Goal: Information Seeking & Learning: Find specific fact

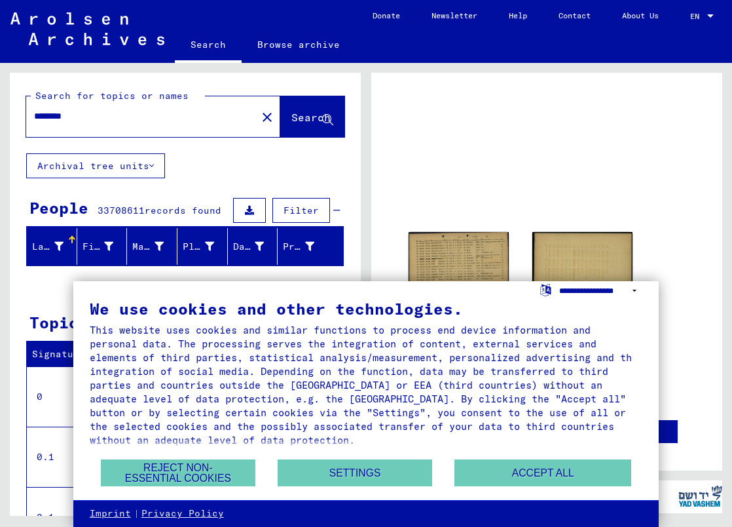
click at [631, 295] on select "**********" at bounding box center [600, 290] width 83 height 19
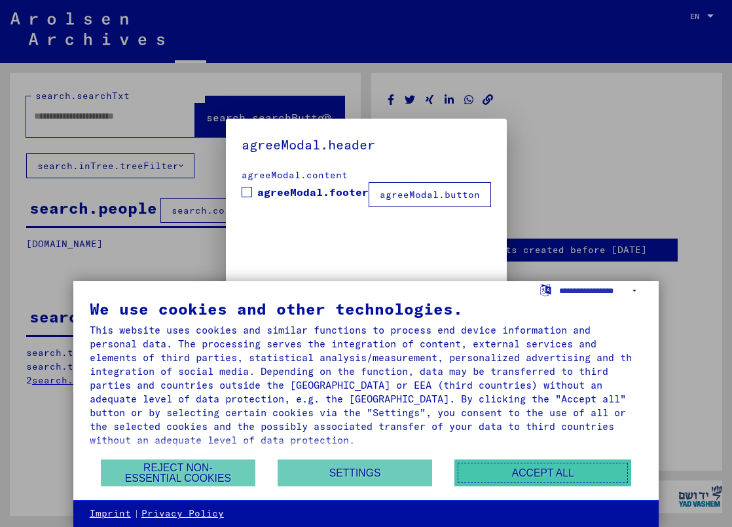
type input "********"
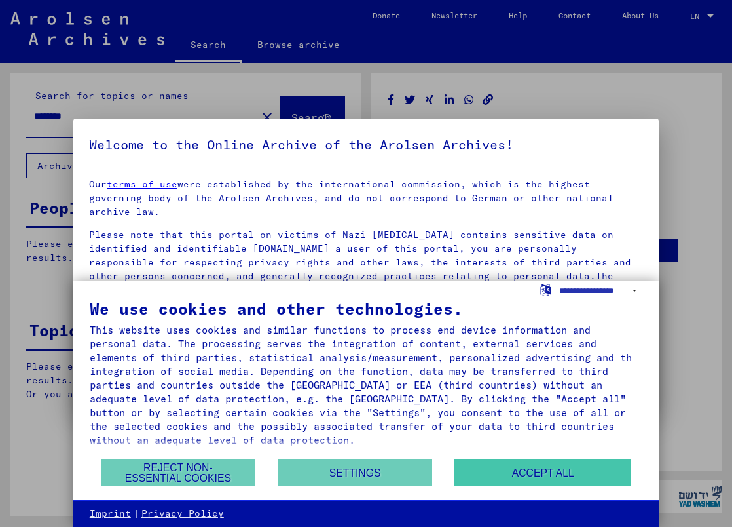
click at [538, 466] on button "Accept all" at bounding box center [542, 472] width 177 height 27
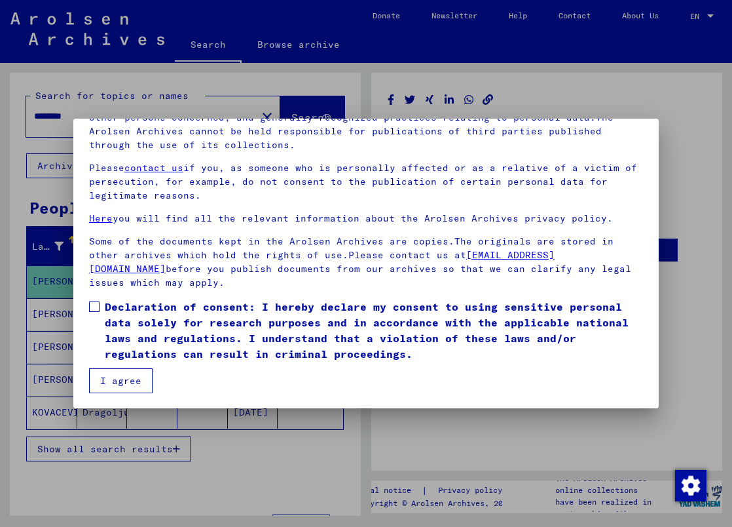
scroll to position [119, 0]
click at [92, 301] on span at bounding box center [94, 306] width 10 height 10
click at [122, 379] on button "I agree" at bounding box center [121, 379] width 64 height 25
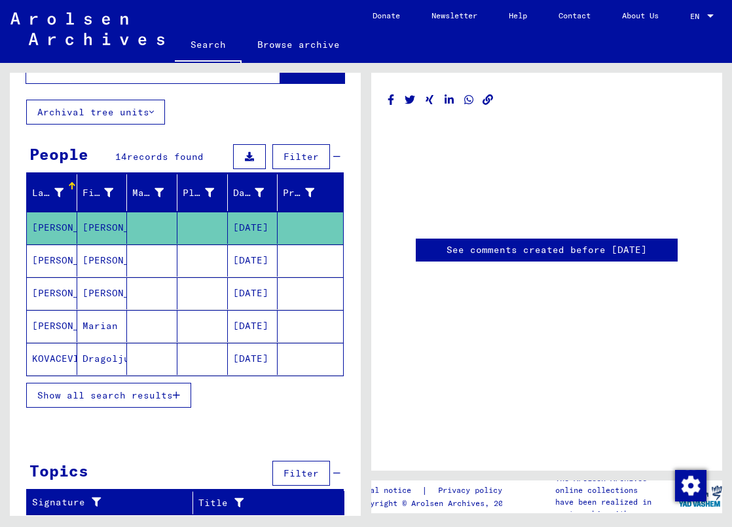
scroll to position [0, 0]
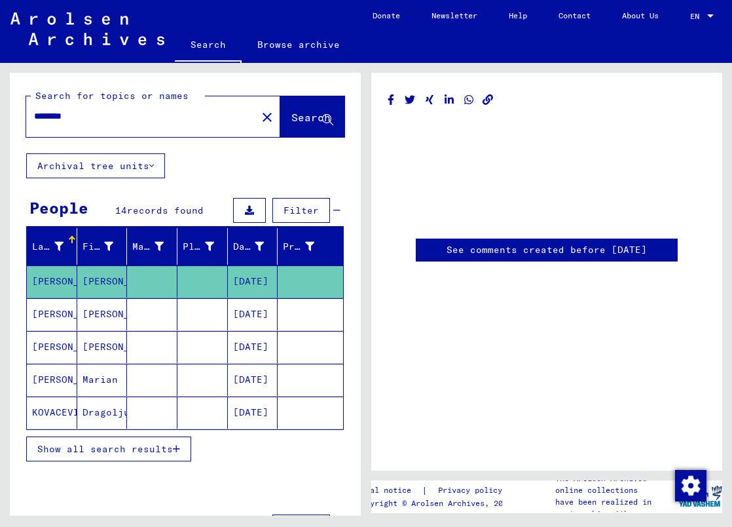
click at [52, 276] on mat-cell "[PERSON_NAME]" at bounding box center [52, 281] width 50 height 32
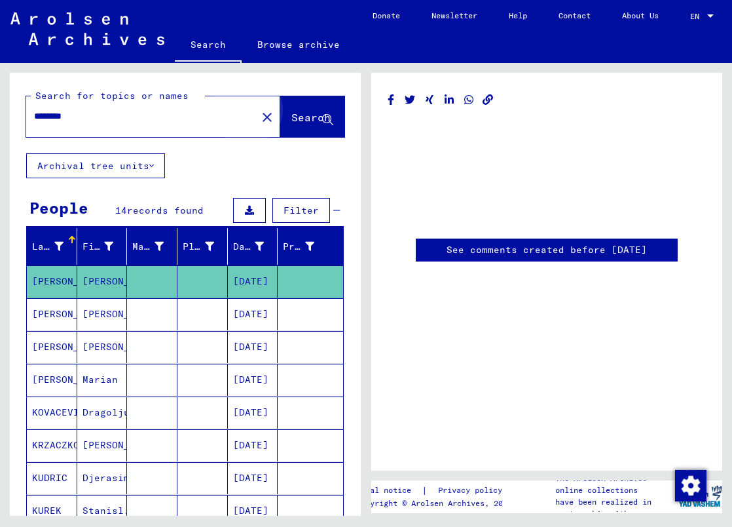
click at [289, 125] on button "Search" at bounding box center [312, 116] width 64 height 41
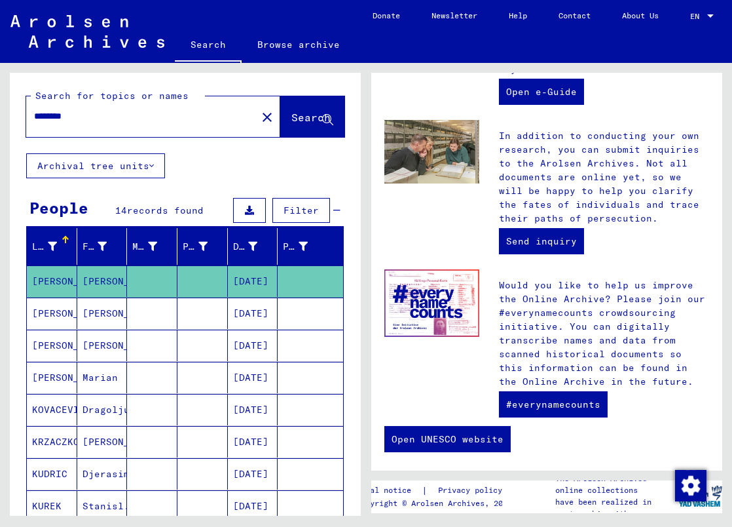
scroll to position [600, 0]
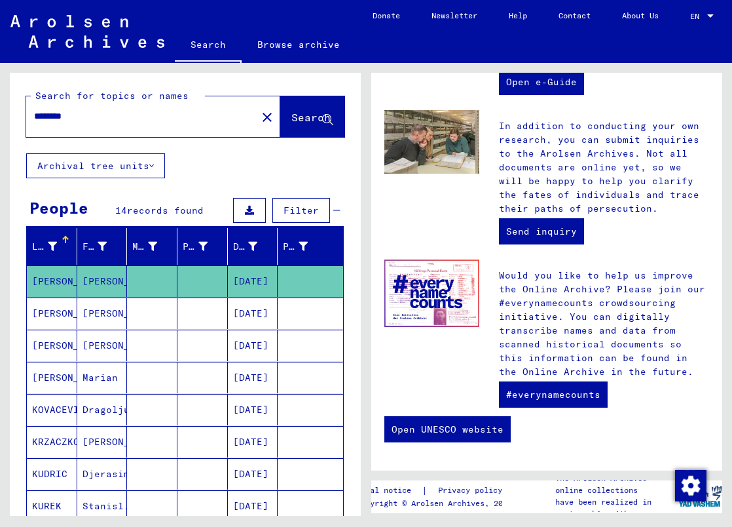
click at [45, 282] on mat-cell "[PERSON_NAME]" at bounding box center [52, 280] width 50 height 31
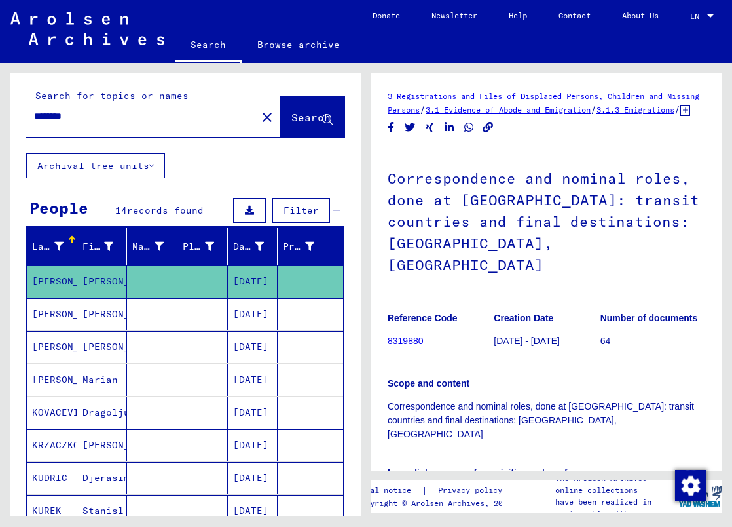
click at [414, 335] on link "8319880" at bounding box center [406, 340] width 36 height 10
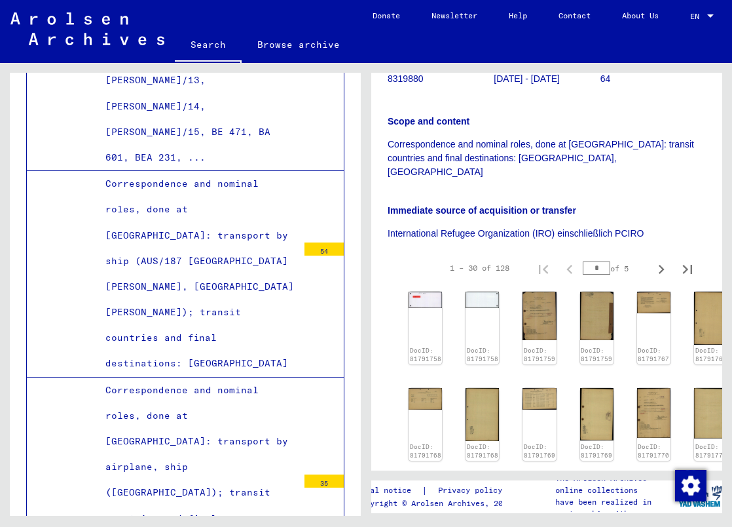
scroll to position [196, 0]
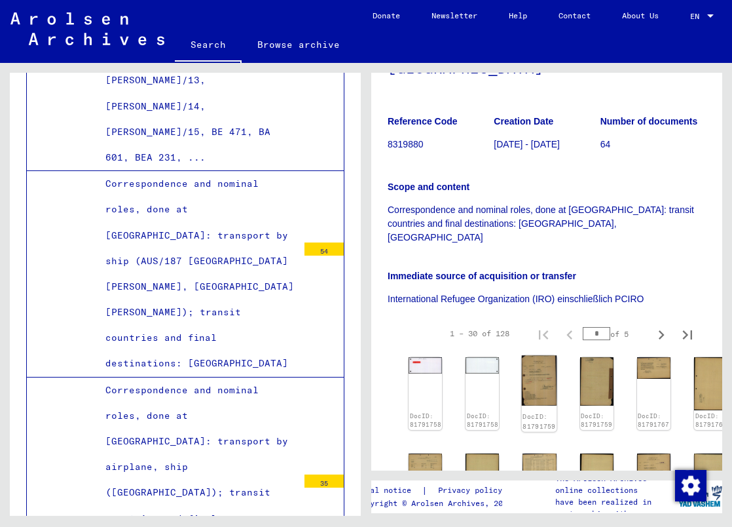
click at [538, 355] on img at bounding box center [539, 380] width 35 height 50
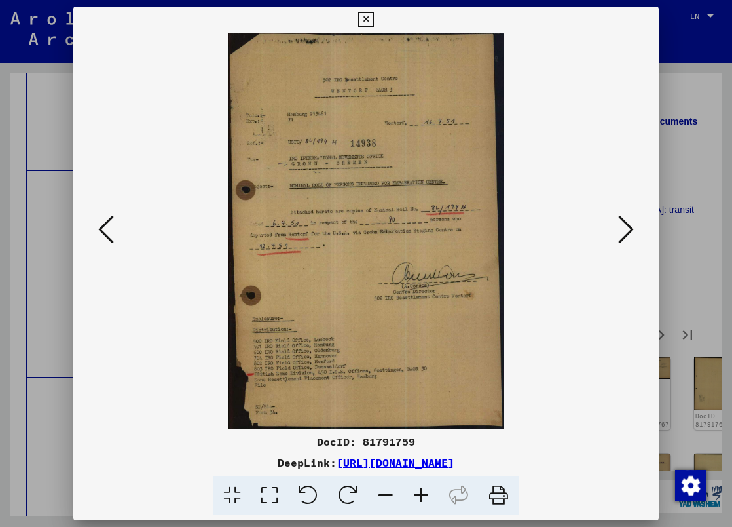
click at [424, 496] on icon at bounding box center [420, 495] width 35 height 40
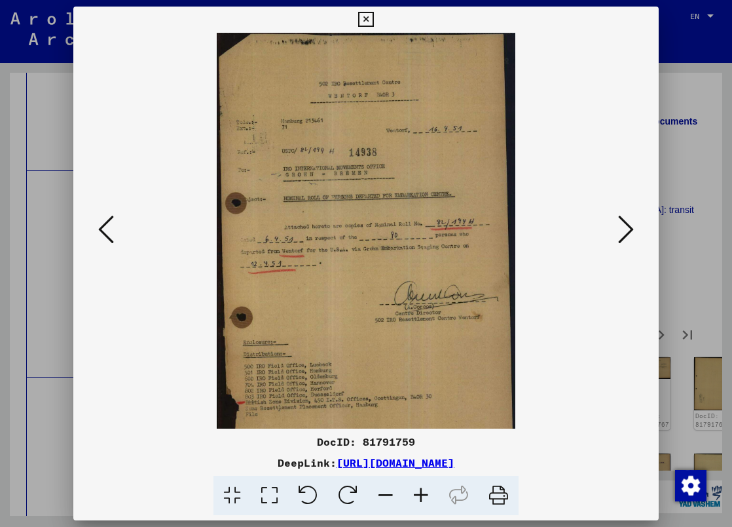
click at [424, 496] on icon at bounding box center [420, 495] width 35 height 40
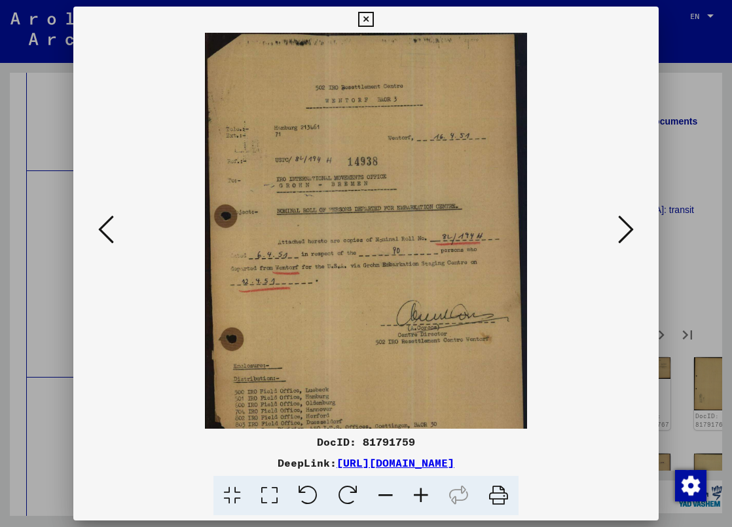
click at [424, 496] on icon at bounding box center [420, 495] width 35 height 40
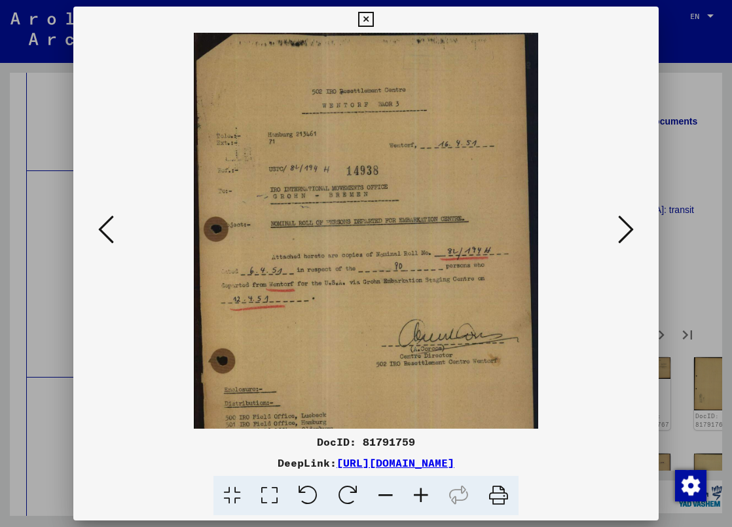
click at [424, 496] on icon at bounding box center [420, 495] width 35 height 40
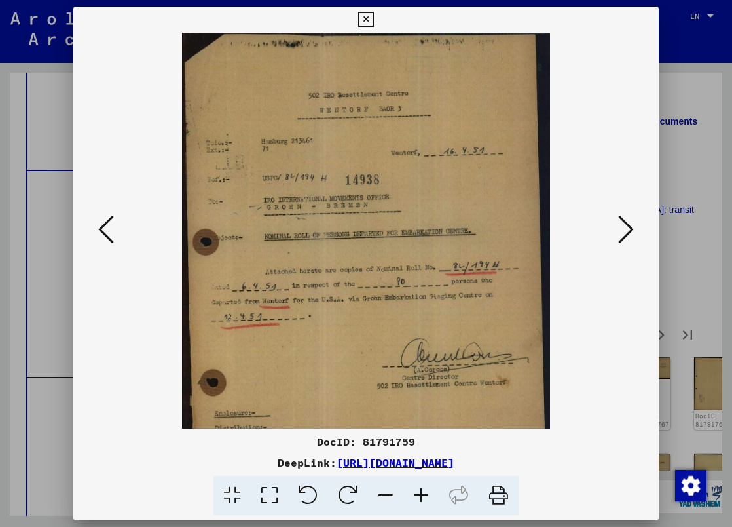
click at [424, 496] on icon at bounding box center [420, 495] width 35 height 40
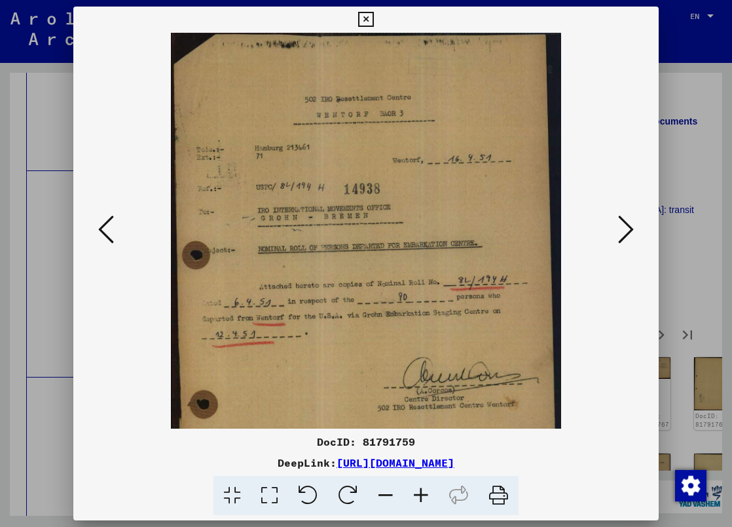
click at [424, 496] on icon at bounding box center [420, 495] width 35 height 40
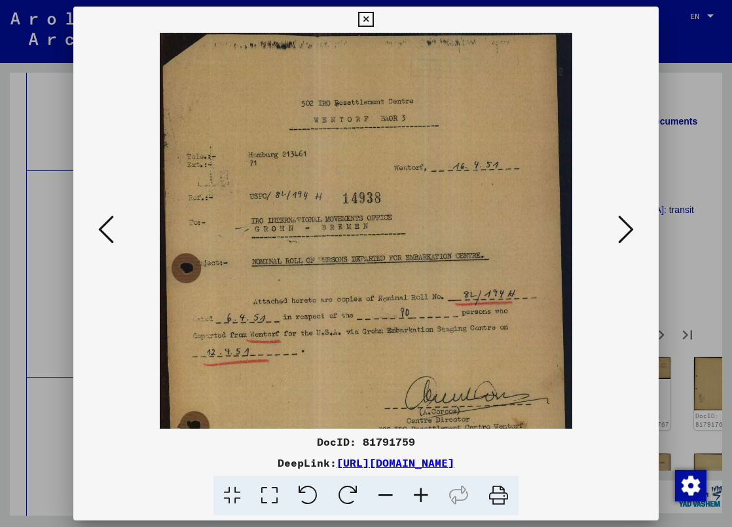
click at [424, 496] on icon at bounding box center [420, 495] width 35 height 40
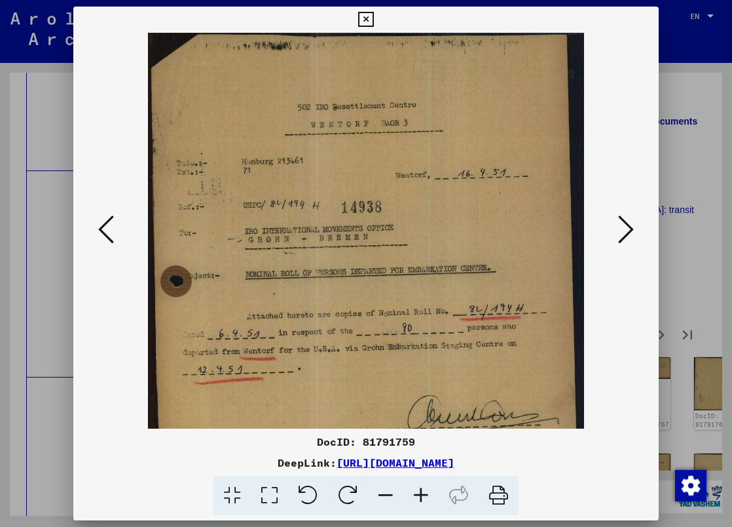
click at [424, 496] on icon at bounding box center [420, 495] width 35 height 40
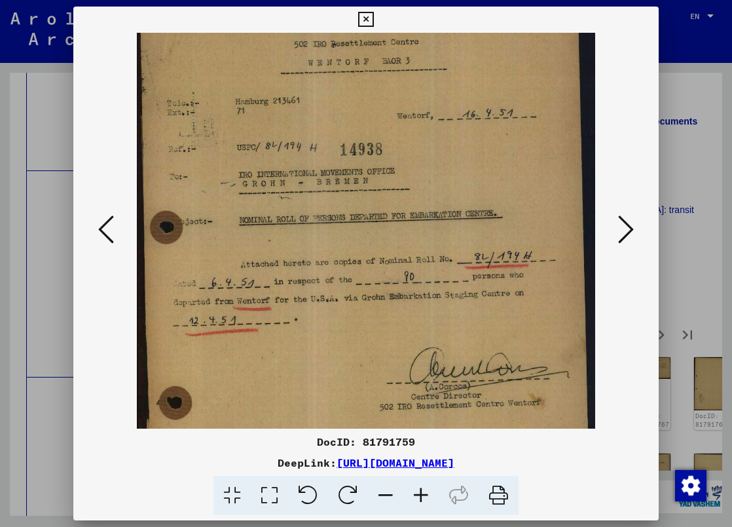
scroll to position [77, 0]
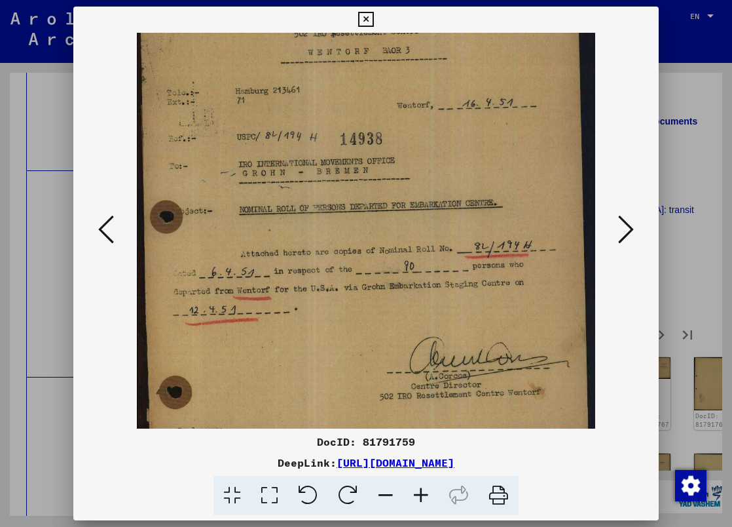
drag, startPoint x: 437, startPoint y: 244, endPoint x: 489, endPoint y: 167, distance: 92.6
click at [489, 167] on img at bounding box center [366, 284] width 459 height 658
click at [629, 229] on icon at bounding box center [626, 228] width 16 height 31
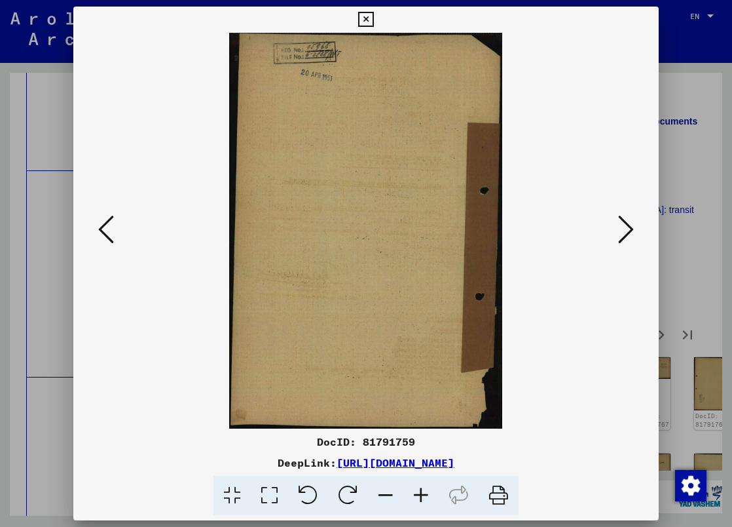
scroll to position [0, 0]
click at [629, 229] on icon at bounding box center [626, 228] width 16 height 31
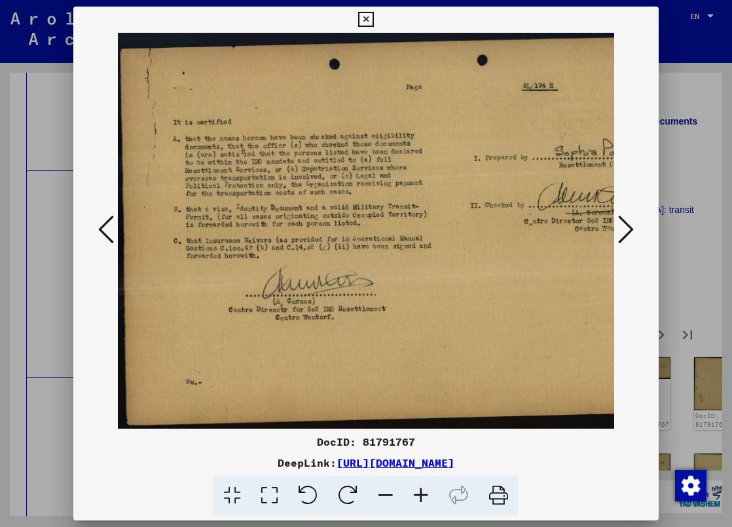
click at [629, 229] on icon at bounding box center [626, 228] width 16 height 31
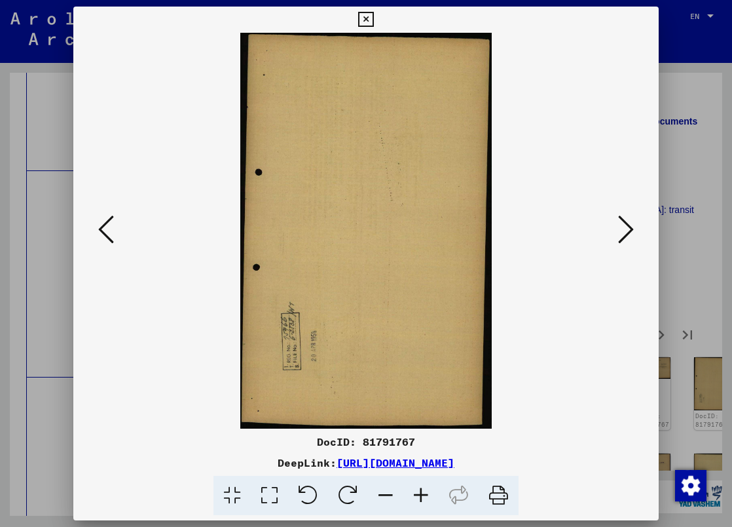
click at [629, 229] on icon at bounding box center [626, 228] width 16 height 31
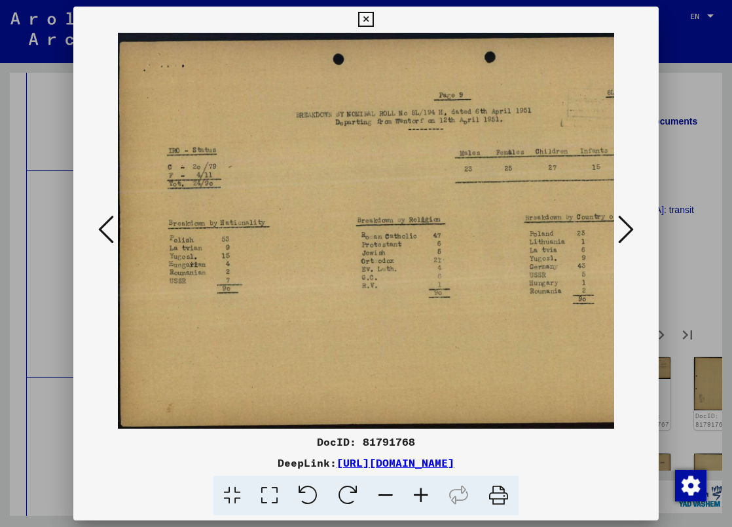
click at [424, 495] on icon at bounding box center [420, 495] width 35 height 40
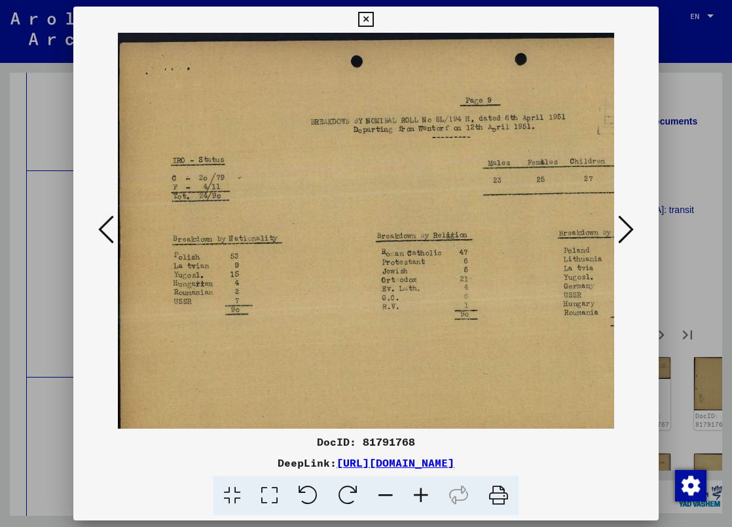
click at [424, 495] on icon at bounding box center [420, 495] width 35 height 40
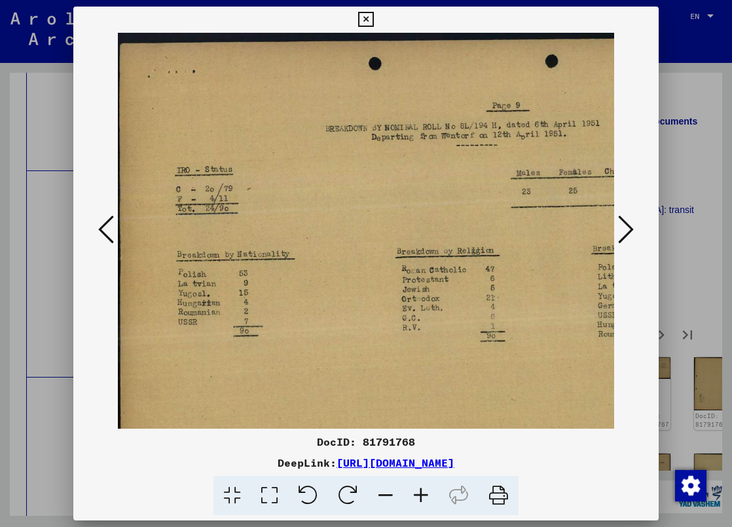
click at [424, 495] on icon at bounding box center [420, 495] width 35 height 40
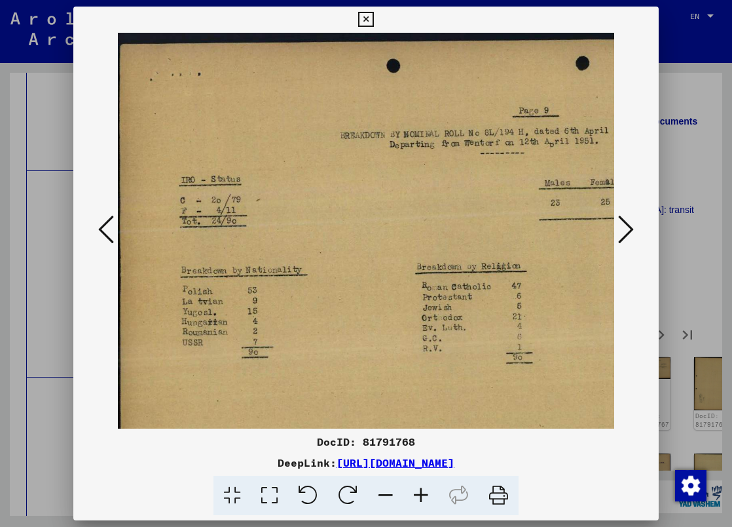
click at [373, 15] on icon at bounding box center [365, 20] width 15 height 16
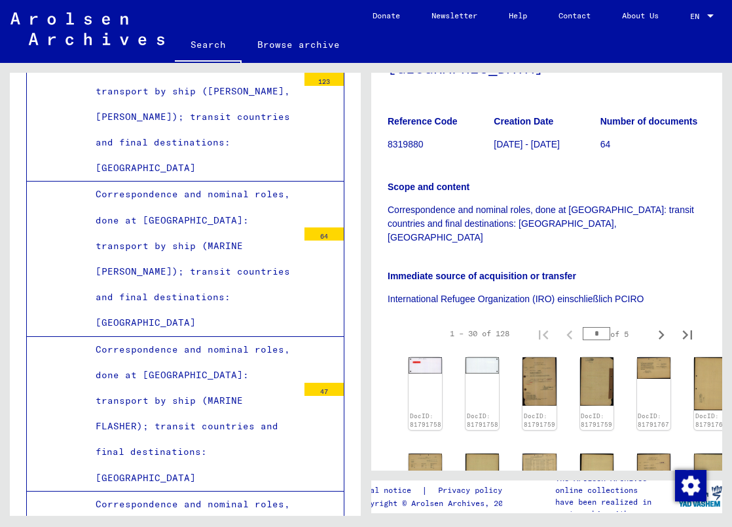
scroll to position [1133, 0]
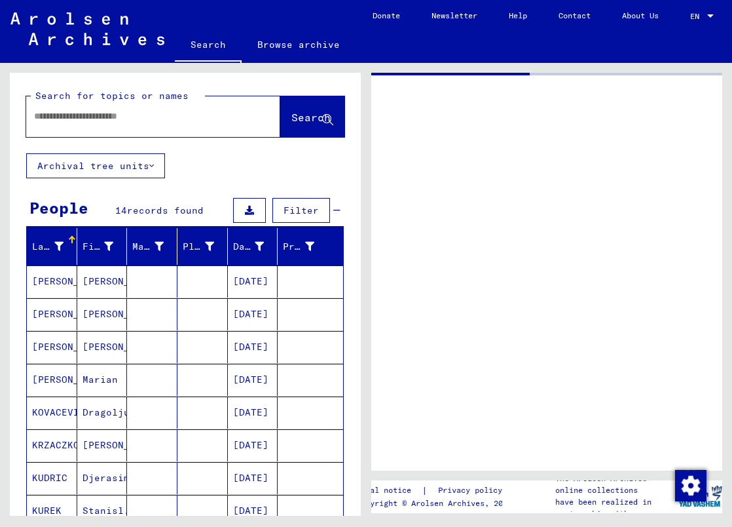
type input "********"
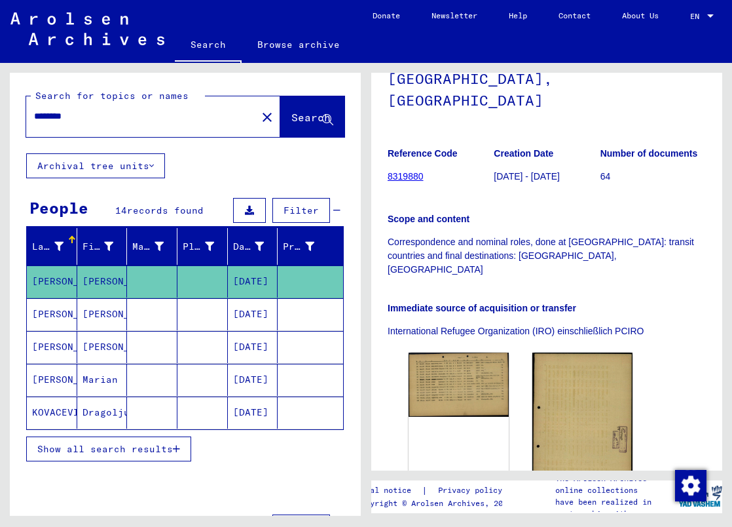
scroll to position [196, 0]
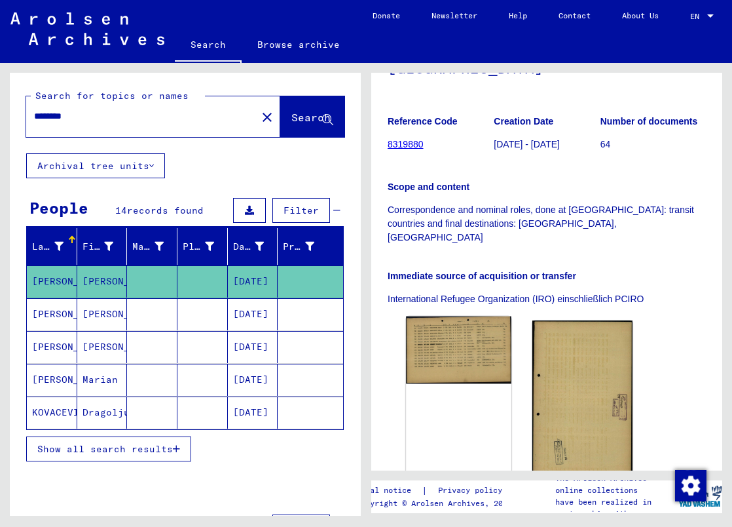
click at [454, 318] on img at bounding box center [458, 349] width 105 height 67
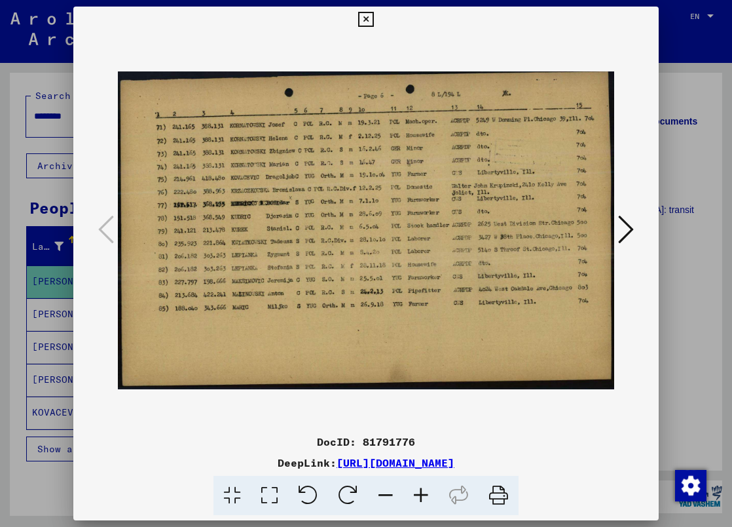
click at [420, 487] on icon at bounding box center [420, 495] width 35 height 40
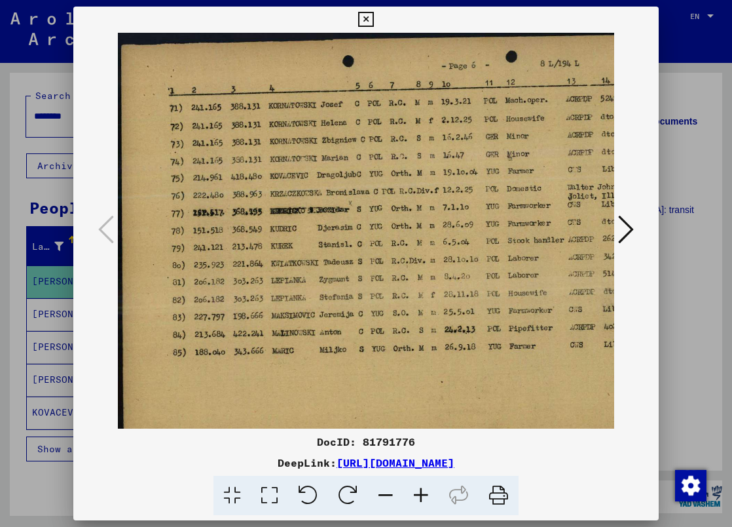
click at [420, 487] on icon at bounding box center [420, 495] width 35 height 40
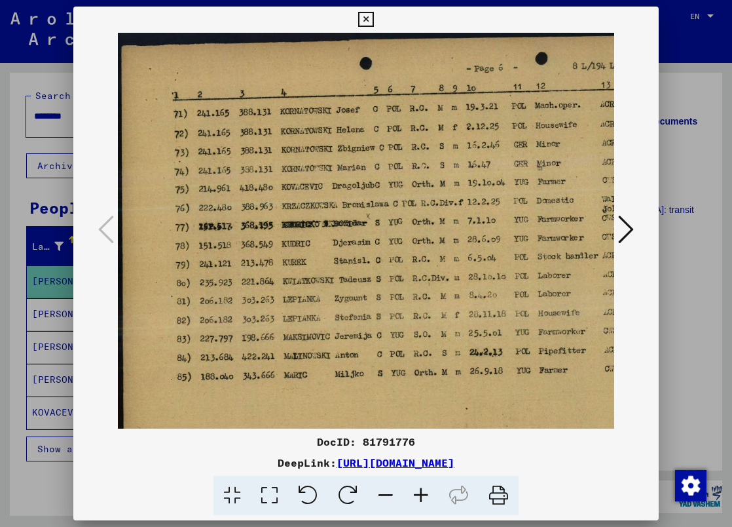
click at [420, 487] on icon at bounding box center [420, 495] width 35 height 40
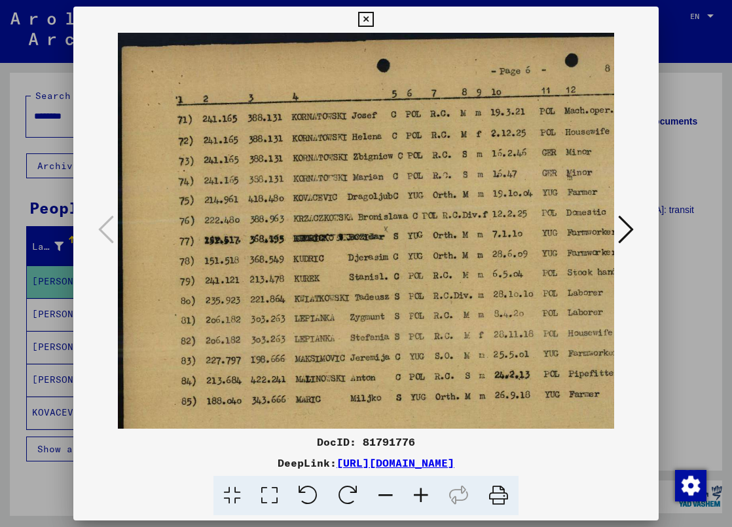
click at [420, 487] on icon at bounding box center [420, 495] width 35 height 40
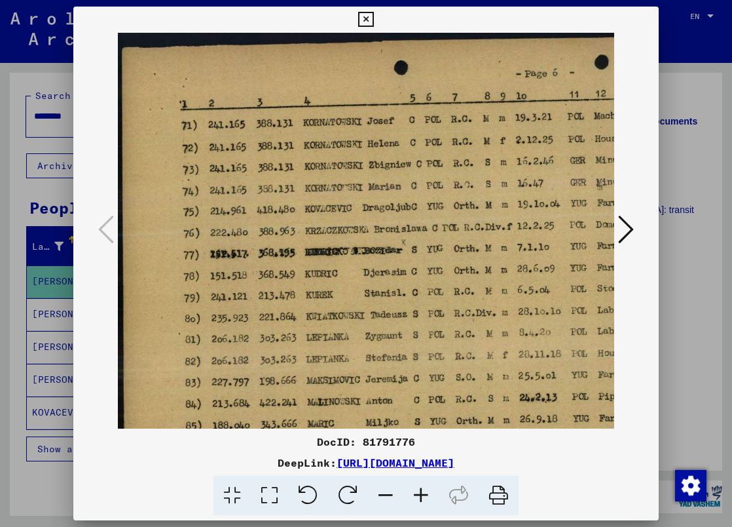
click at [420, 487] on icon at bounding box center [420, 495] width 35 height 40
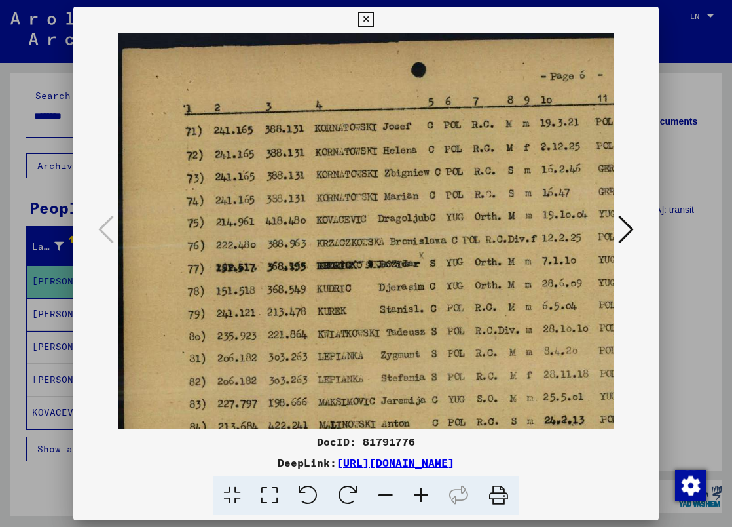
click at [420, 487] on icon at bounding box center [420, 495] width 35 height 40
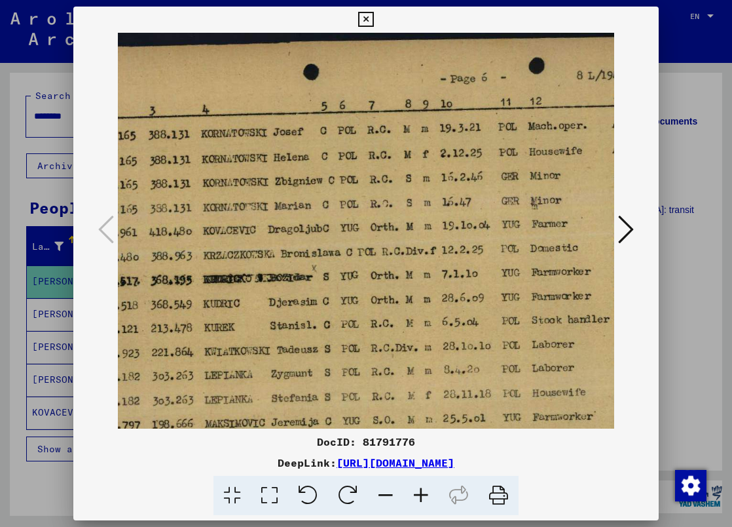
scroll to position [0, 128]
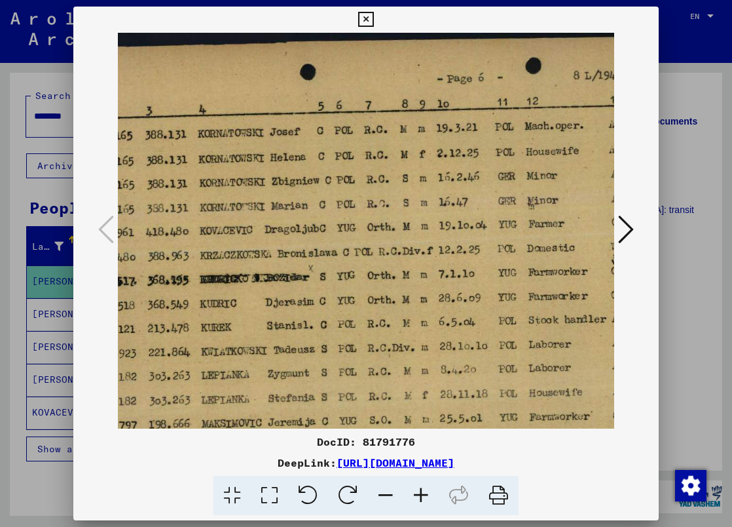
drag, startPoint x: 397, startPoint y: 137, endPoint x: 276, endPoint y: 147, distance: 121.6
click at [276, 147] on img at bounding box center [452, 329] width 924 height 592
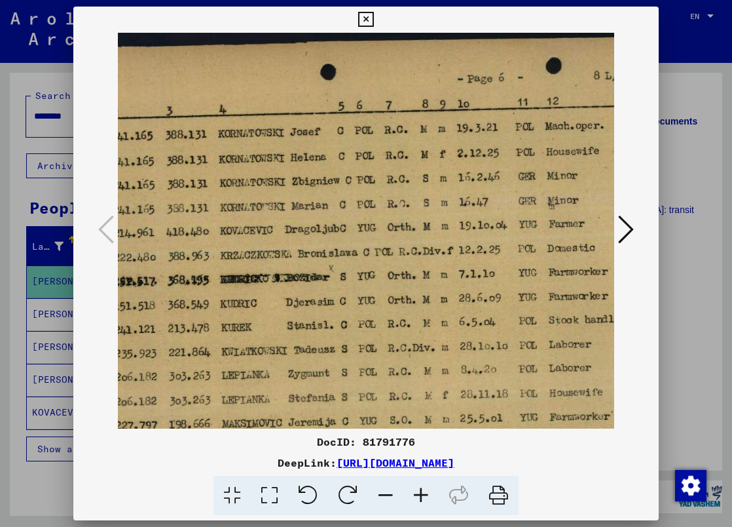
scroll to position [0, 105]
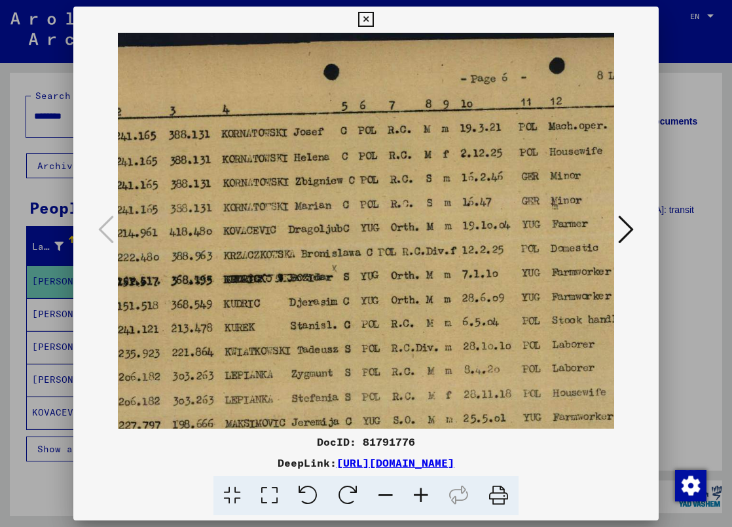
drag, startPoint x: 478, startPoint y: 138, endPoint x: 502, endPoint y: 162, distance: 33.8
click at [502, 162] on img at bounding box center [475, 329] width 924 height 592
click at [373, 20] on icon at bounding box center [365, 20] width 15 height 16
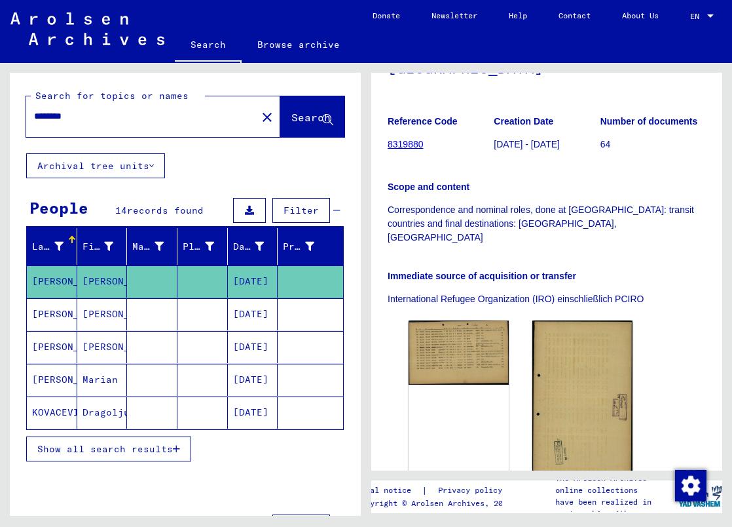
scroll to position [54, 0]
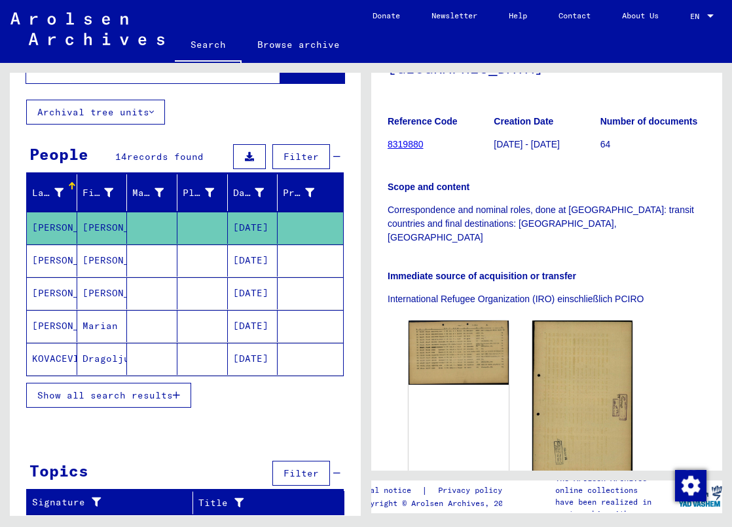
click at [284, 477] on span "Filter" at bounding box center [301, 473] width 35 height 12
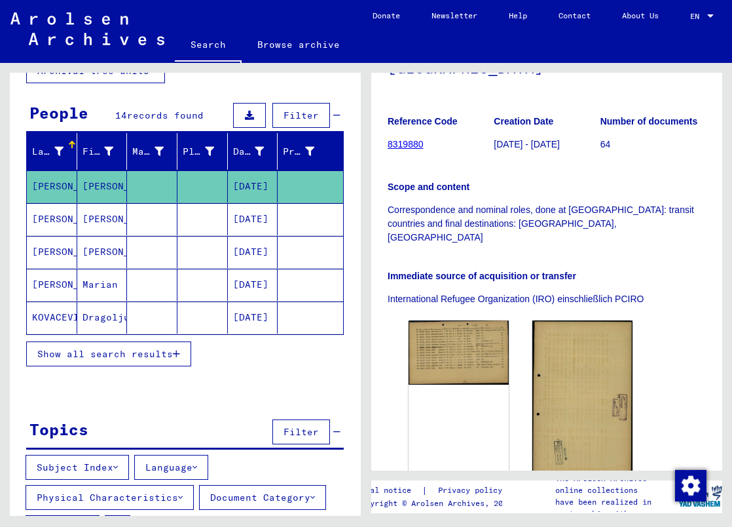
scroll to position [149, 0]
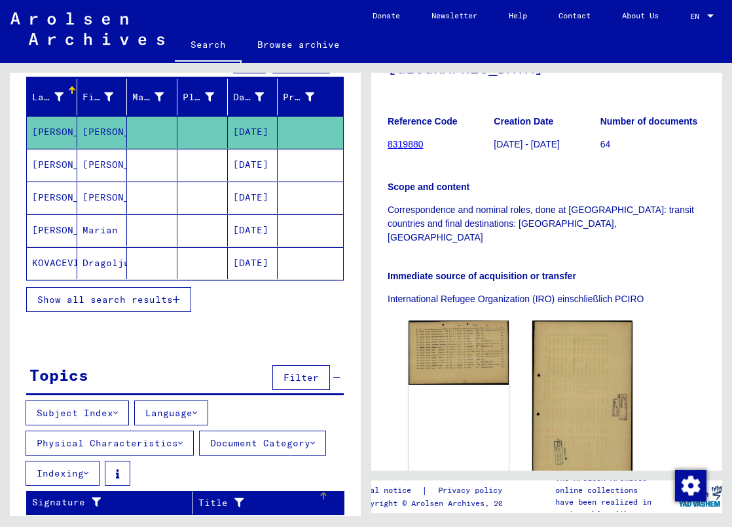
click at [228, 502] on icon at bounding box center [236, 502] width 16 height 9
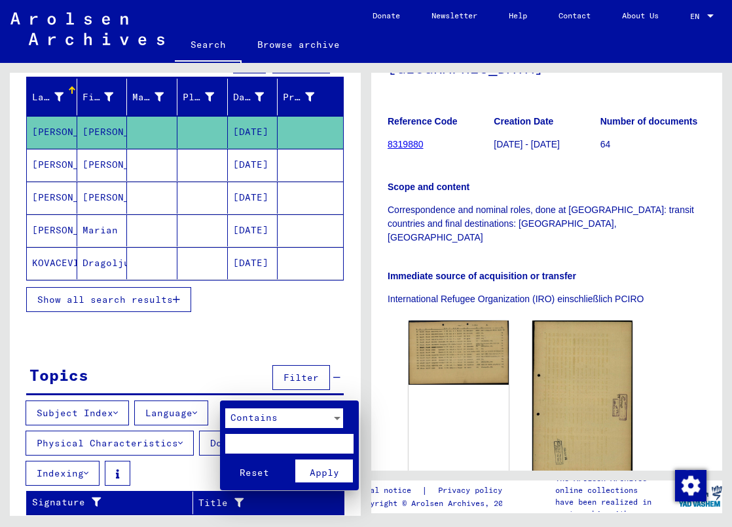
click at [254, 443] on input "text" at bounding box center [289, 444] width 128 height 20
type input "**********"
click at [317, 479] on button "Apply" at bounding box center [324, 470] width 58 height 23
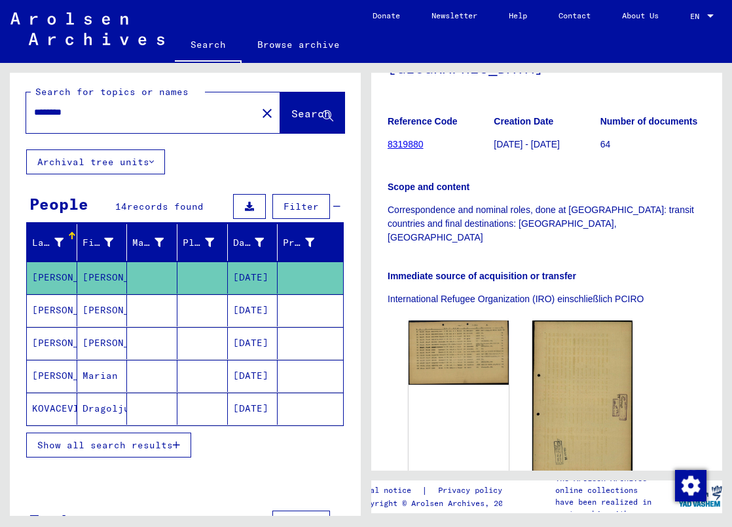
scroll to position [0, 0]
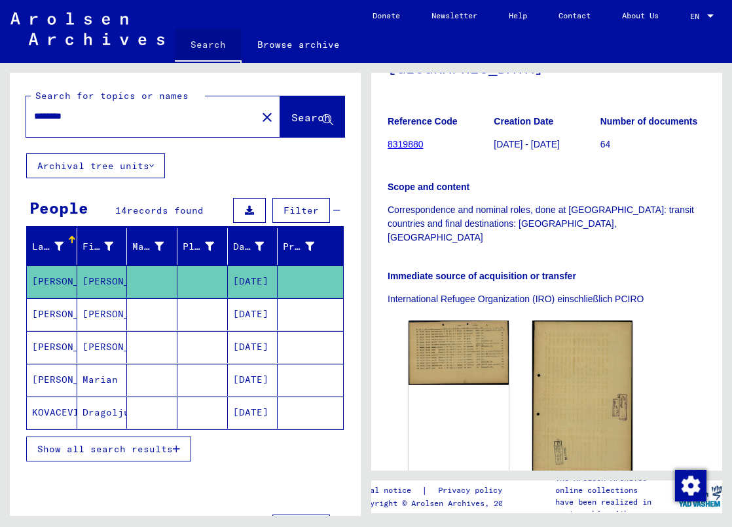
click at [195, 44] on link "Search" at bounding box center [208, 46] width 67 height 34
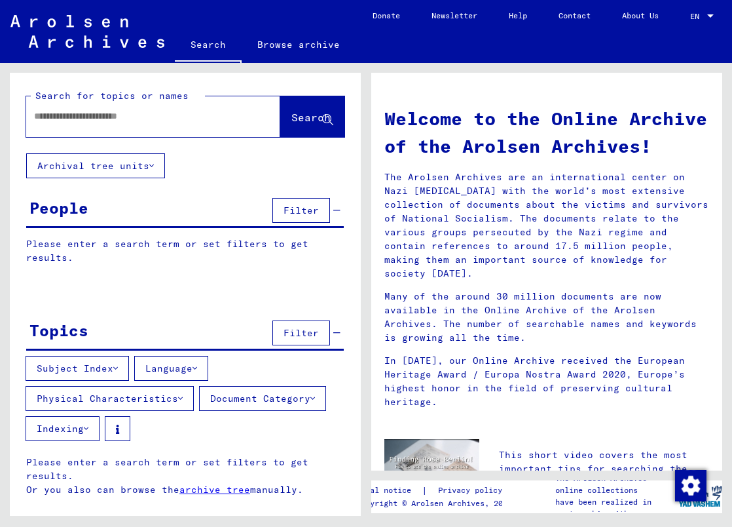
click at [37, 117] on input "text" at bounding box center [137, 116] width 207 height 14
type input "**********"
click at [291, 115] on span "Search" at bounding box center [310, 117] width 39 height 13
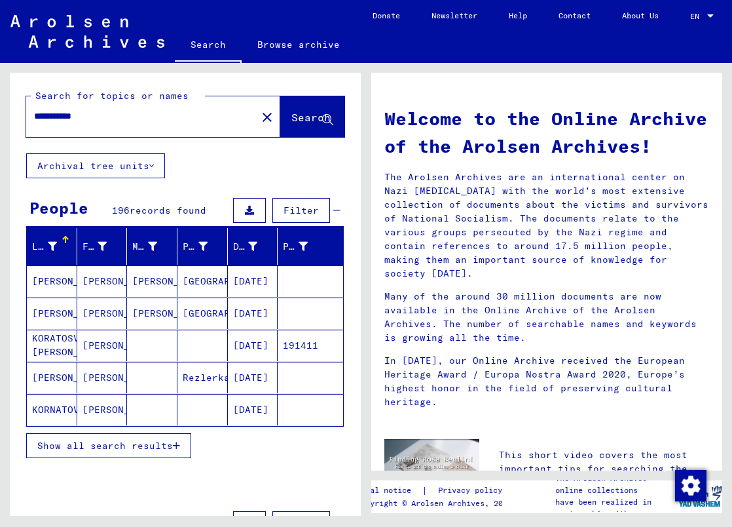
click at [242, 412] on mat-cell "[DATE]" at bounding box center [253, 409] width 50 height 31
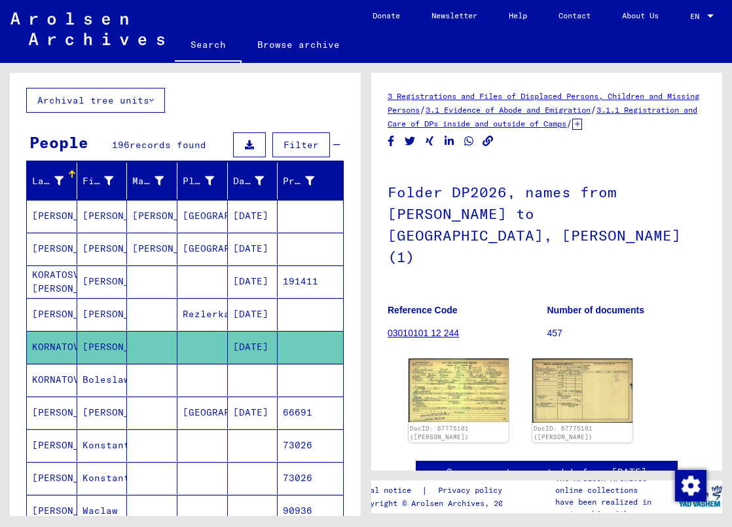
scroll to position [131, 0]
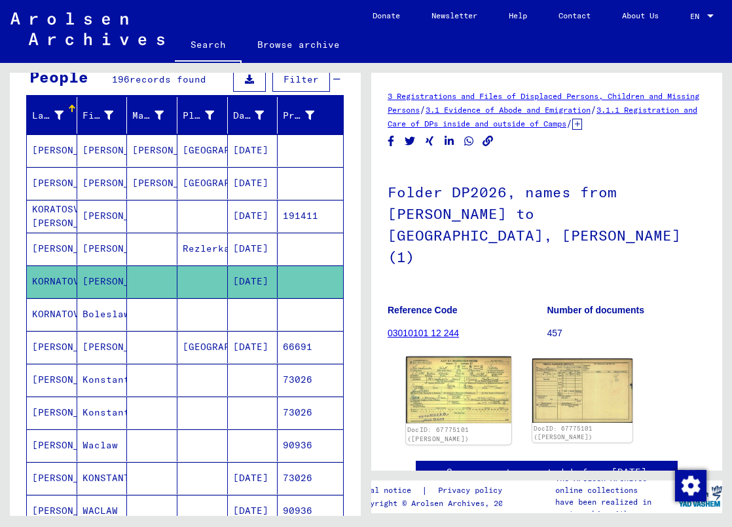
click at [449, 371] on img at bounding box center [458, 389] width 105 height 67
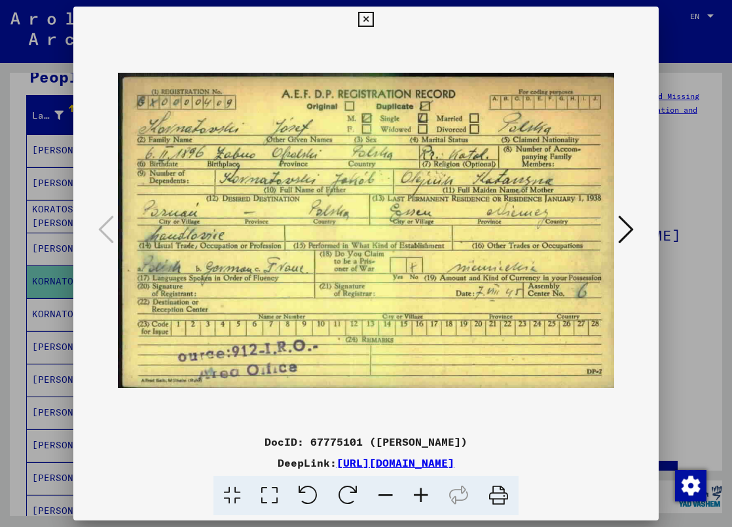
click at [420, 498] on icon at bounding box center [420, 495] width 35 height 40
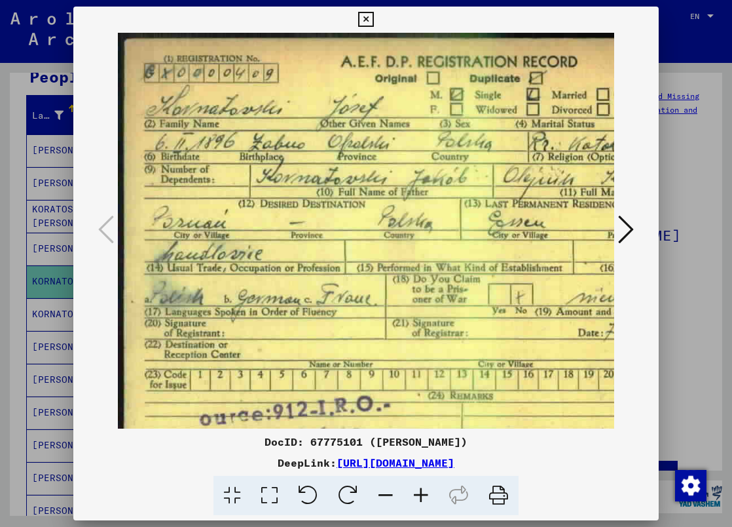
click at [420, 498] on icon at bounding box center [420, 495] width 35 height 40
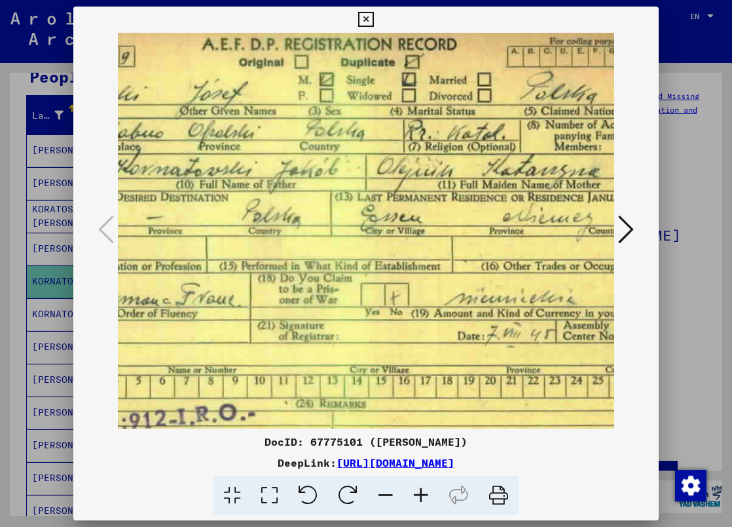
scroll to position [15, 165]
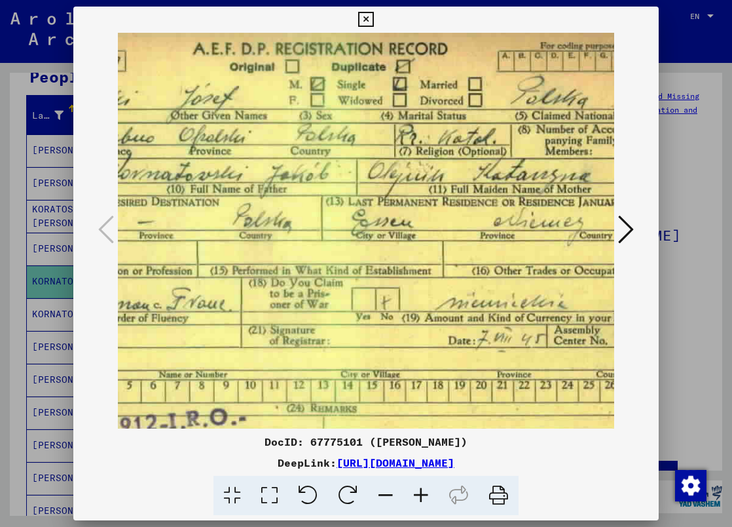
drag, startPoint x: 512, startPoint y: 350, endPoint x: 352, endPoint y: 334, distance: 160.6
click at [352, 334] on img at bounding box center [317, 248] width 728 height 461
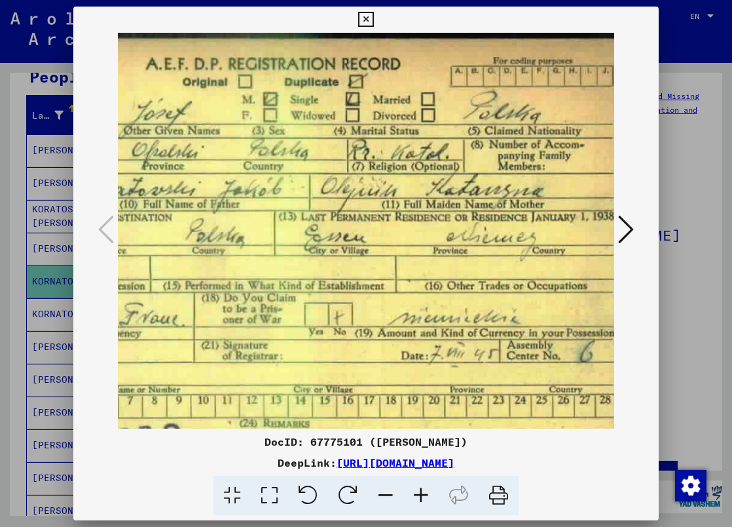
scroll to position [0, 215]
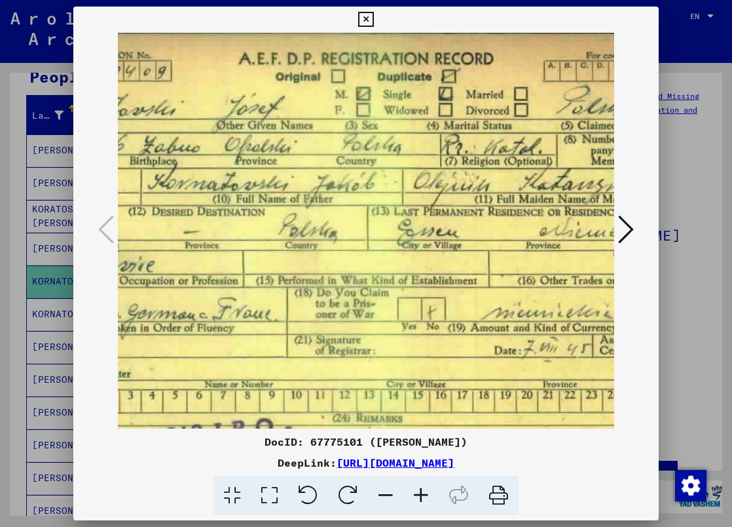
drag, startPoint x: 508, startPoint y: 362, endPoint x: 482, endPoint y: 335, distance: 37.5
click at [554, 396] on img at bounding box center [363, 258] width 728 height 461
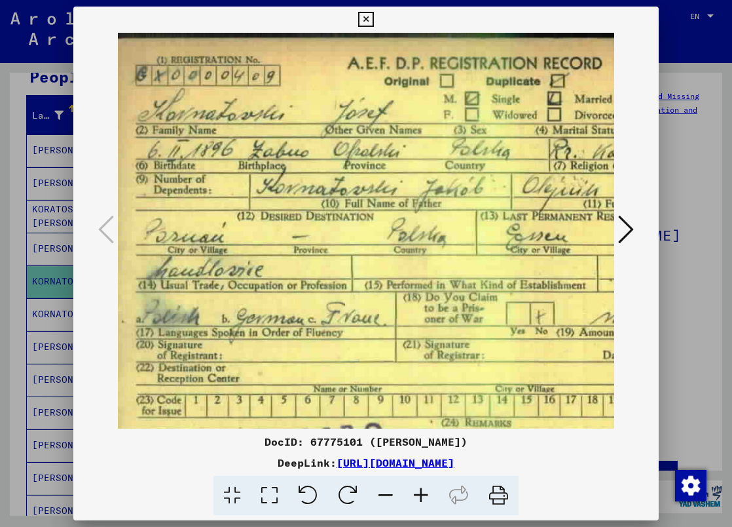
scroll to position [0, 0]
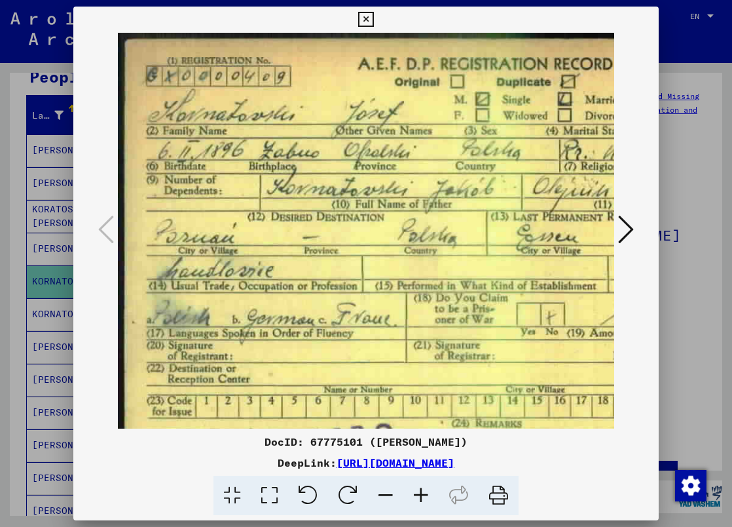
drag, startPoint x: 321, startPoint y: 258, endPoint x: 453, endPoint y: 265, distance: 132.5
click at [453, 265] on img at bounding box center [482, 263] width 728 height 461
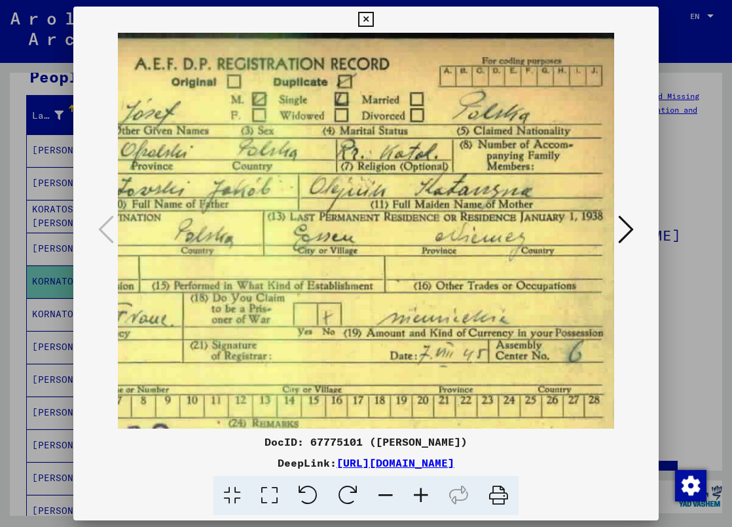
scroll to position [0, 232]
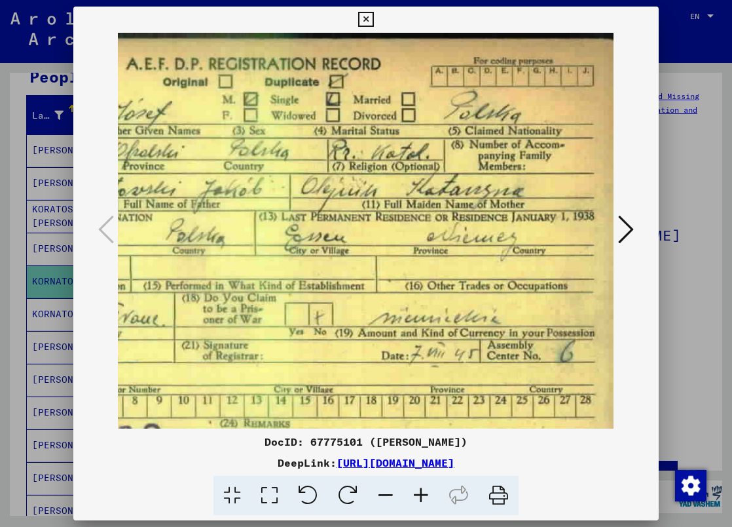
drag, startPoint x: 475, startPoint y: 187, endPoint x: 241, endPoint y: 206, distance: 235.3
click at [241, 206] on img at bounding box center [250, 263] width 728 height 461
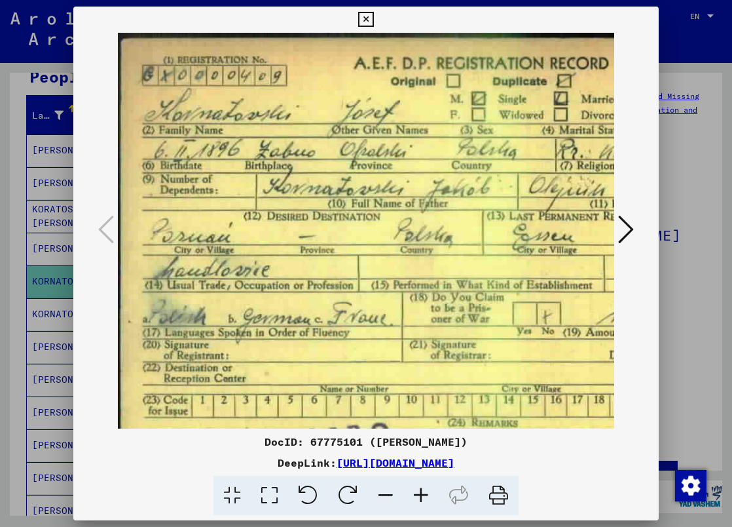
scroll to position [1, 0]
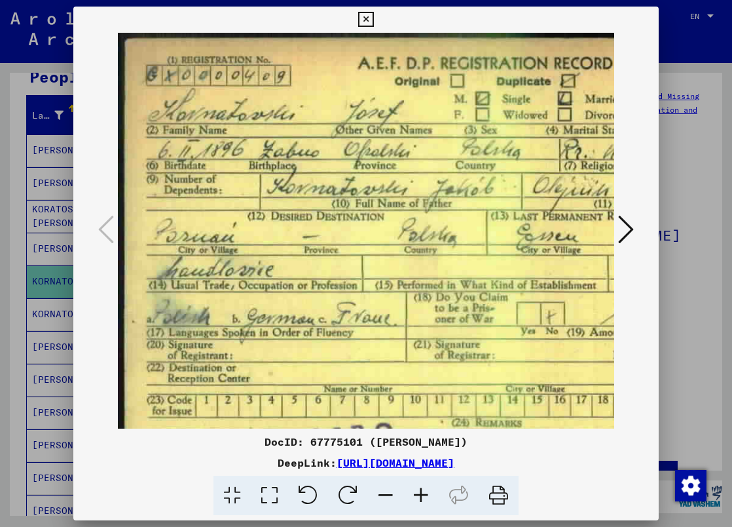
drag, startPoint x: 278, startPoint y: 174, endPoint x: 524, endPoint y: 174, distance: 245.6
click at [524, 174] on img at bounding box center [482, 262] width 728 height 461
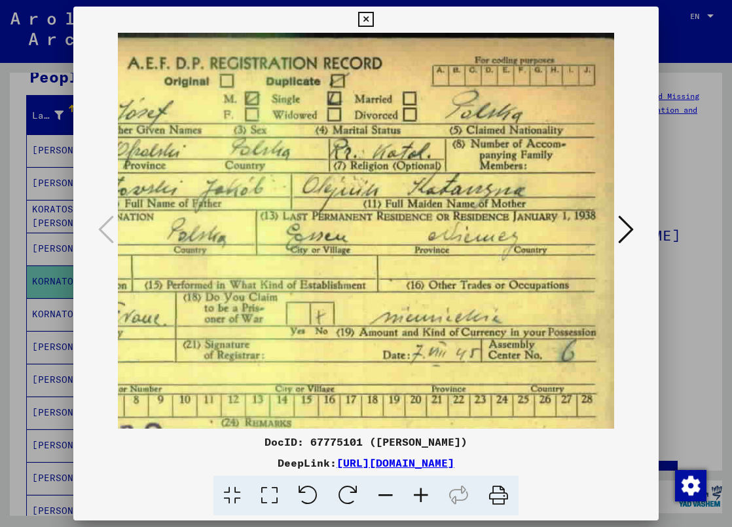
scroll to position [1, 232]
drag, startPoint x: 400, startPoint y: 241, endPoint x: 154, endPoint y: 245, distance: 246.3
click at [154, 245] on img at bounding box center [250, 262] width 728 height 461
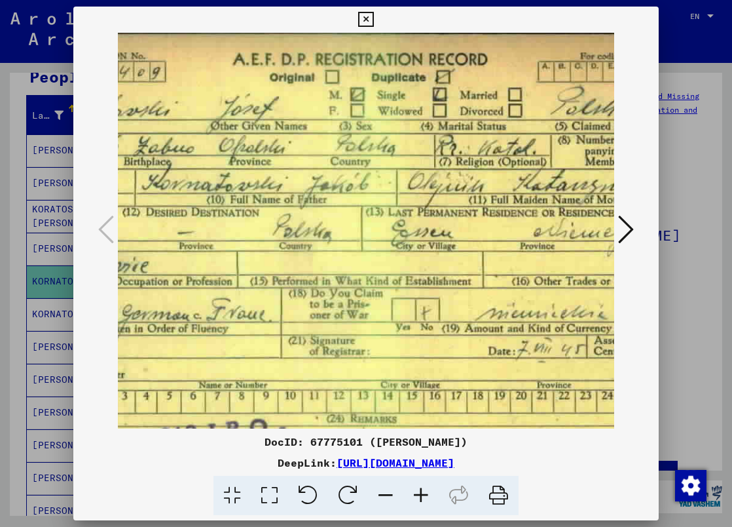
drag, startPoint x: 420, startPoint y: 217, endPoint x: 527, endPoint y: 215, distance: 106.8
click at [527, 215] on img at bounding box center [357, 258] width 728 height 461
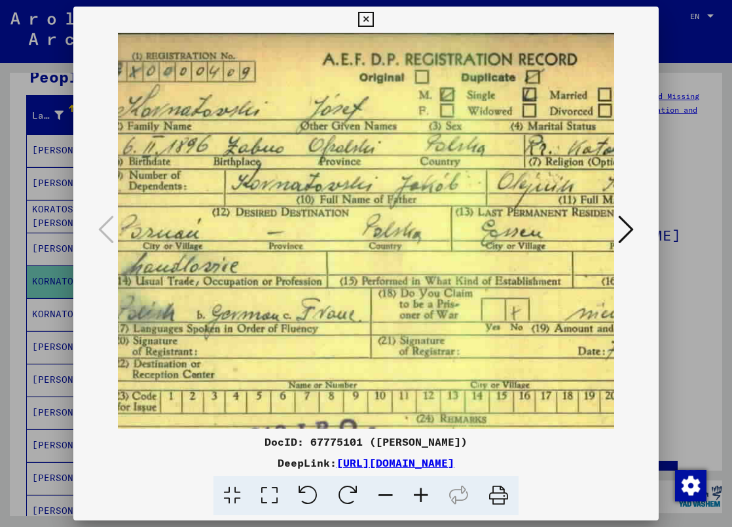
scroll to position [5, 33]
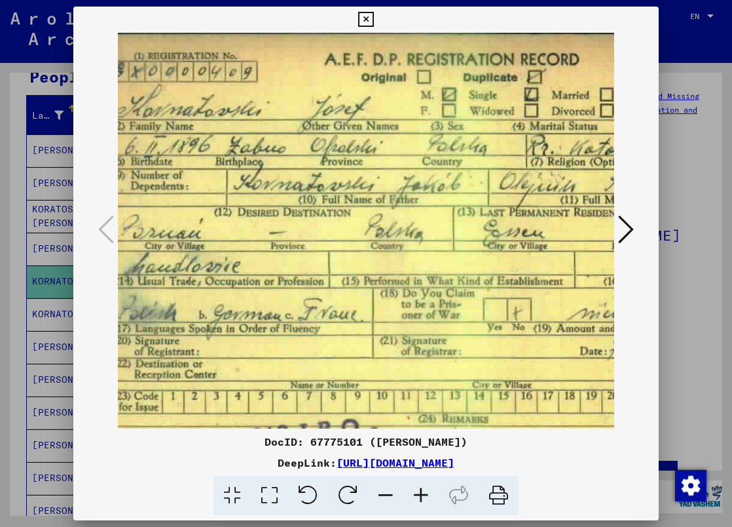
drag, startPoint x: 406, startPoint y: 219, endPoint x: 530, endPoint y: 219, distance: 123.8
click at [531, 219] on img at bounding box center [448, 258] width 728 height 461
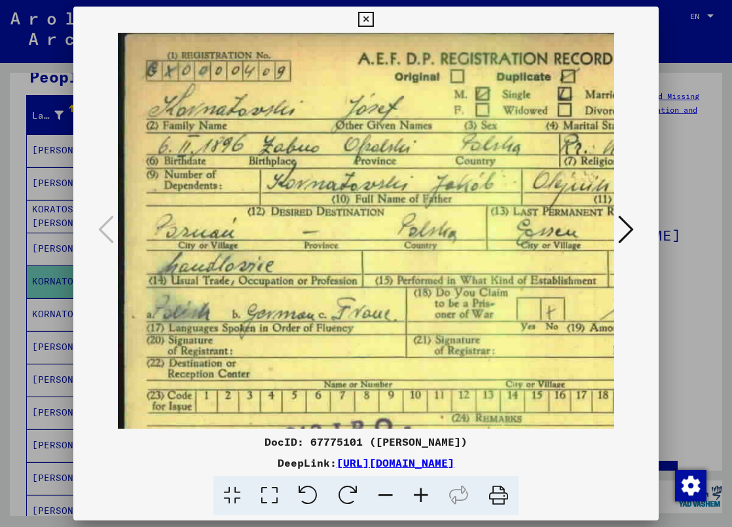
click at [394, 211] on img at bounding box center [482, 258] width 728 height 461
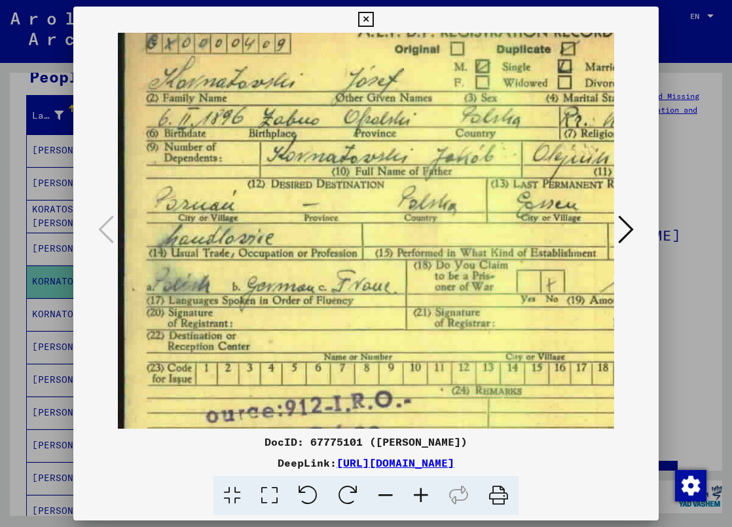
scroll to position [41, 0]
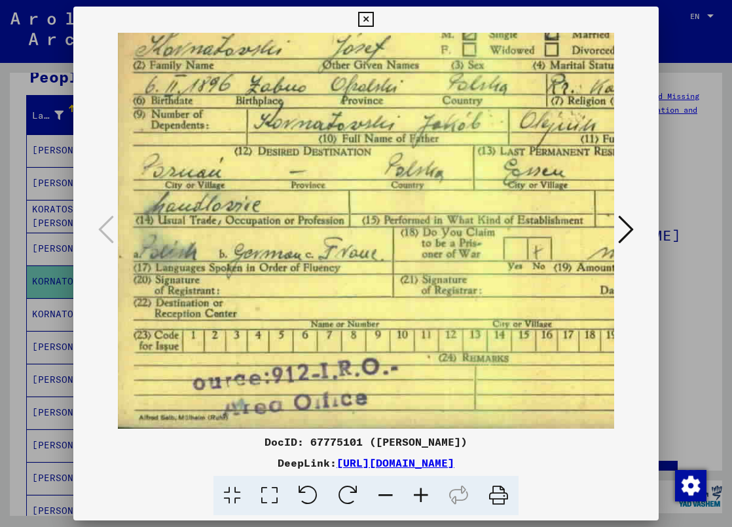
drag, startPoint x: 301, startPoint y: 281, endPoint x: 289, endPoint y: 167, distance: 114.6
click at [289, 167] on img at bounding box center [469, 197] width 728 height 461
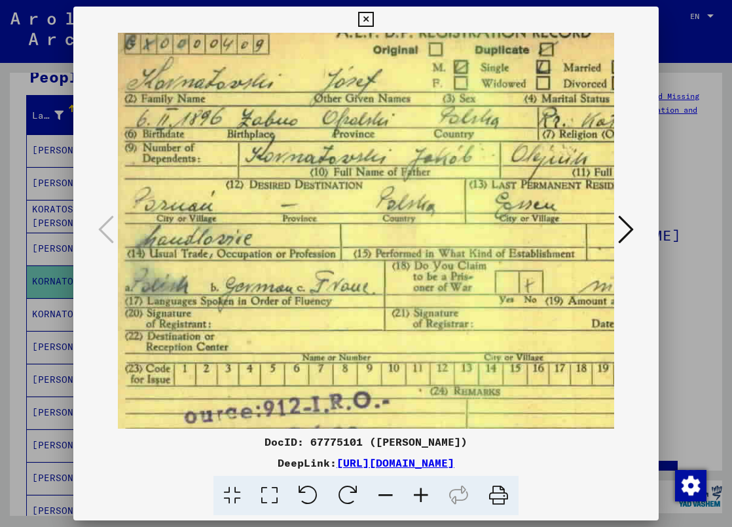
scroll to position [14, 33]
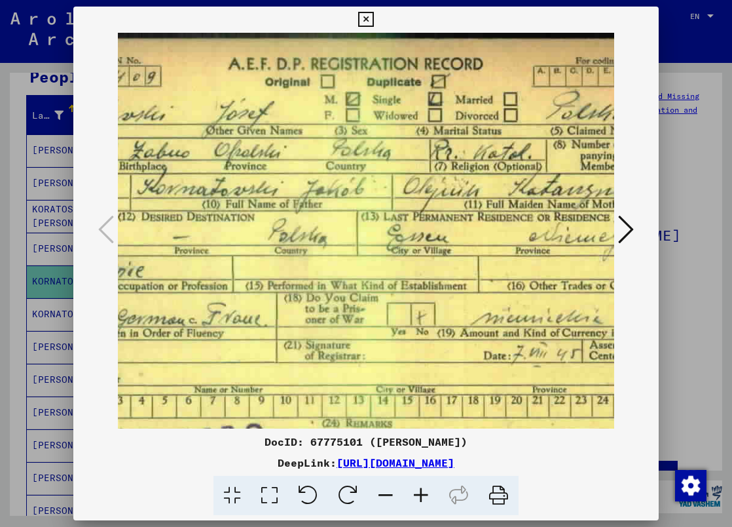
drag, startPoint x: 367, startPoint y: 221, endPoint x: 239, endPoint y: 301, distance: 150.6
click at [240, 301] on img at bounding box center [352, 263] width 728 height 461
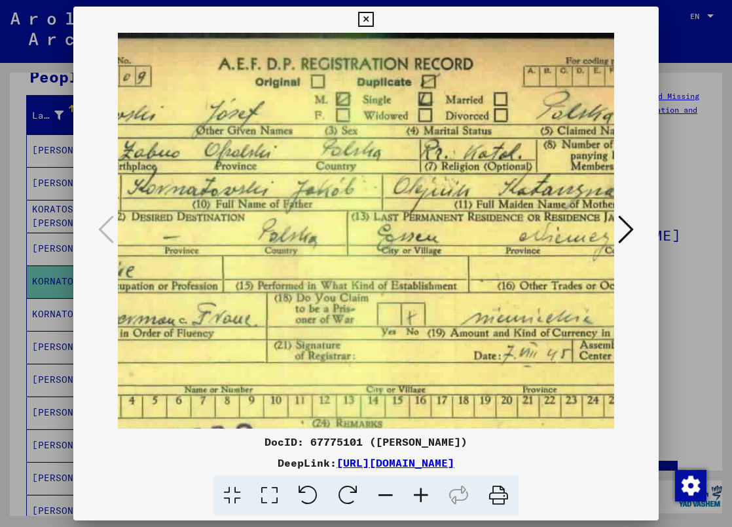
scroll to position [0, 232]
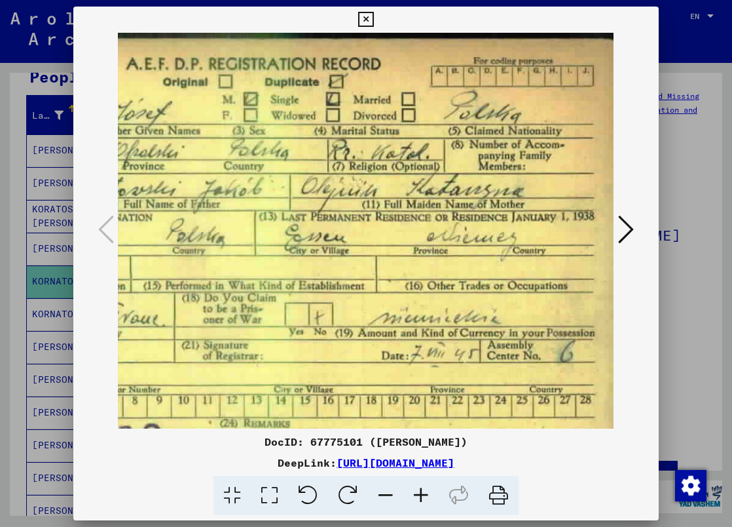
drag, startPoint x: 415, startPoint y: 292, endPoint x: 227, endPoint y: 297, distance: 188.7
click at [227, 297] on img at bounding box center [250, 263] width 728 height 461
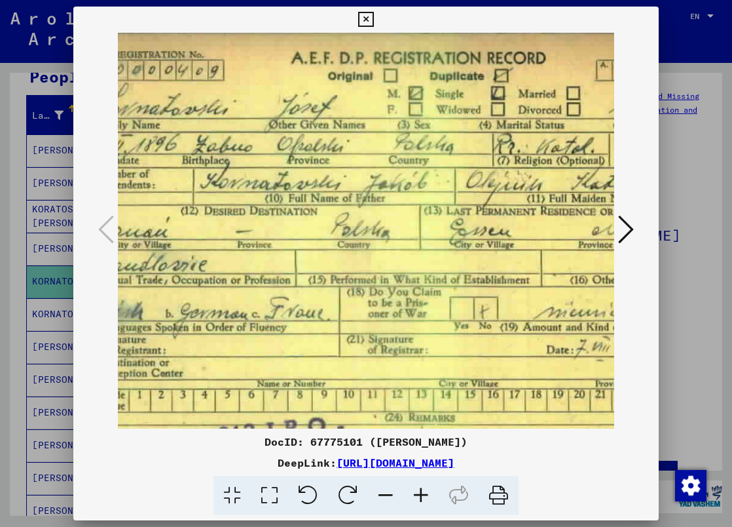
scroll to position [6, 32]
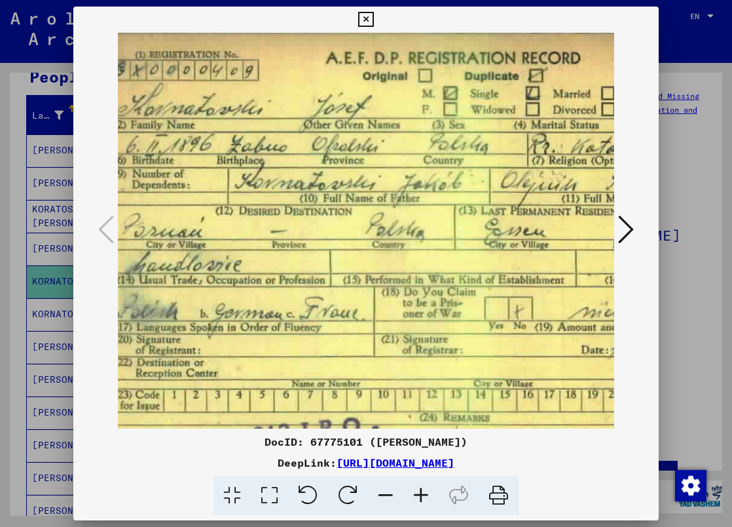
drag, startPoint x: 400, startPoint y: 276, endPoint x: 600, endPoint y: 270, distance: 199.8
click at [600, 270] on img at bounding box center [450, 257] width 728 height 461
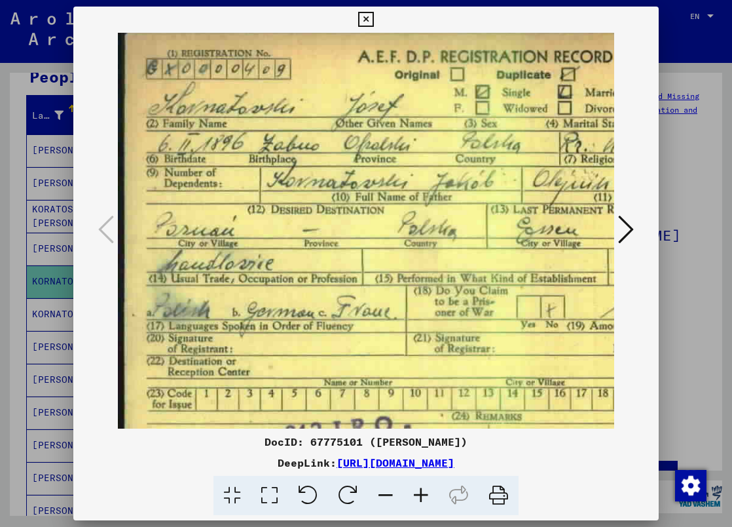
drag, startPoint x: 309, startPoint y: 274, endPoint x: 361, endPoint y: 273, distance: 52.4
click at [361, 273] on img at bounding box center [482, 256] width 728 height 461
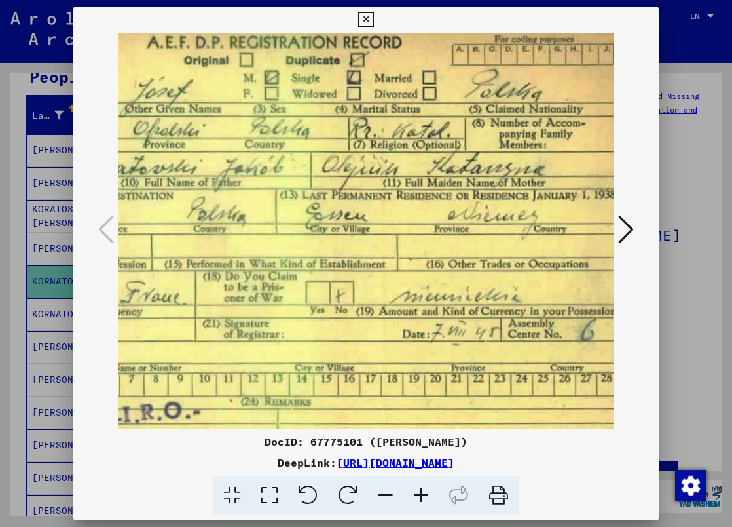
scroll to position [22, 213]
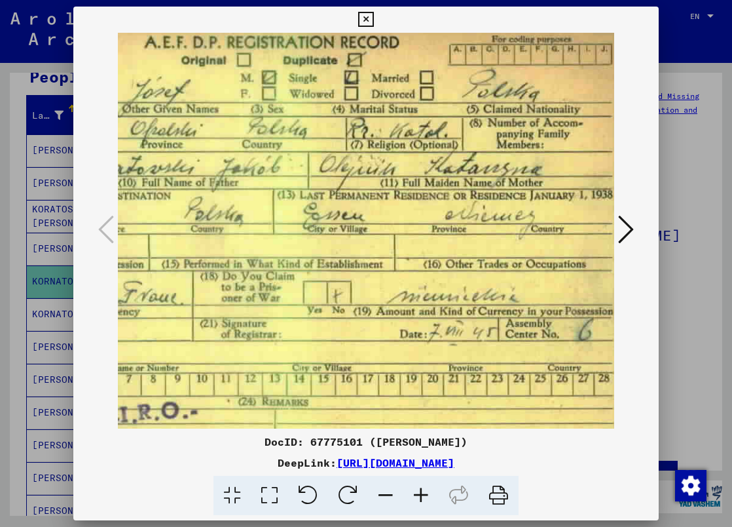
drag, startPoint x: 403, startPoint y: 275, endPoint x: 189, endPoint y: 261, distance: 214.6
click at [189, 261] on img at bounding box center [268, 241] width 728 height 461
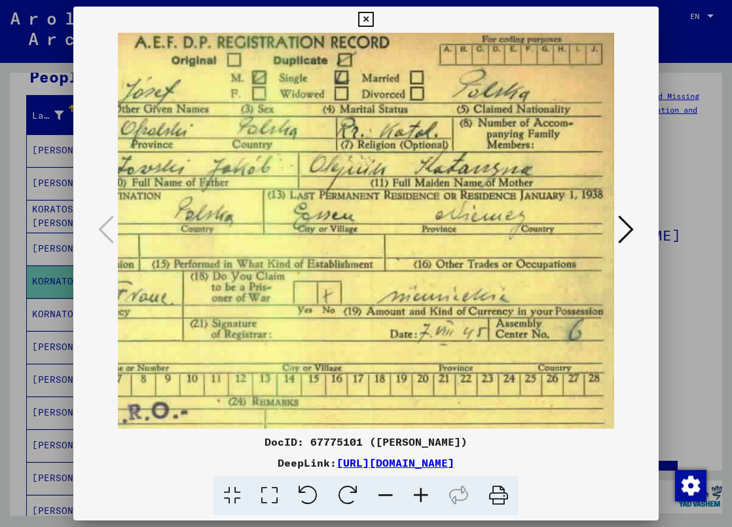
scroll to position [22, 232]
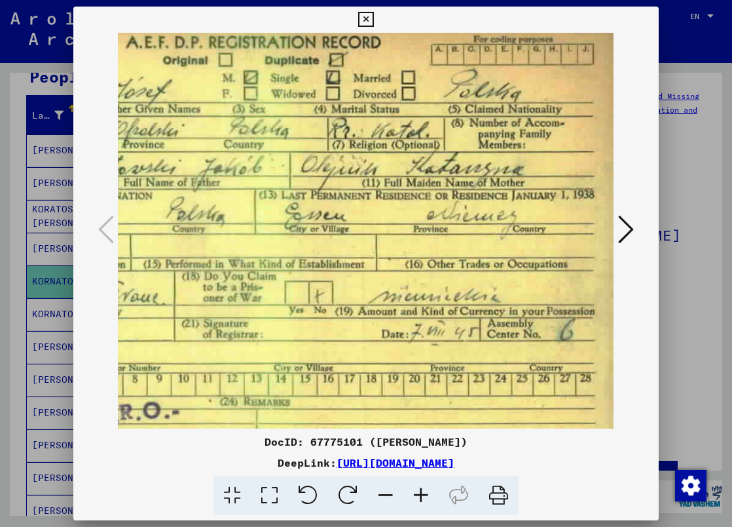
drag, startPoint x: 371, startPoint y: 337, endPoint x: 337, endPoint y: 337, distance: 34.7
click at [337, 337] on img at bounding box center [250, 241] width 728 height 461
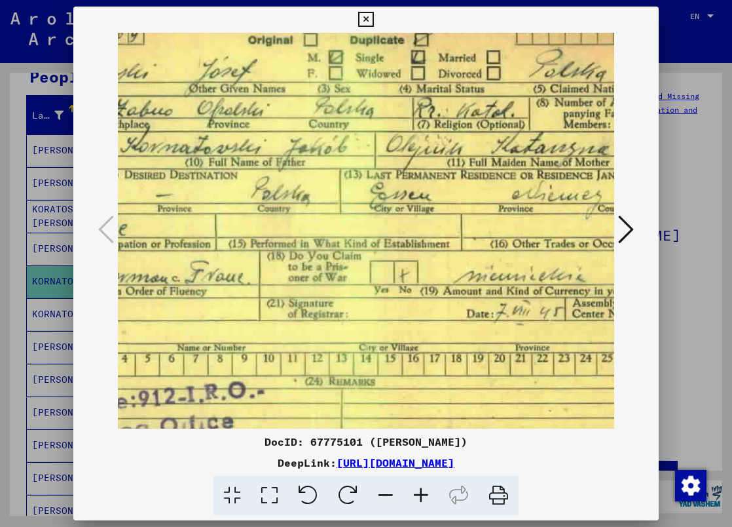
drag, startPoint x: 470, startPoint y: 346, endPoint x: 545, endPoint y: 324, distance: 78.7
click at [558, 325] on img at bounding box center [335, 221] width 728 height 461
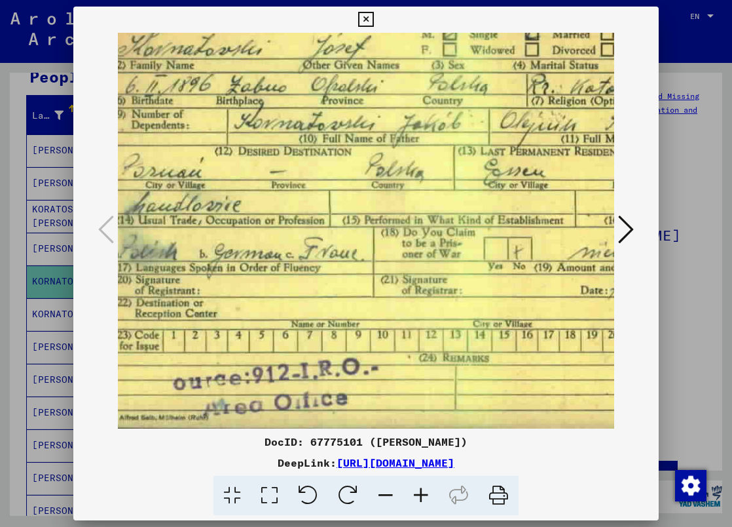
drag, startPoint x: 360, startPoint y: 351, endPoint x: 382, endPoint y: 315, distance: 42.0
click at [466, 308] on img at bounding box center [449, 197] width 728 height 461
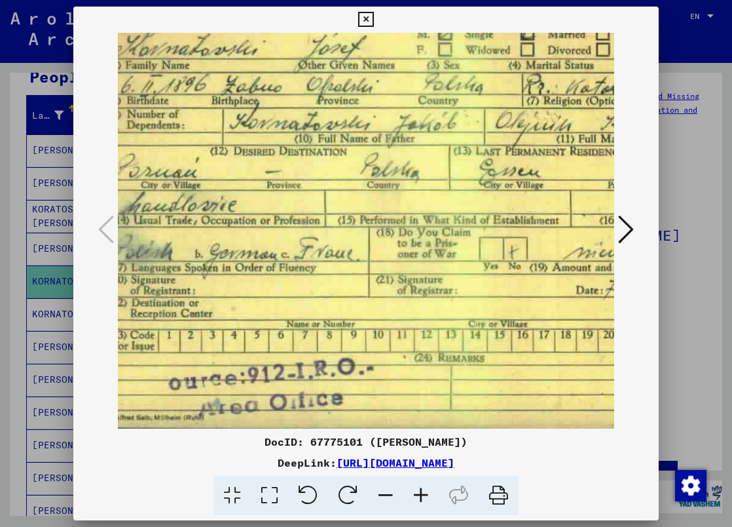
scroll to position [65, 0]
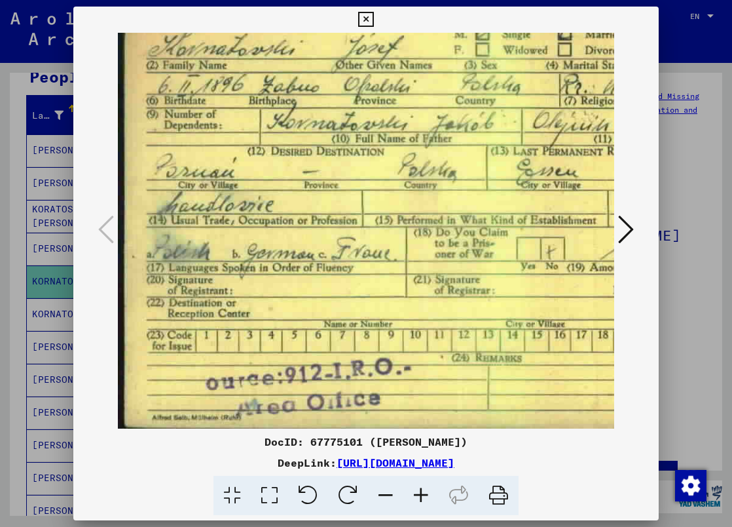
drag, startPoint x: 335, startPoint y: 332, endPoint x: 415, endPoint y: 261, distance: 106.7
click at [413, 262] on img at bounding box center [482, 197] width 728 height 461
click at [373, 19] on icon at bounding box center [365, 20] width 15 height 16
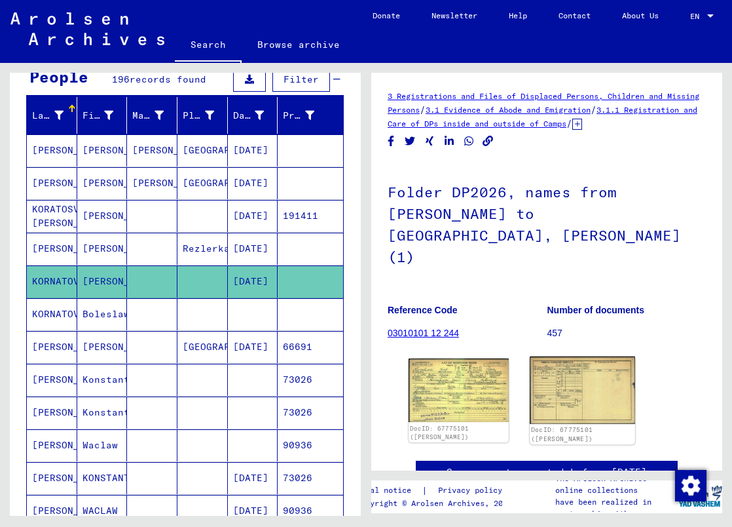
click at [573, 372] on img at bounding box center [582, 389] width 105 height 67
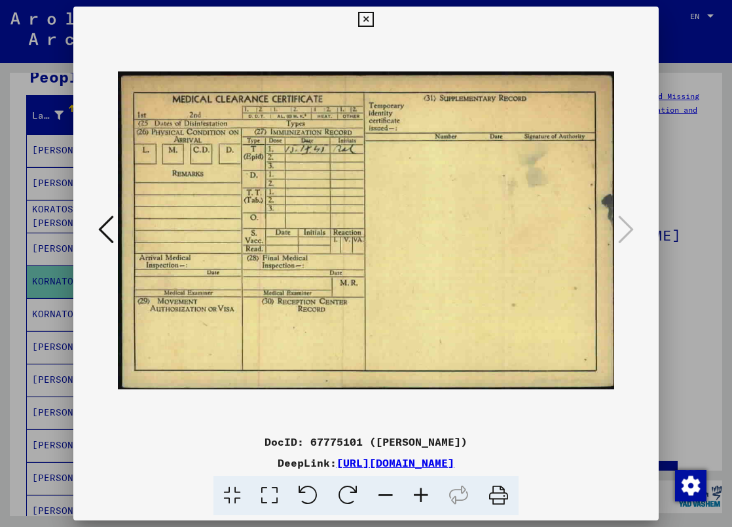
click at [418, 494] on icon at bounding box center [420, 495] width 35 height 40
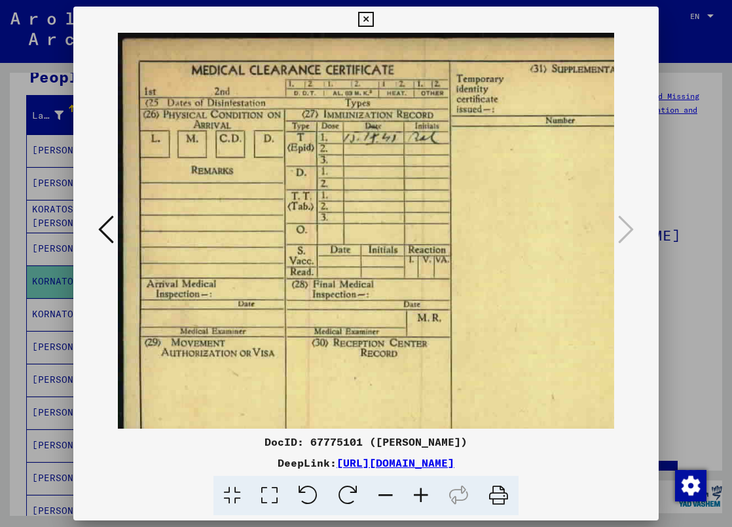
click at [418, 494] on icon at bounding box center [420, 495] width 35 height 40
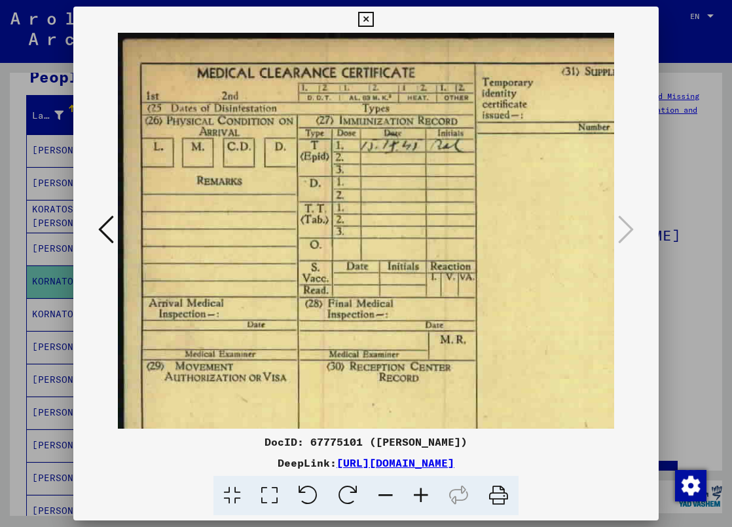
click at [418, 494] on icon at bounding box center [420, 495] width 35 height 40
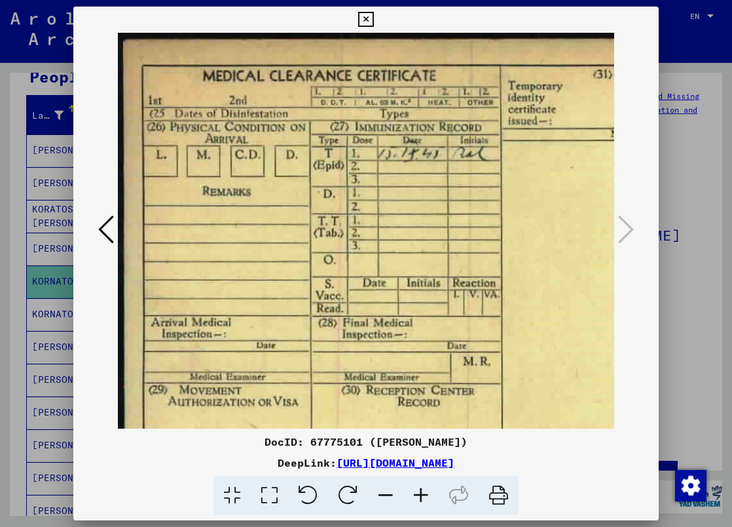
click at [418, 494] on icon at bounding box center [420, 495] width 35 height 40
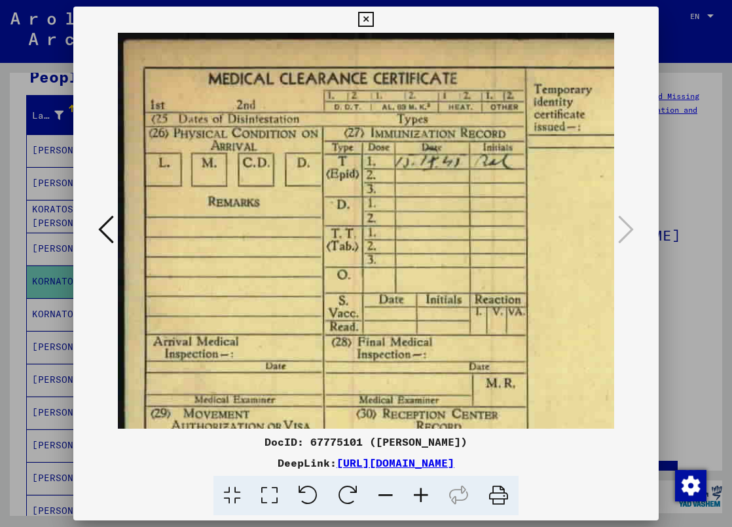
click at [418, 494] on icon at bounding box center [420, 495] width 35 height 40
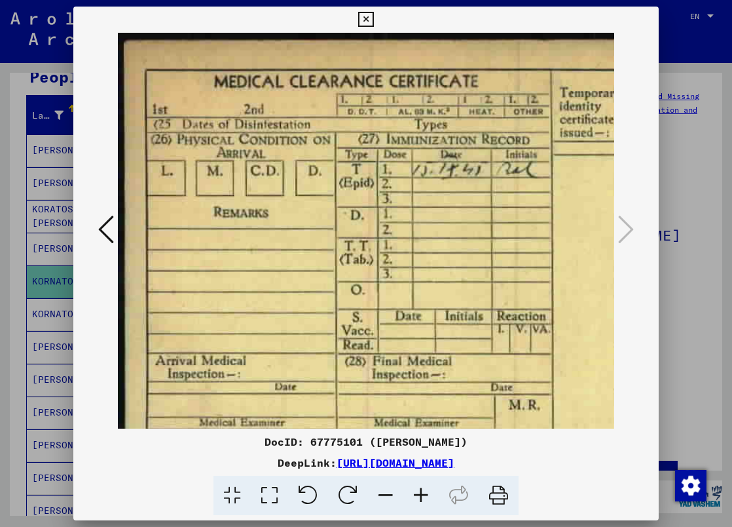
click at [418, 494] on icon at bounding box center [420, 495] width 35 height 40
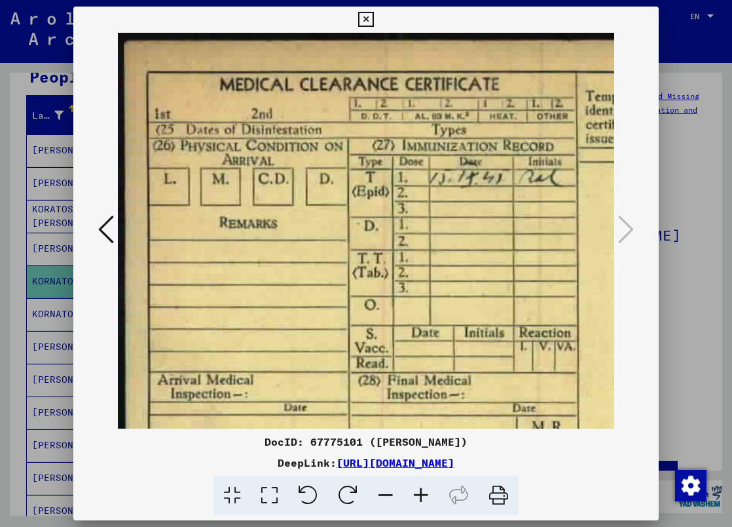
click at [418, 494] on icon at bounding box center [420, 495] width 35 height 40
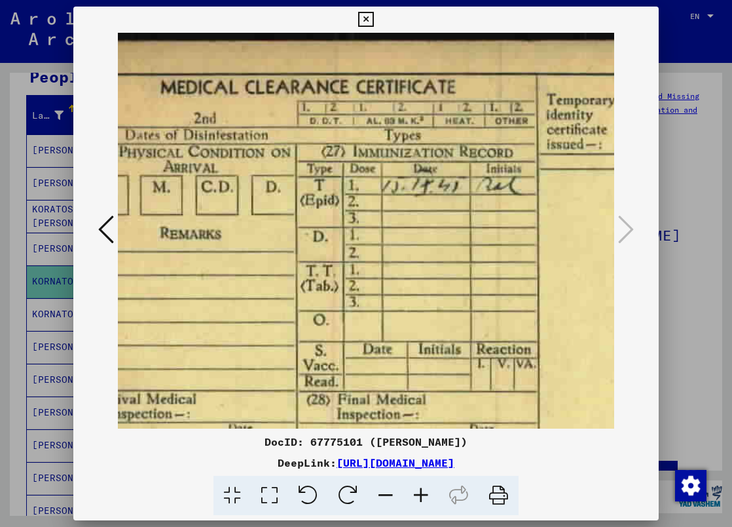
drag, startPoint x: 515, startPoint y: 261, endPoint x: 447, endPoint y: 286, distance: 72.5
click at [450, 286] on img at bounding box center [541, 345] width 976 height 625
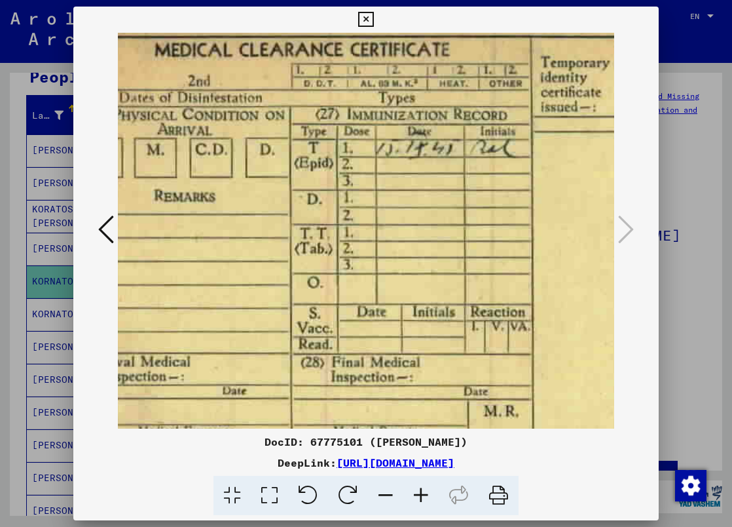
scroll to position [22, 74]
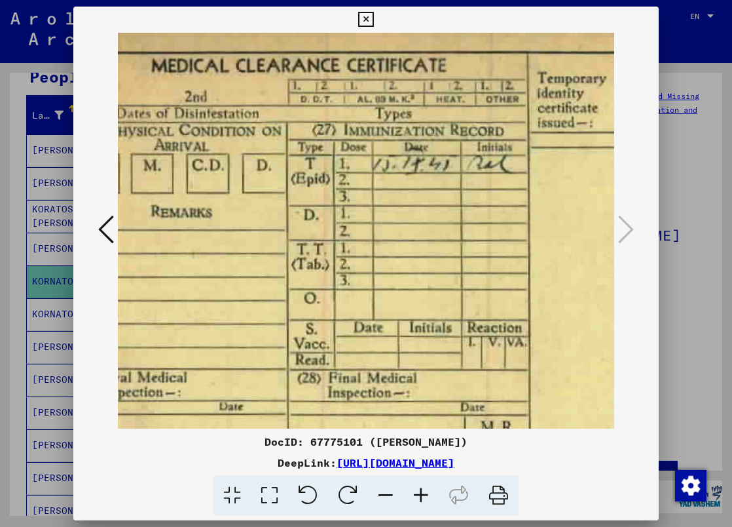
drag, startPoint x: 435, startPoint y: 295, endPoint x: 432, endPoint y: 282, distance: 13.7
click at [432, 282] on img at bounding box center [532, 323] width 976 height 625
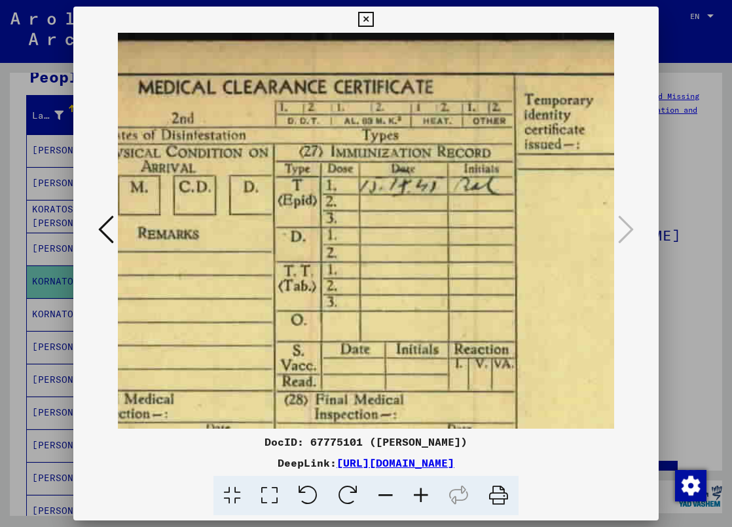
scroll to position [0, 90]
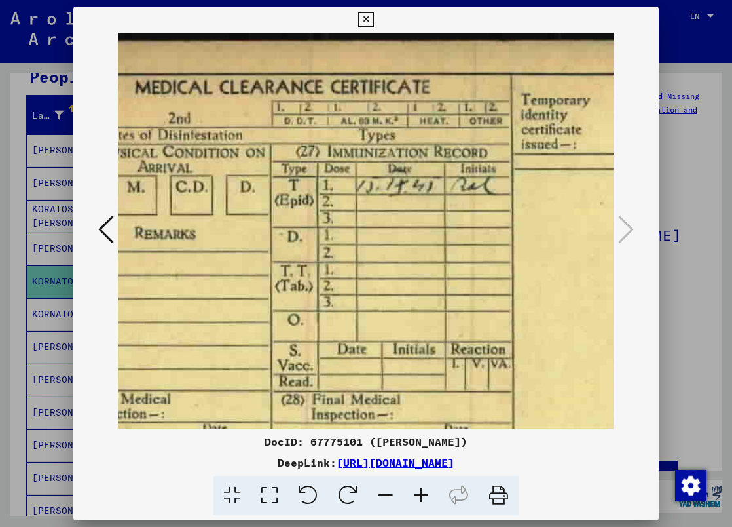
drag, startPoint x: 466, startPoint y: 255, endPoint x: 449, endPoint y: 303, distance: 51.2
click at [449, 303] on img at bounding box center [516, 345] width 976 height 625
click at [107, 227] on icon at bounding box center [106, 228] width 16 height 31
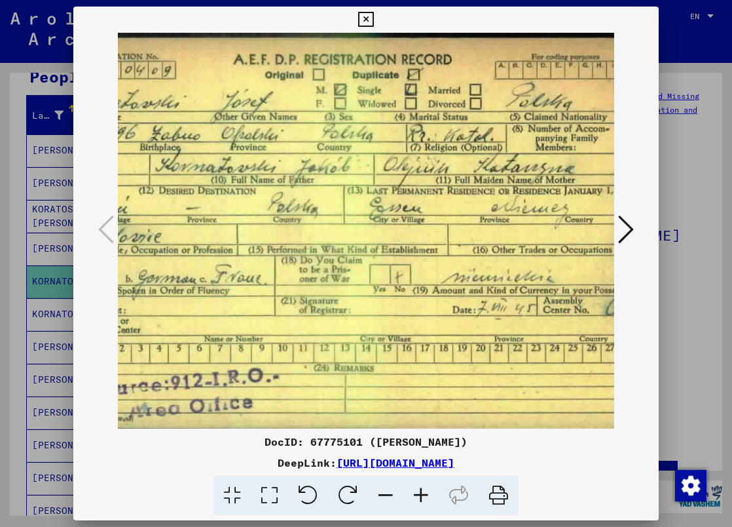
click at [625, 231] on icon at bounding box center [626, 228] width 16 height 31
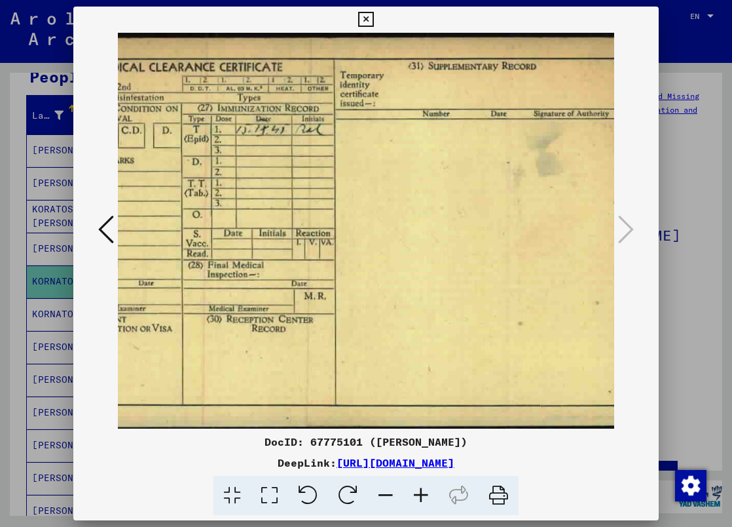
click at [373, 19] on icon at bounding box center [365, 20] width 15 height 16
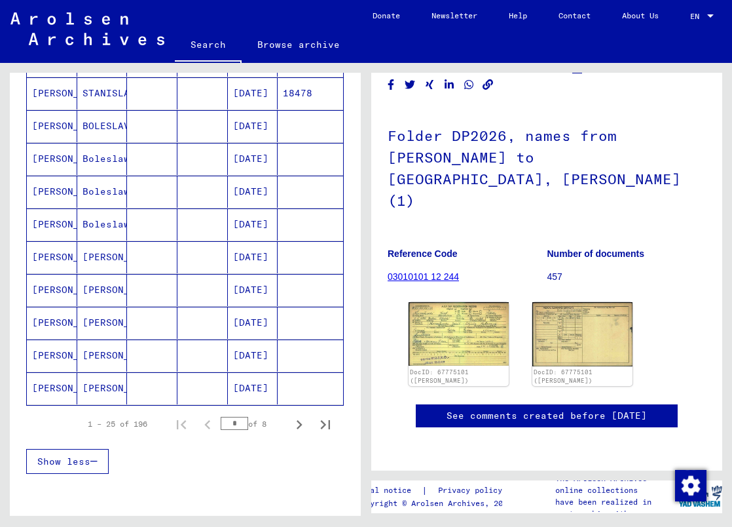
scroll to position [720, 0]
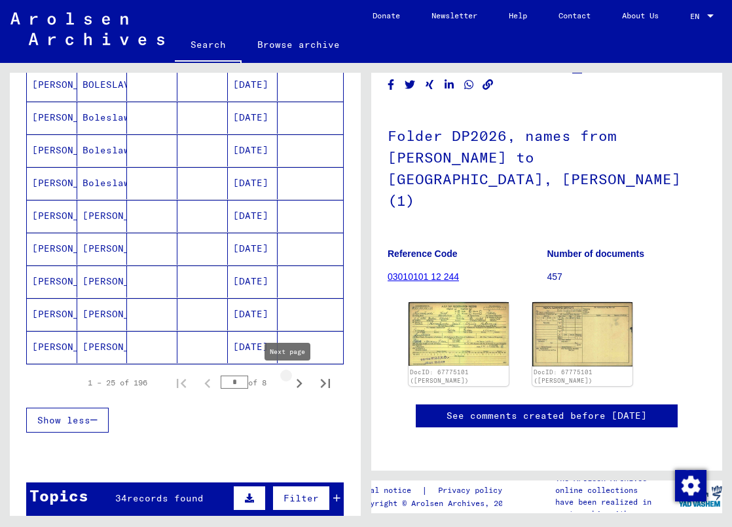
click at [290, 384] on icon "Next page" at bounding box center [299, 383] width 18 height 18
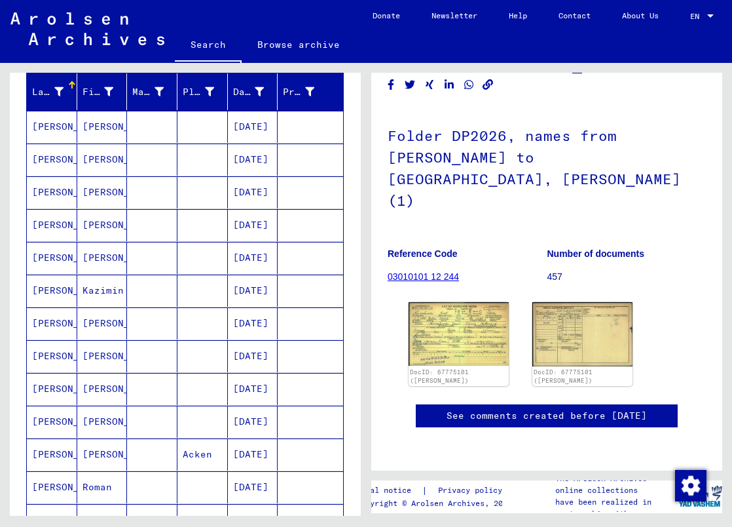
scroll to position [131, 0]
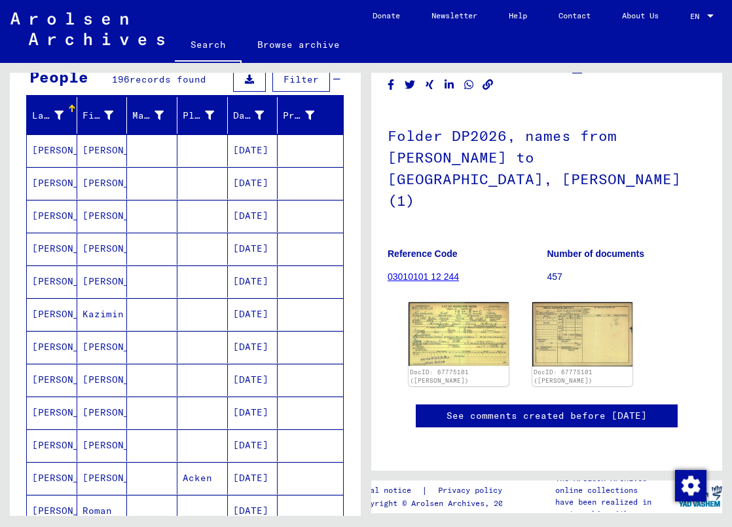
click at [100, 248] on mat-cell "[PERSON_NAME]" at bounding box center [102, 248] width 50 height 32
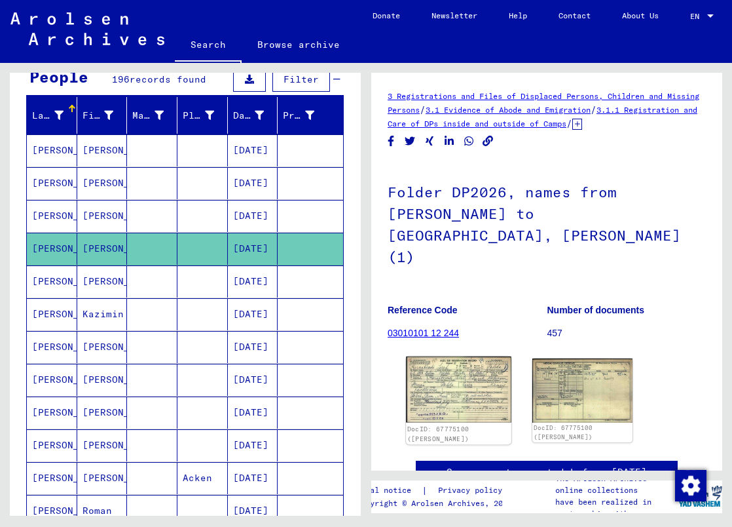
click at [453, 373] on img at bounding box center [458, 389] width 105 height 66
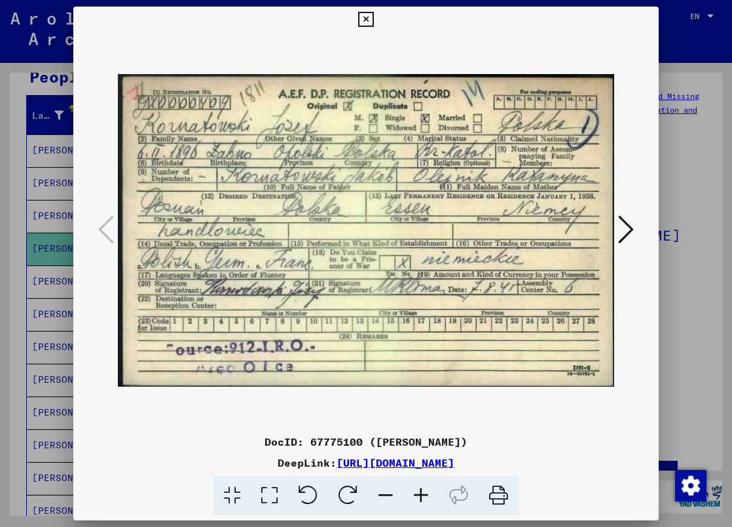
click at [373, 22] on icon at bounding box center [365, 20] width 15 height 16
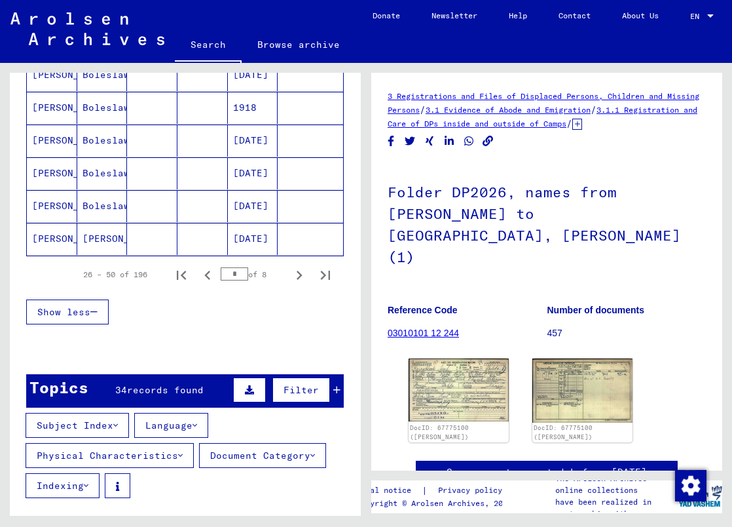
scroll to position [851, 0]
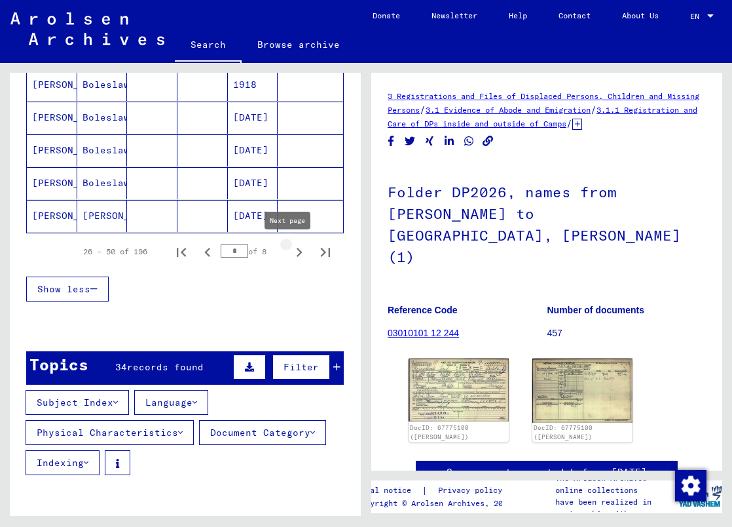
click at [297, 253] on icon "Next page" at bounding box center [300, 252] width 6 height 9
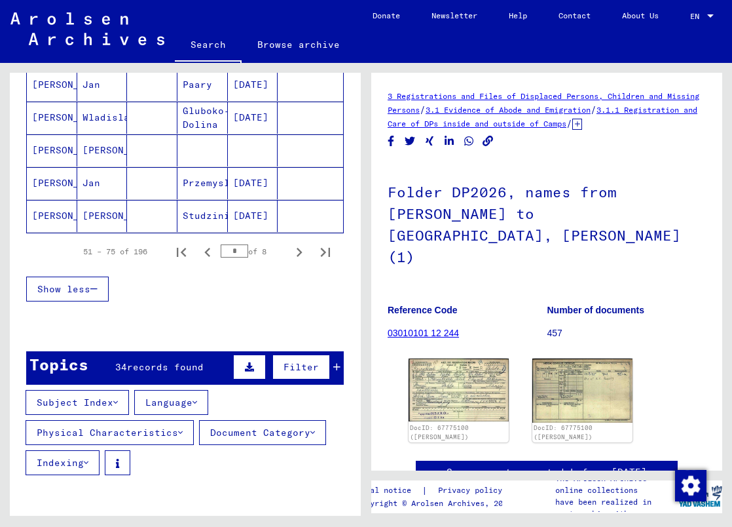
scroll to position [786, 0]
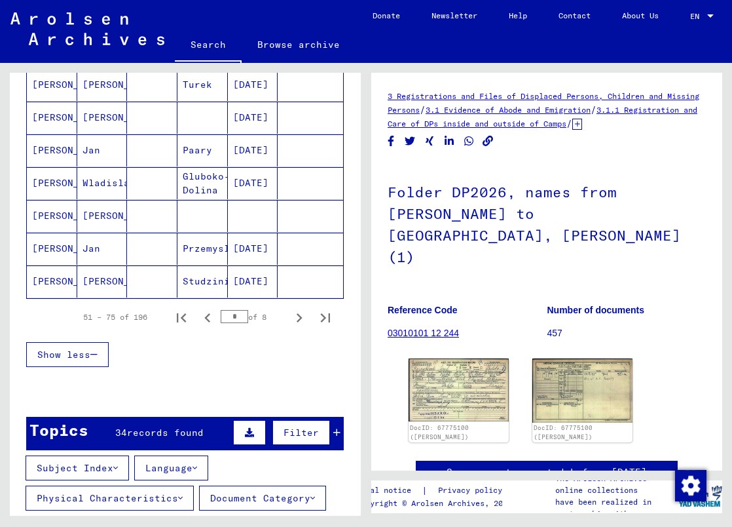
click at [77, 217] on mat-cell "[PERSON_NAME]" at bounding box center [102, 216] width 50 height 32
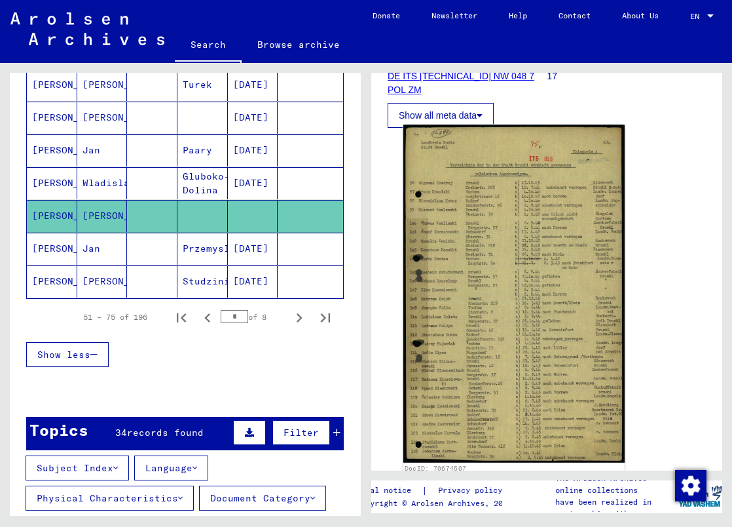
scroll to position [262, 0]
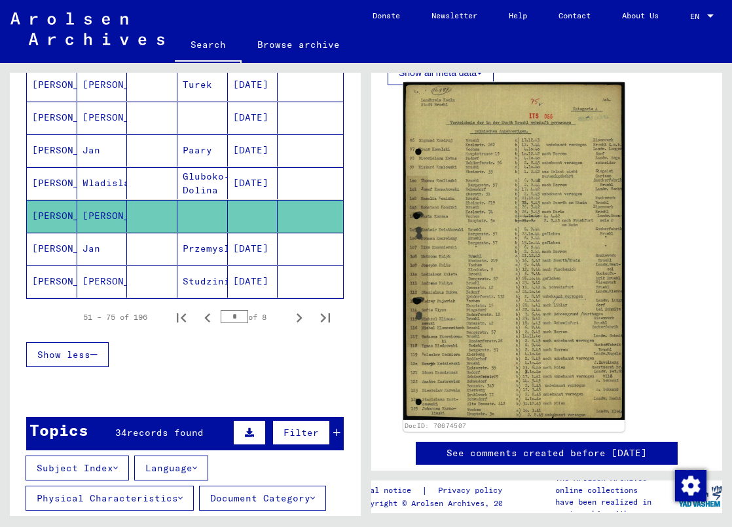
click at [482, 258] on img at bounding box center [513, 252] width 221 height 338
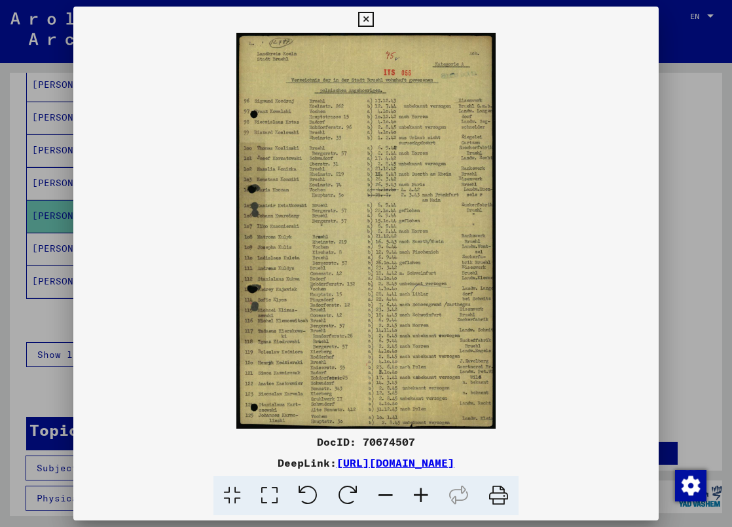
click at [422, 498] on icon at bounding box center [420, 495] width 35 height 40
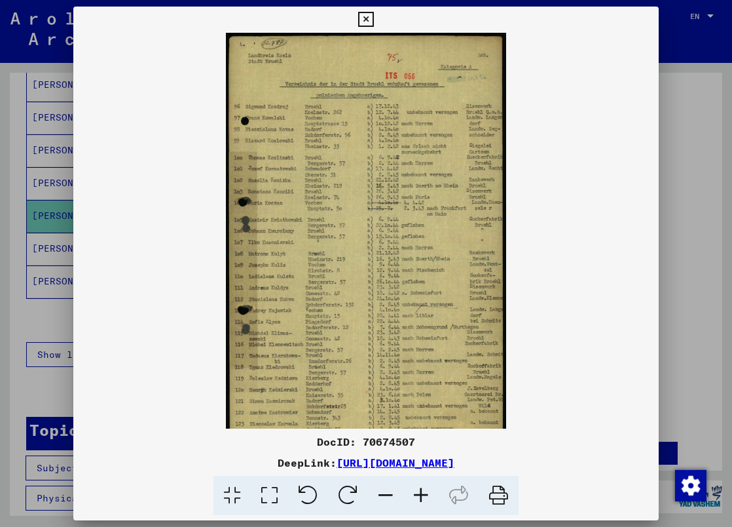
click at [422, 498] on icon at bounding box center [420, 495] width 35 height 40
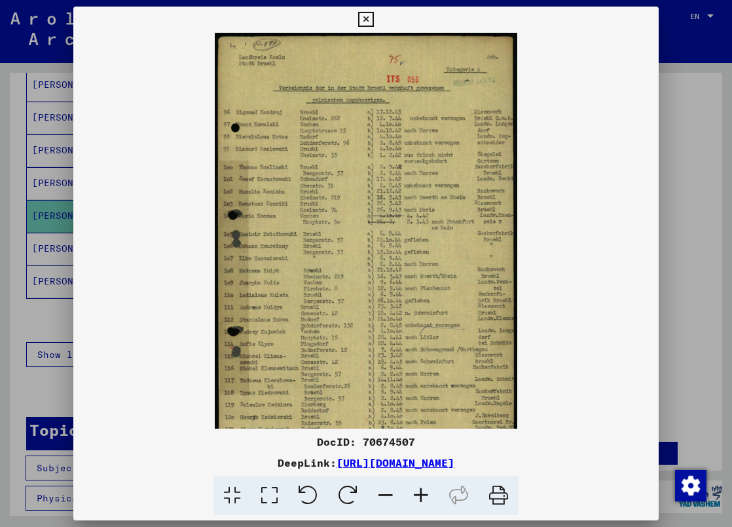
click at [422, 498] on icon at bounding box center [420, 495] width 35 height 40
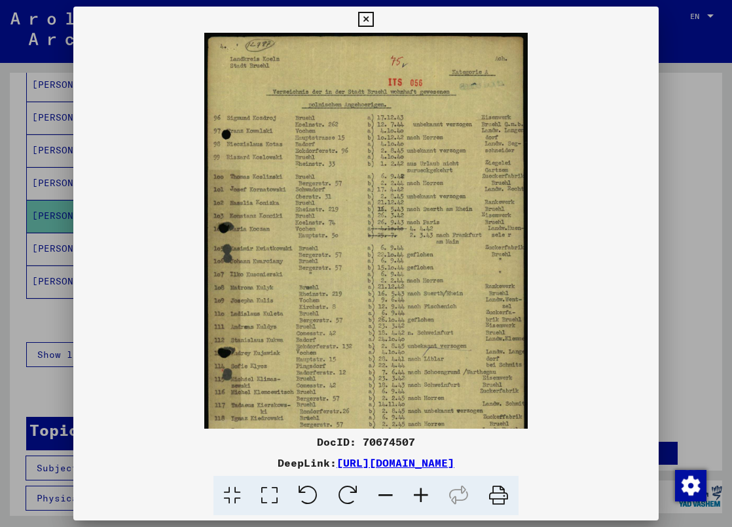
click at [422, 498] on icon at bounding box center [420, 495] width 35 height 40
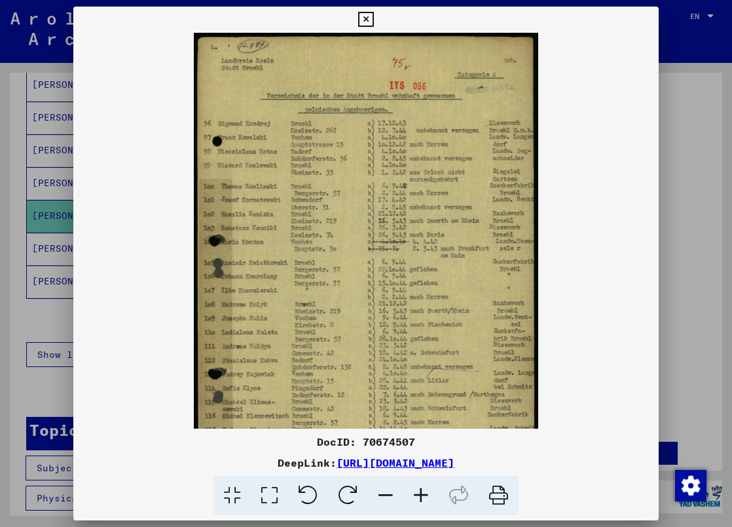
click at [422, 498] on icon at bounding box center [420, 495] width 35 height 40
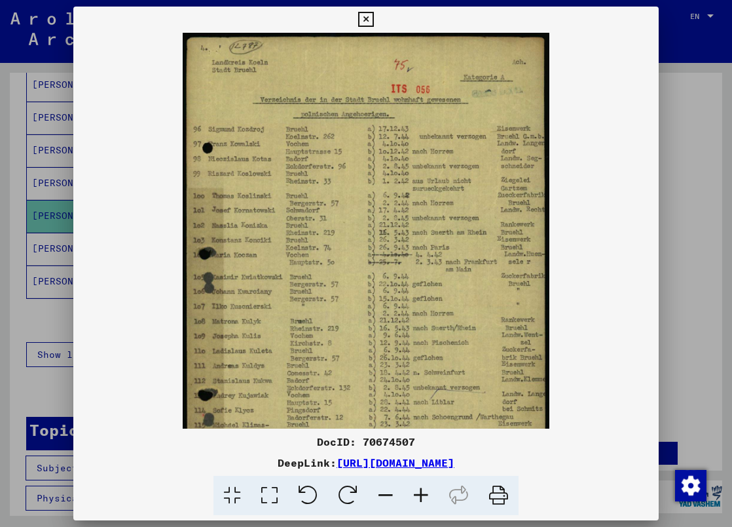
click at [422, 498] on icon at bounding box center [420, 495] width 35 height 40
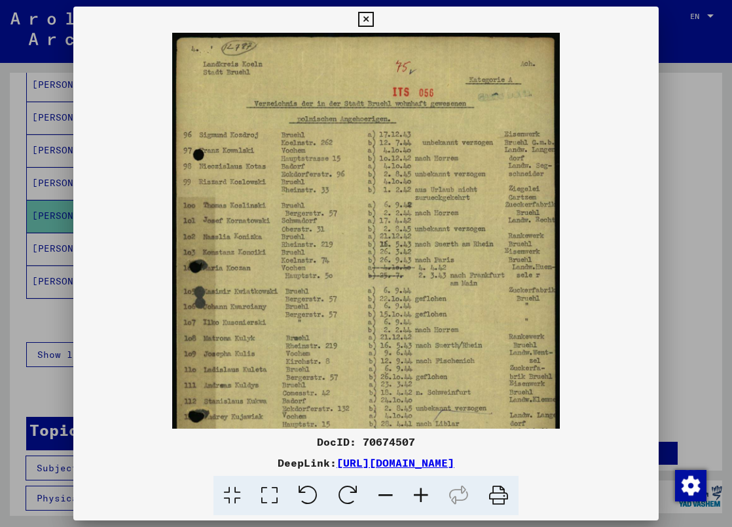
click at [422, 498] on icon at bounding box center [420, 495] width 35 height 40
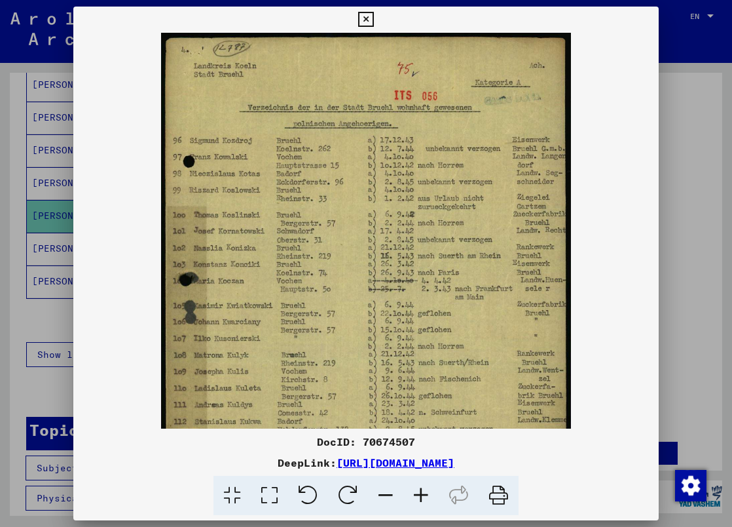
click at [422, 498] on icon at bounding box center [420, 495] width 35 height 40
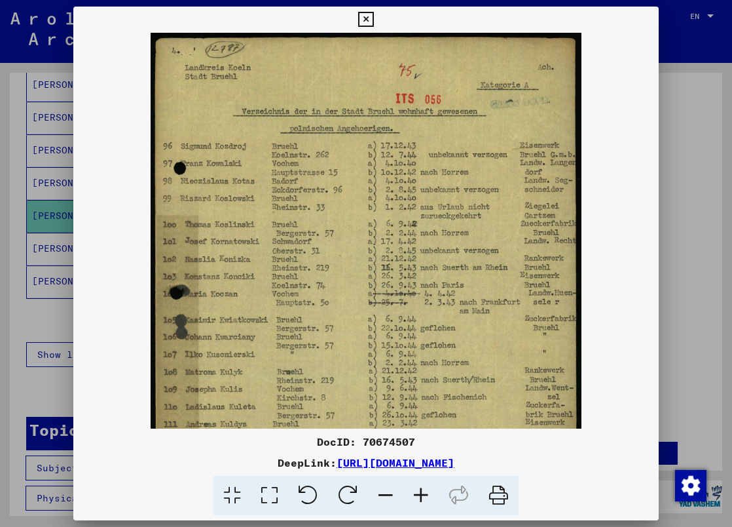
drag, startPoint x: 324, startPoint y: 307, endPoint x: 379, endPoint y: 307, distance: 54.4
click at [387, 308] on img at bounding box center [366, 362] width 431 height 658
click at [422, 496] on icon at bounding box center [420, 495] width 35 height 40
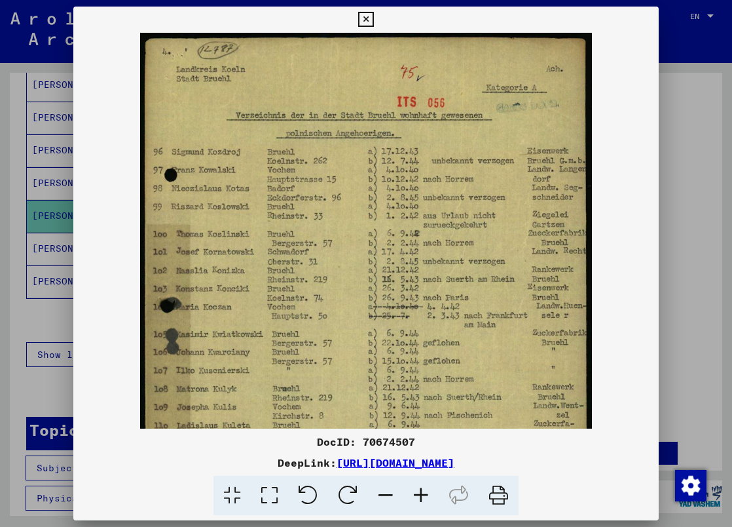
click at [422, 496] on icon at bounding box center [420, 495] width 35 height 40
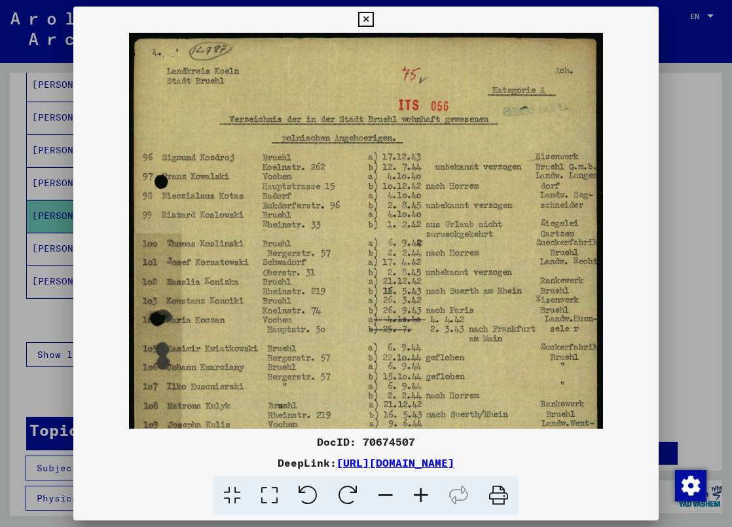
scroll to position [1, 0]
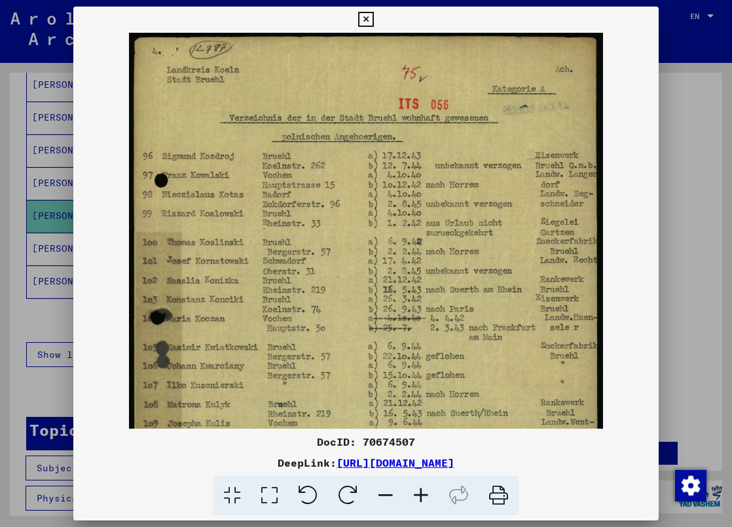
drag, startPoint x: 381, startPoint y: 262, endPoint x: 419, endPoint y: 261, distance: 38.0
click at [419, 261] on img at bounding box center [365, 392] width 473 height 723
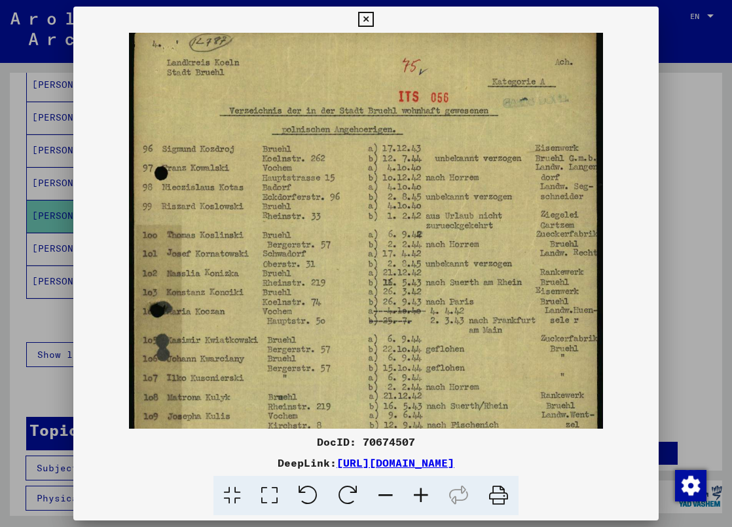
scroll to position [16, 0]
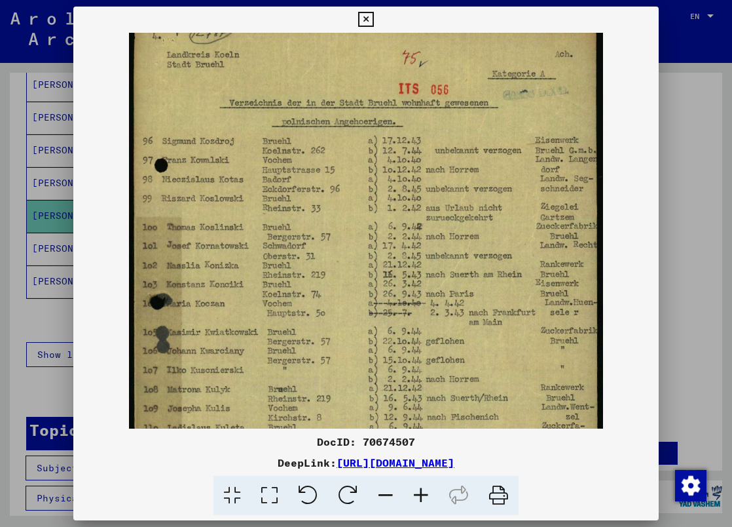
drag, startPoint x: 541, startPoint y: 286, endPoint x: 445, endPoint y: 269, distance: 97.0
click at [445, 269] on img at bounding box center [365, 377] width 473 height 723
click at [373, 18] on icon at bounding box center [365, 20] width 15 height 16
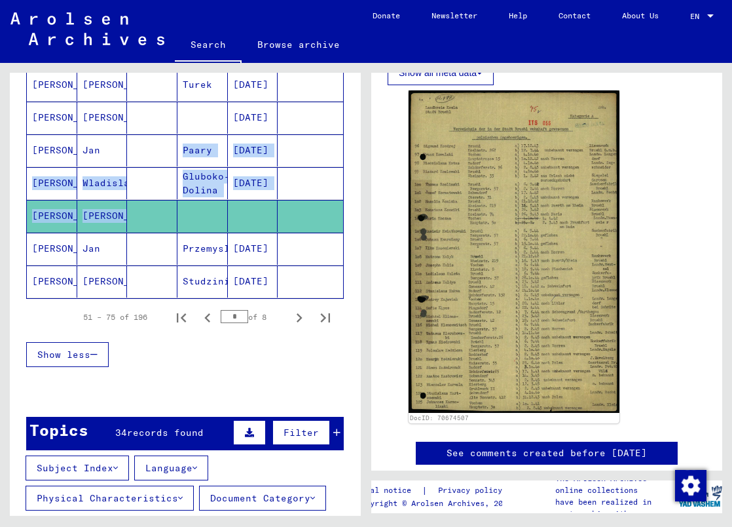
drag, startPoint x: 169, startPoint y: 165, endPoint x: 201, endPoint y: 178, distance: 34.7
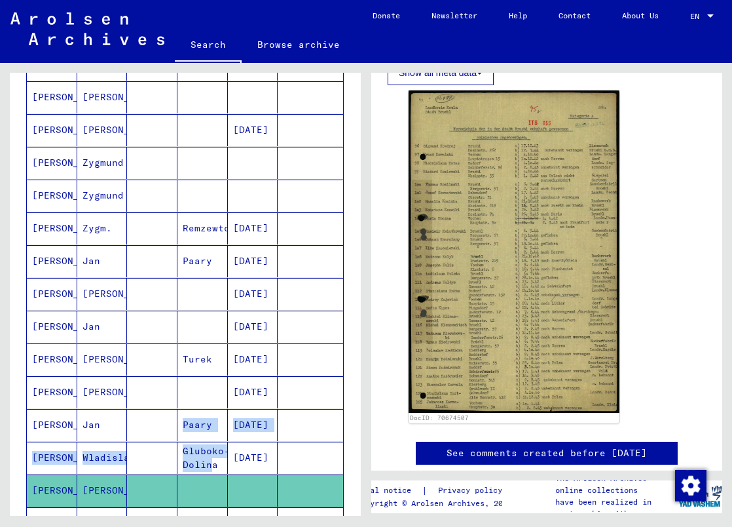
scroll to position [458, 0]
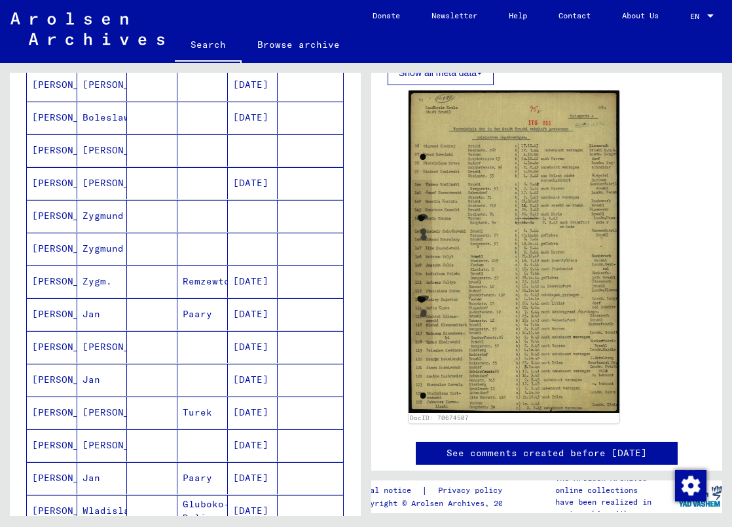
click at [74, 145] on mat-cell "[PERSON_NAME]" at bounding box center [52, 150] width 50 height 32
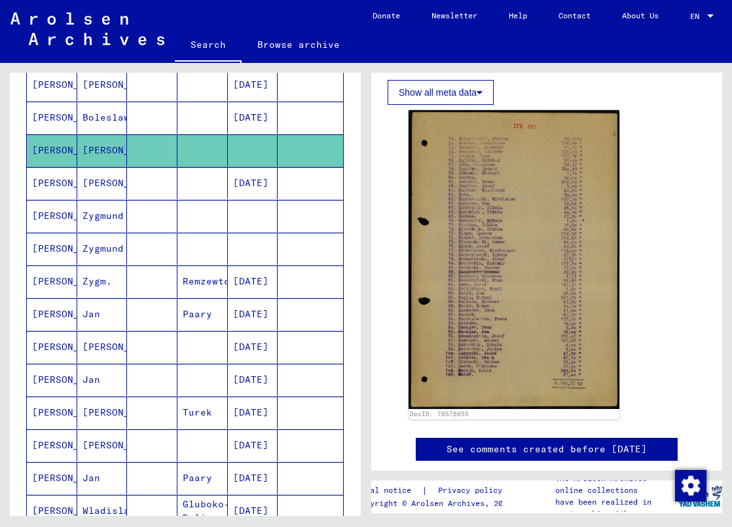
scroll to position [262, 0]
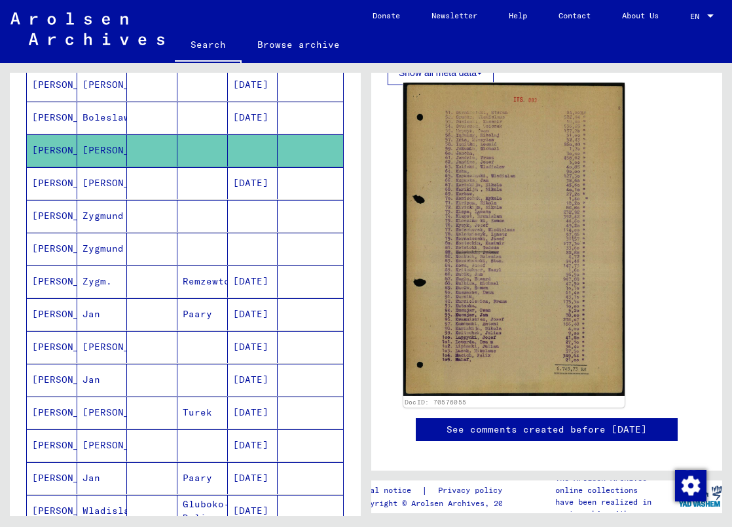
click at [506, 265] on img at bounding box center [513, 239] width 221 height 313
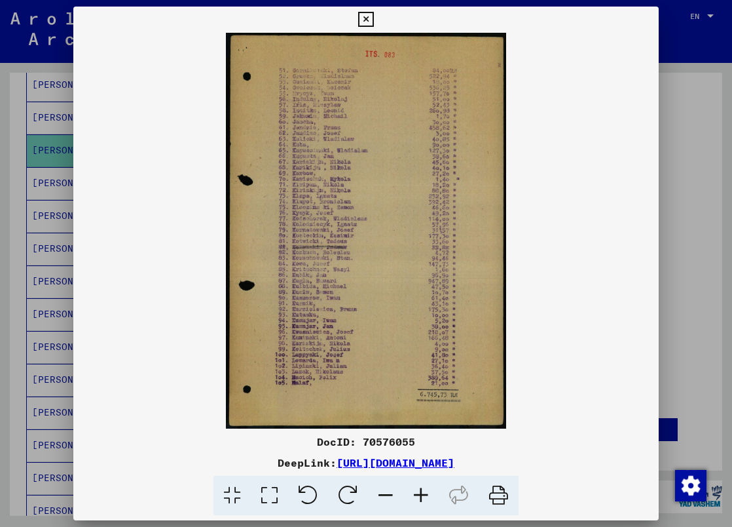
click at [426, 492] on icon at bounding box center [420, 495] width 35 height 40
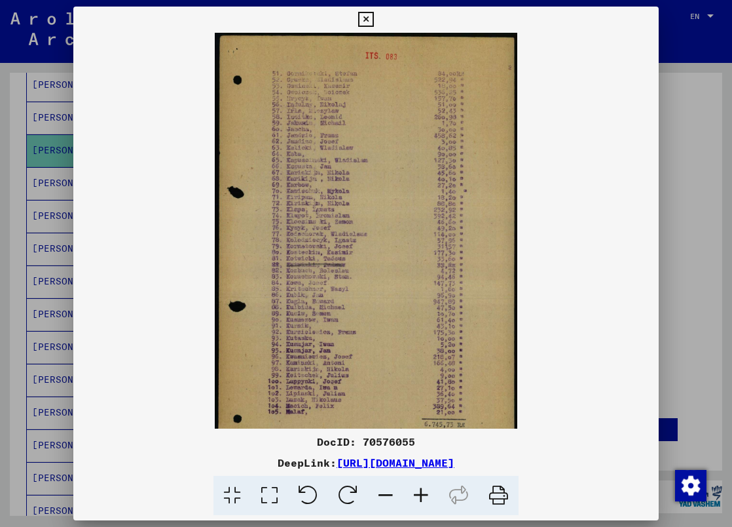
click at [426, 492] on icon at bounding box center [420, 495] width 35 height 40
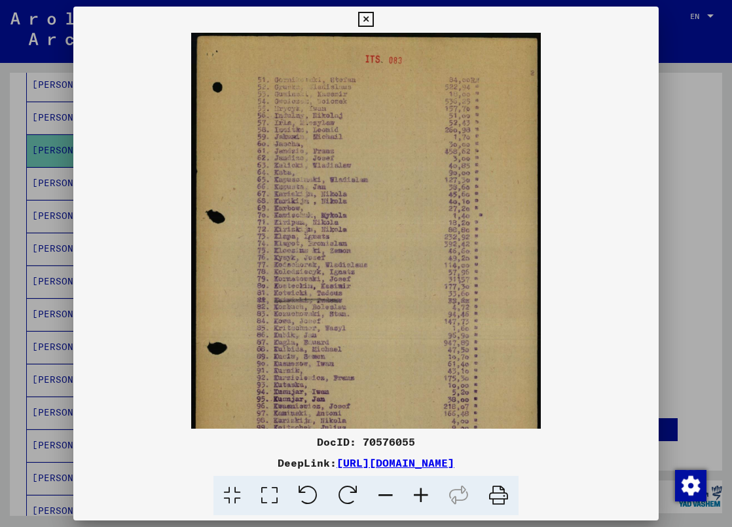
click at [426, 492] on icon at bounding box center [420, 495] width 35 height 40
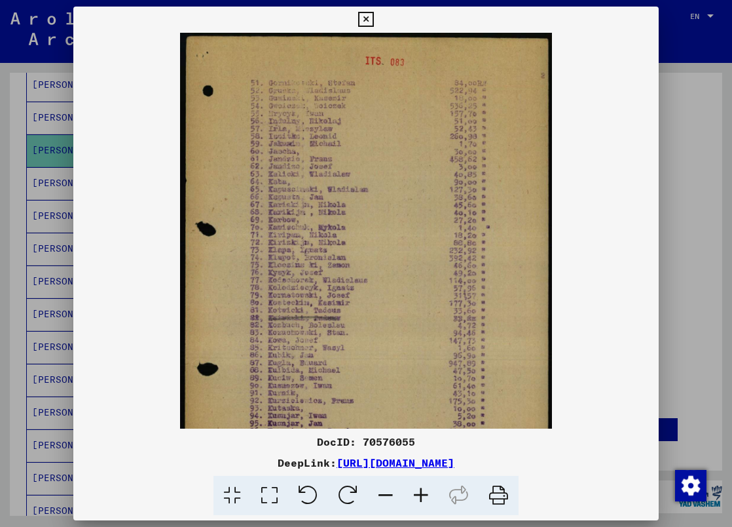
click at [426, 492] on icon at bounding box center [420, 495] width 35 height 40
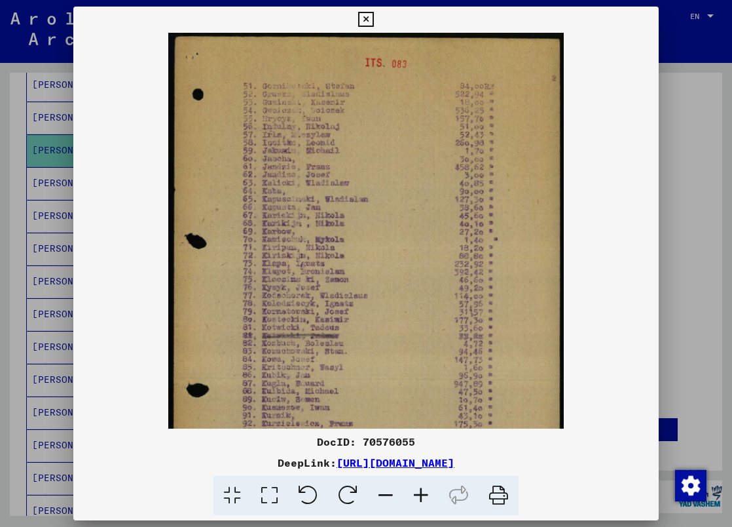
click at [426, 492] on icon at bounding box center [420, 495] width 35 height 40
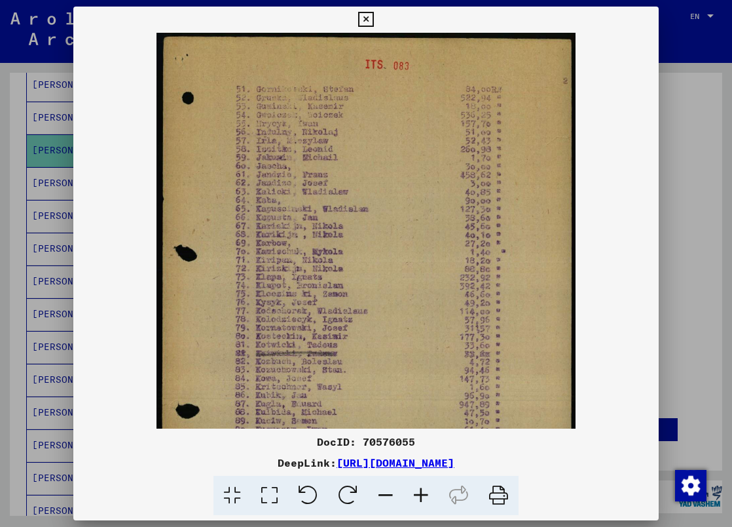
click at [426, 492] on icon at bounding box center [420, 495] width 35 height 40
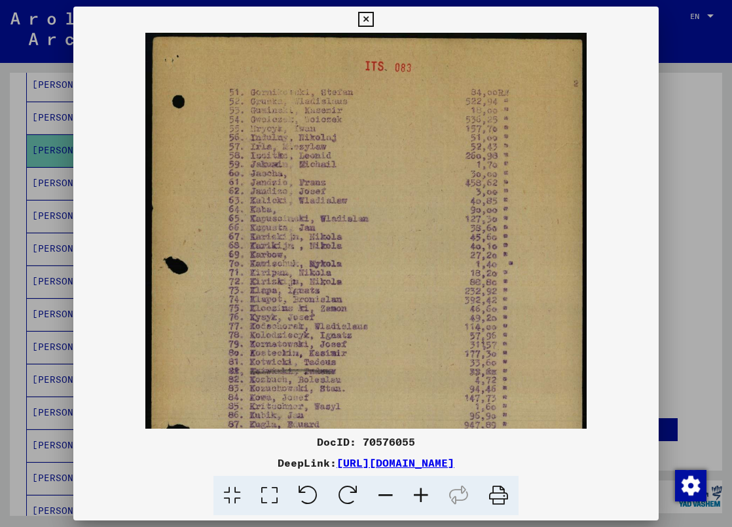
click at [426, 492] on icon at bounding box center [420, 495] width 35 height 40
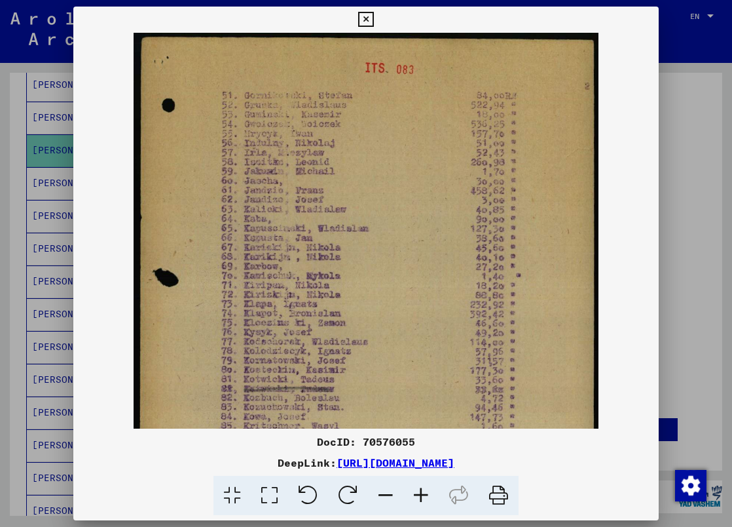
click at [426, 492] on icon at bounding box center [420, 495] width 35 height 40
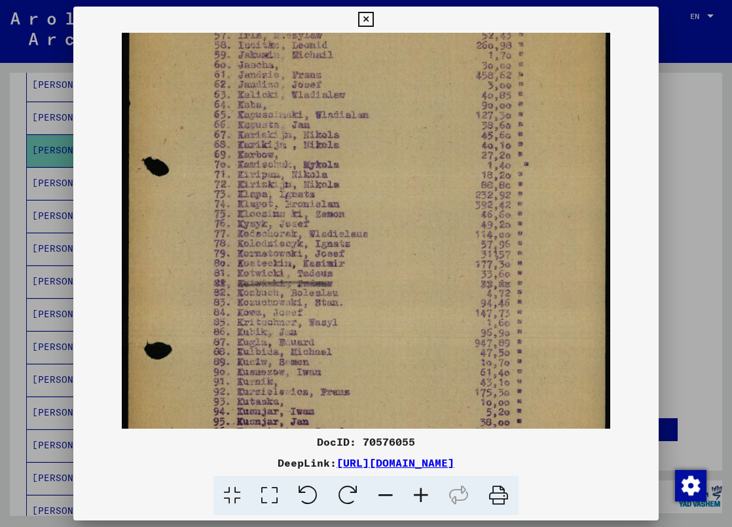
drag, startPoint x: 386, startPoint y: 312, endPoint x: 384, endPoint y: 210, distance: 102.2
click at [384, 212] on img at bounding box center [366, 255] width 488 height 690
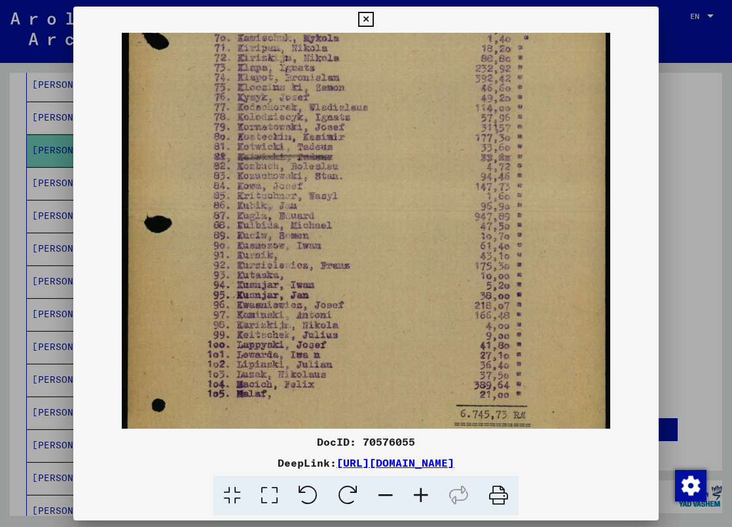
drag, startPoint x: 380, startPoint y: 352, endPoint x: 377, endPoint y: 209, distance: 142.8
click at [377, 209] on img at bounding box center [366, 128] width 488 height 690
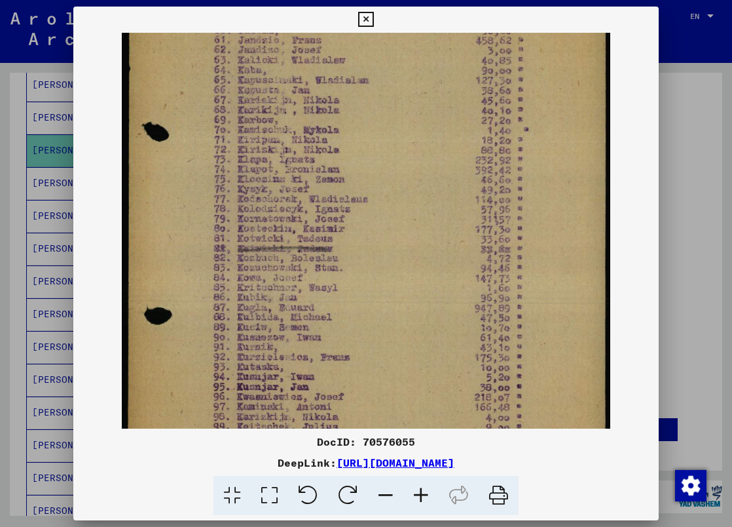
drag, startPoint x: 413, startPoint y: 159, endPoint x: 428, endPoint y: 289, distance: 131.1
click at [428, 289] on img at bounding box center [366, 220] width 488 height 690
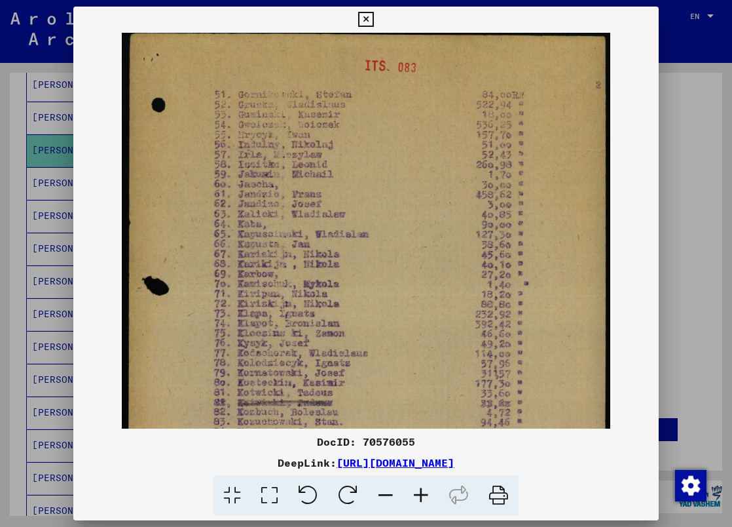
scroll to position [0, 0]
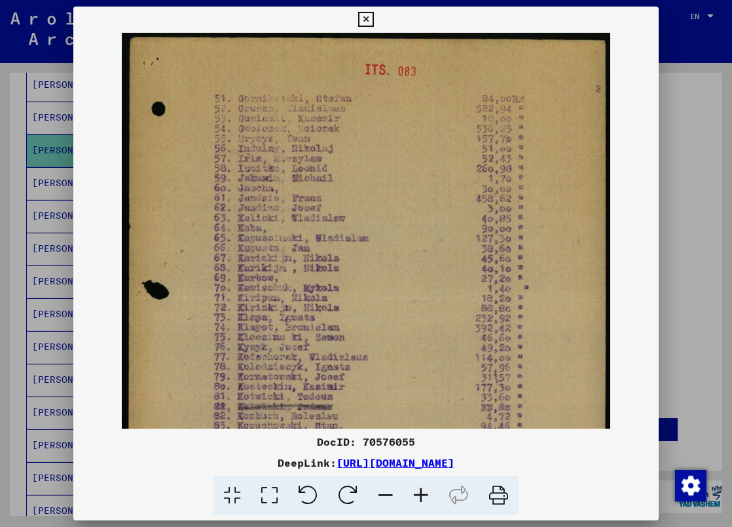
drag, startPoint x: 409, startPoint y: 158, endPoint x: 417, endPoint y: 310, distance: 152.1
click at [417, 310] on img at bounding box center [366, 378] width 488 height 690
click at [373, 14] on icon at bounding box center [365, 20] width 15 height 16
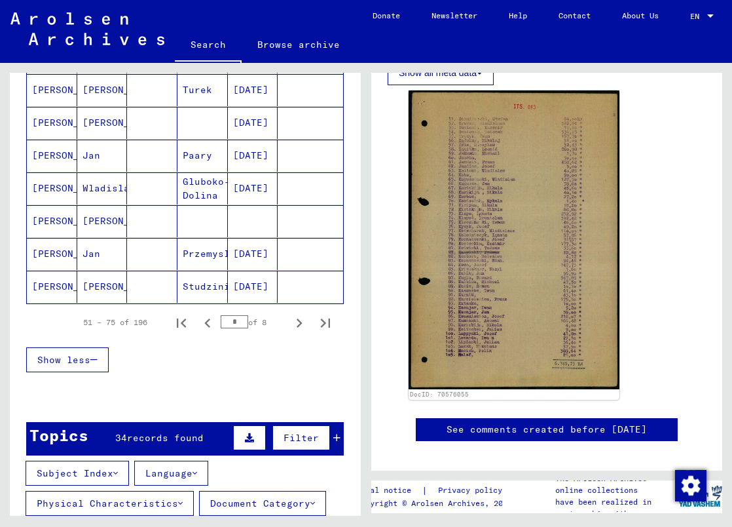
scroll to position [786, 0]
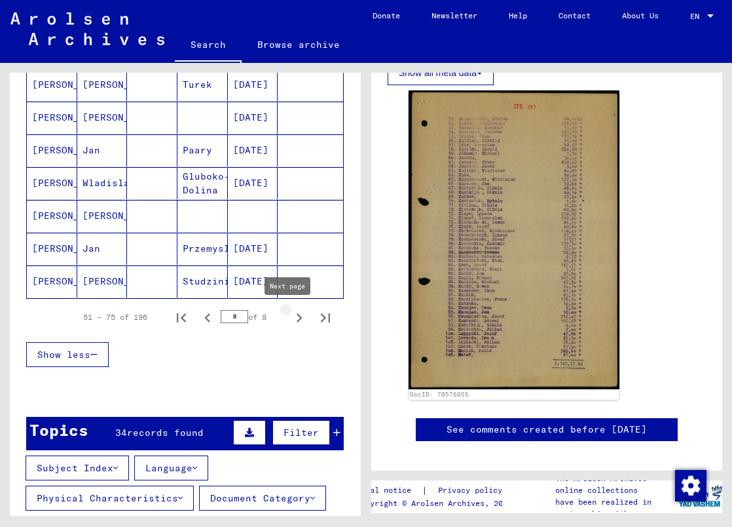
click at [297, 320] on icon "Next page" at bounding box center [300, 317] width 6 height 9
click at [100, 280] on mat-cell "[PERSON_NAME]" at bounding box center [102, 281] width 50 height 32
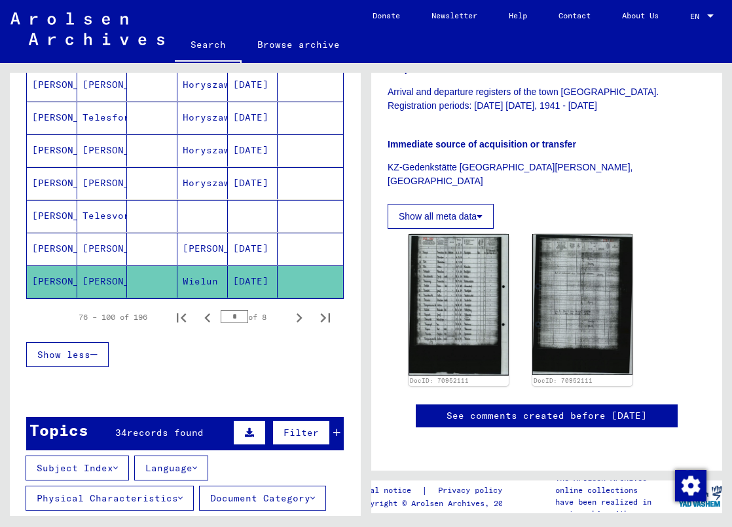
scroll to position [393, 0]
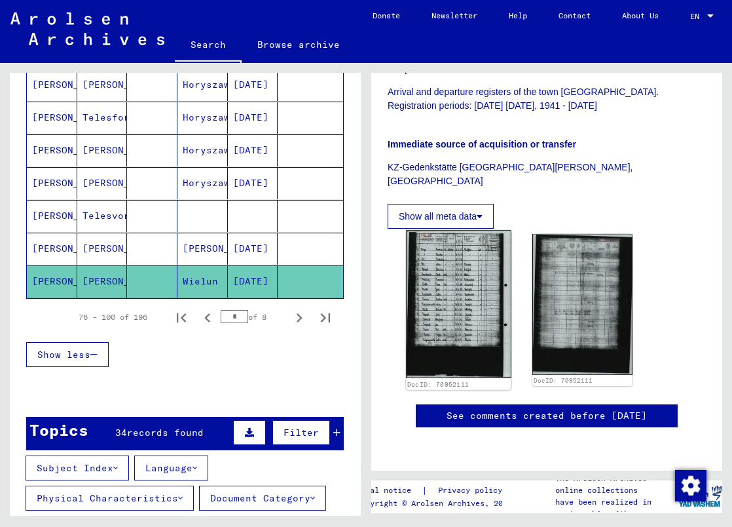
click at [460, 230] on img at bounding box center [458, 304] width 105 height 148
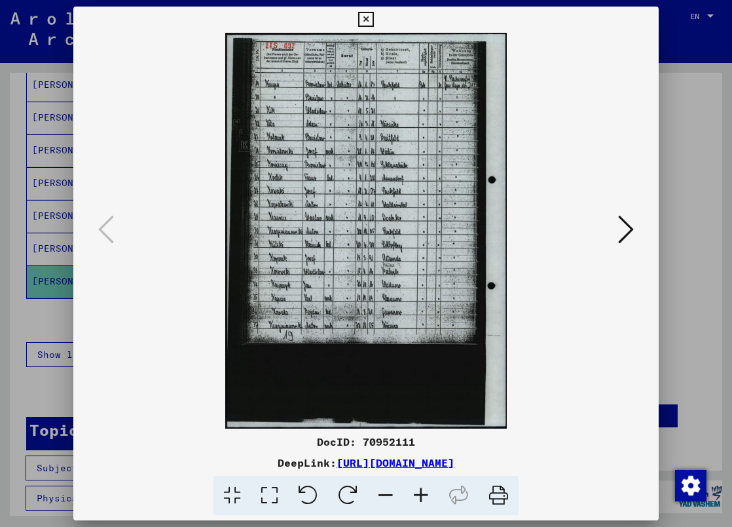
click at [418, 492] on icon at bounding box center [420, 495] width 35 height 40
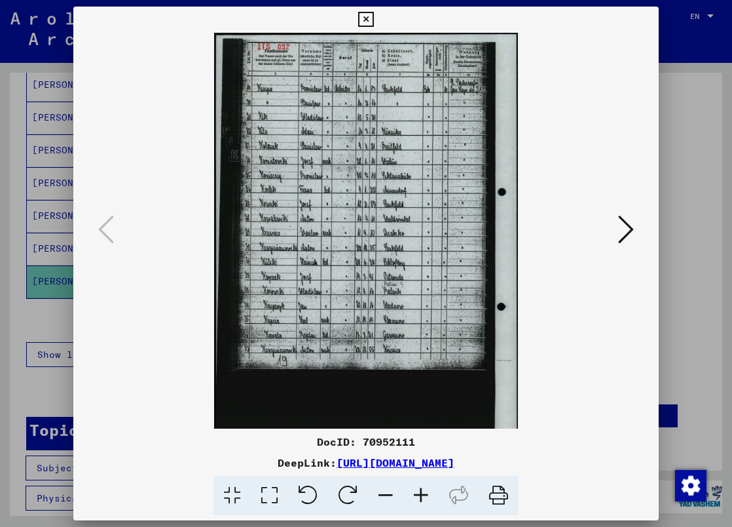
click at [418, 492] on icon at bounding box center [420, 495] width 35 height 40
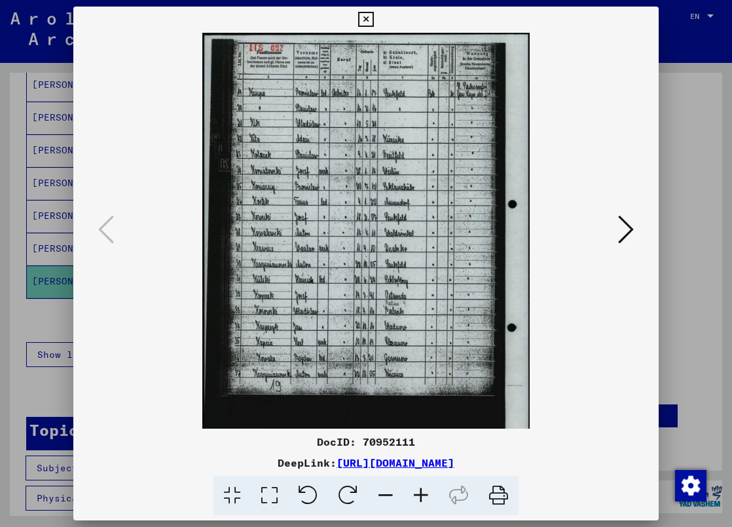
click at [418, 492] on icon at bounding box center [420, 495] width 35 height 40
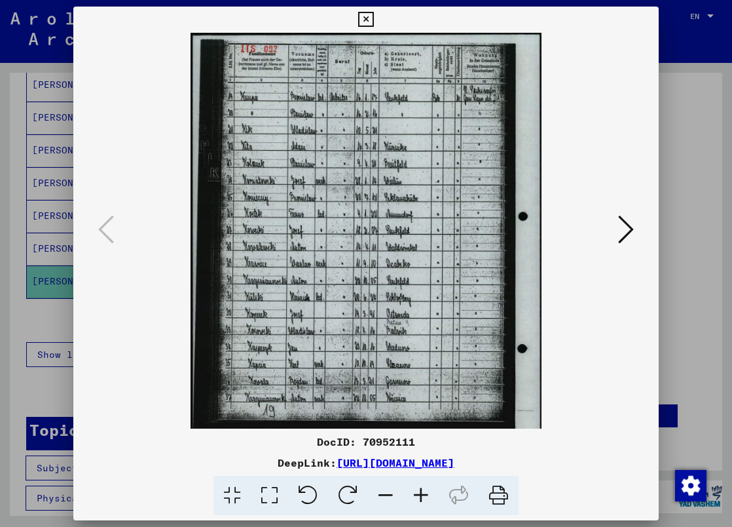
click at [418, 492] on icon at bounding box center [420, 495] width 35 height 40
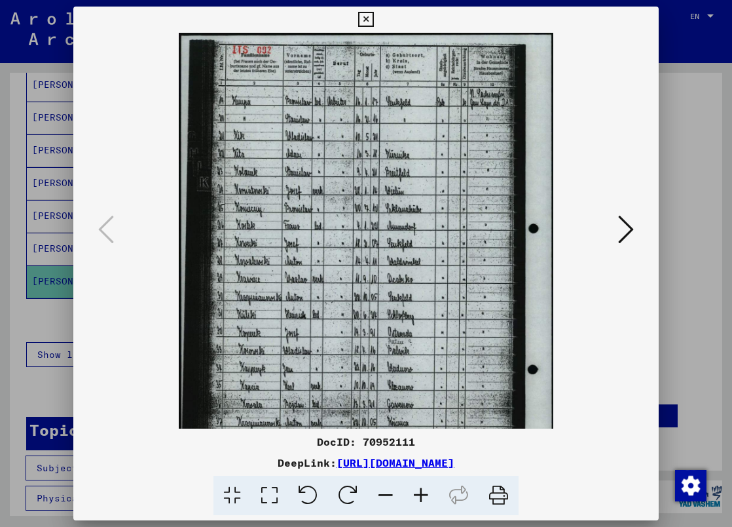
click at [418, 492] on icon at bounding box center [420, 495] width 35 height 40
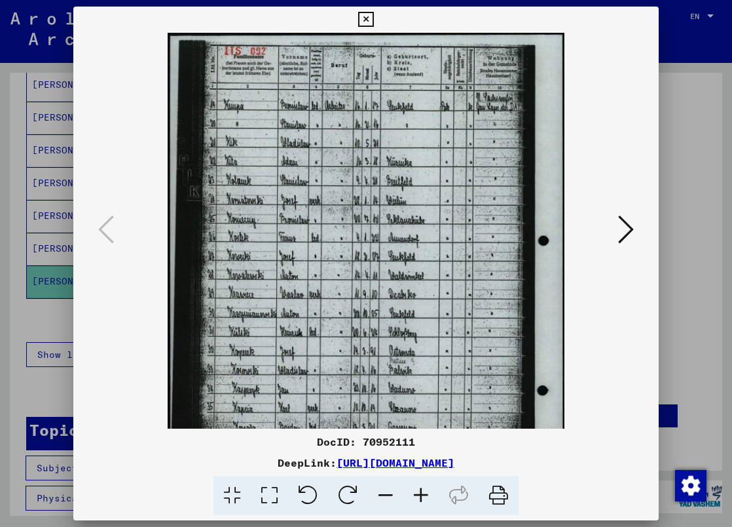
click at [418, 492] on icon at bounding box center [420, 495] width 35 height 40
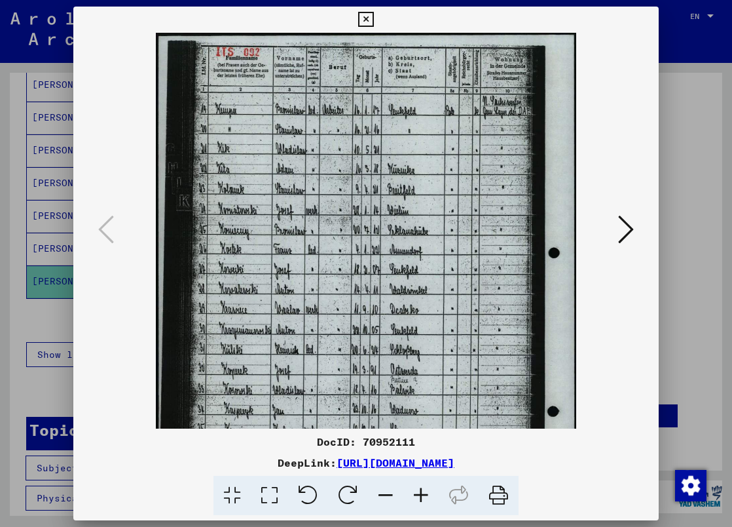
click at [418, 492] on icon at bounding box center [420, 495] width 35 height 40
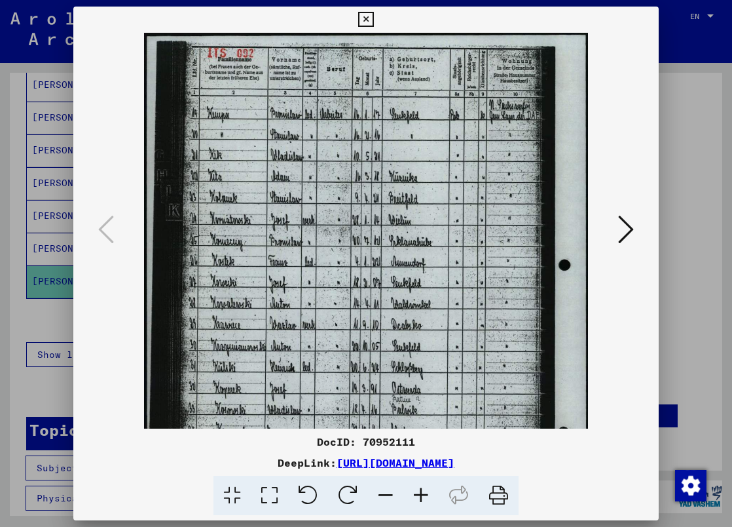
click at [418, 492] on icon at bounding box center [420, 495] width 35 height 40
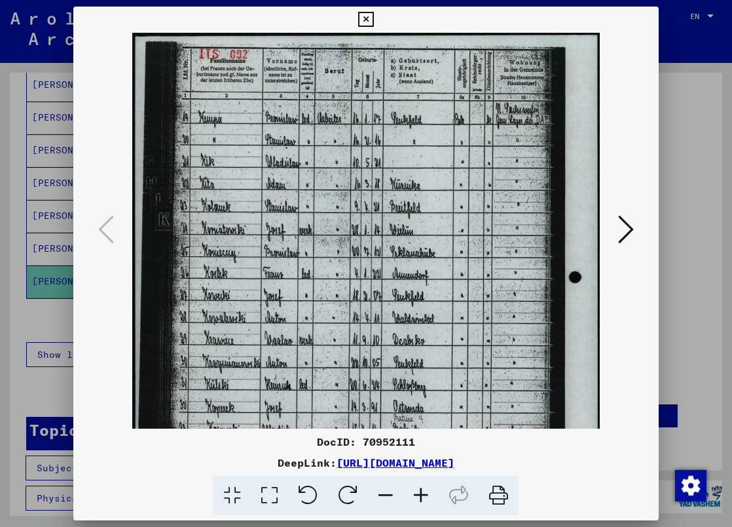
click at [418, 492] on icon at bounding box center [420, 495] width 35 height 40
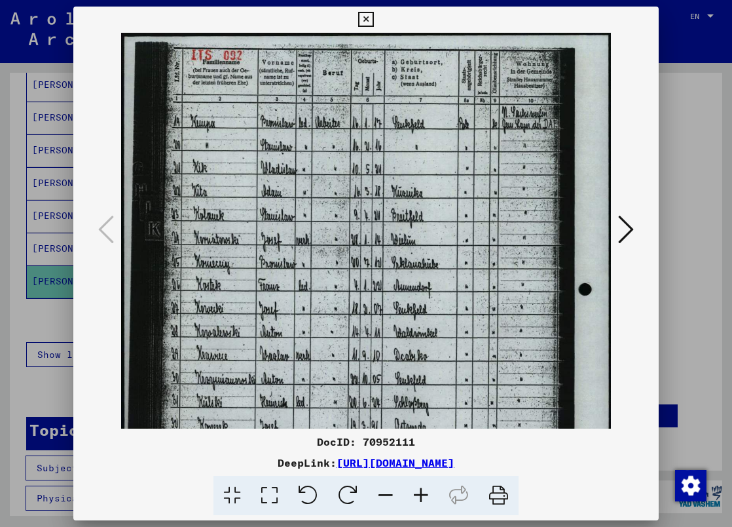
click at [418, 492] on icon at bounding box center [420, 495] width 35 height 40
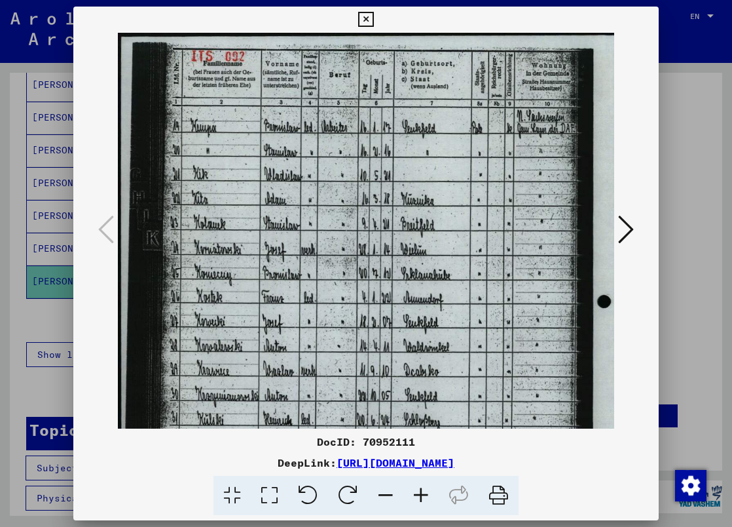
click at [419, 498] on icon at bounding box center [420, 495] width 35 height 40
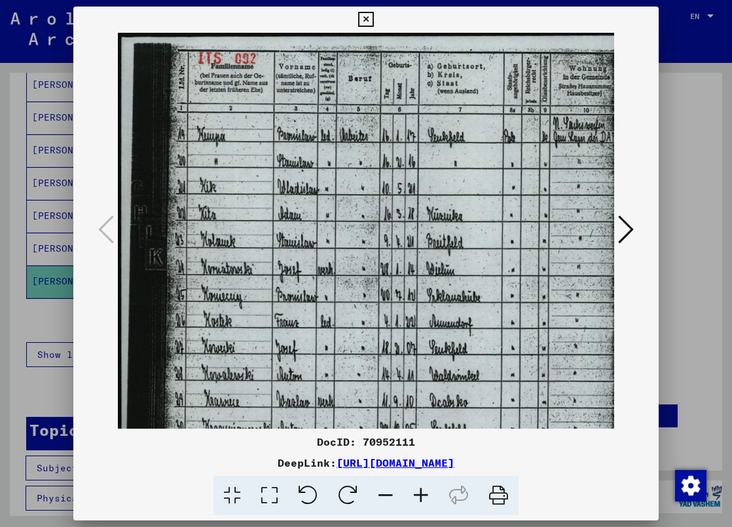
click at [419, 498] on icon at bounding box center [420, 495] width 35 height 40
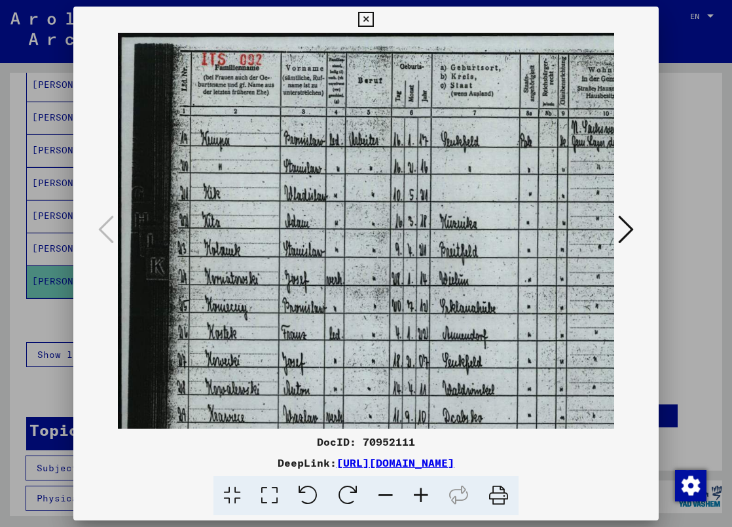
click at [419, 498] on icon at bounding box center [420, 495] width 35 height 40
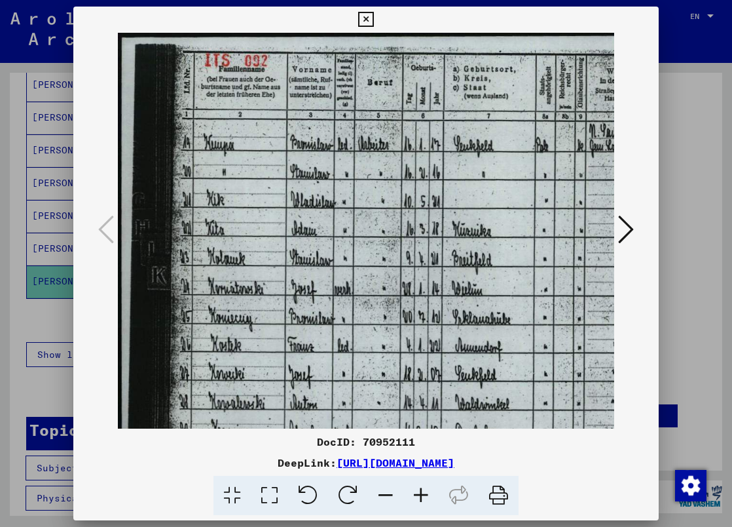
click at [419, 498] on icon at bounding box center [420, 495] width 35 height 40
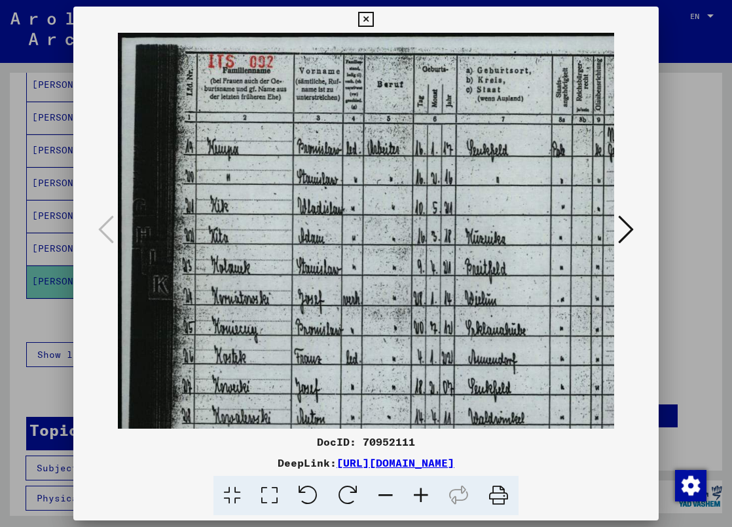
click at [419, 498] on icon at bounding box center [420, 495] width 35 height 40
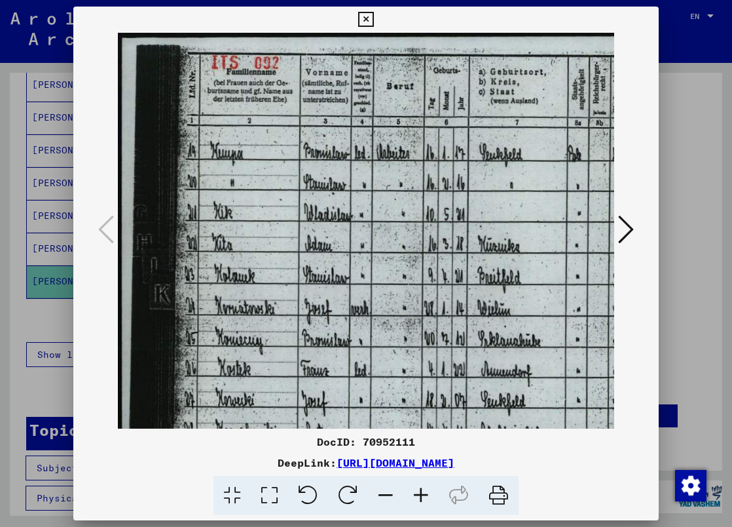
click at [419, 498] on icon at bounding box center [420, 495] width 35 height 40
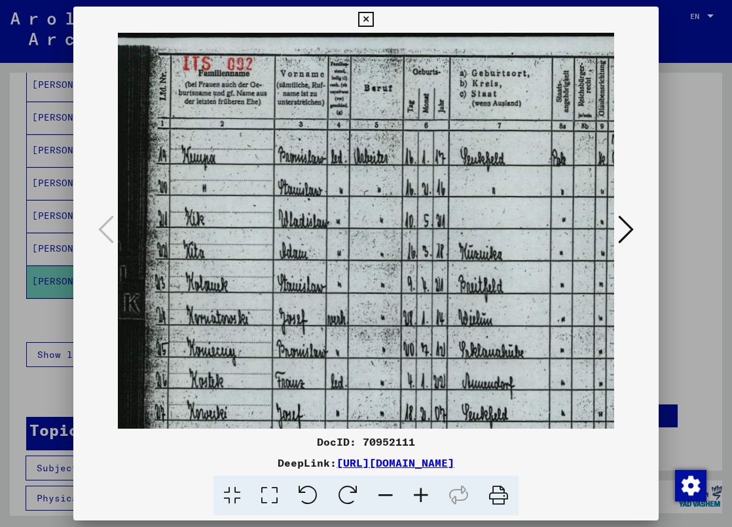
scroll to position [0, 33]
drag, startPoint x: 386, startPoint y: 329, endPoint x: 354, endPoint y: 339, distance: 34.0
click at [354, 339] on img at bounding box center [423, 509] width 676 height 952
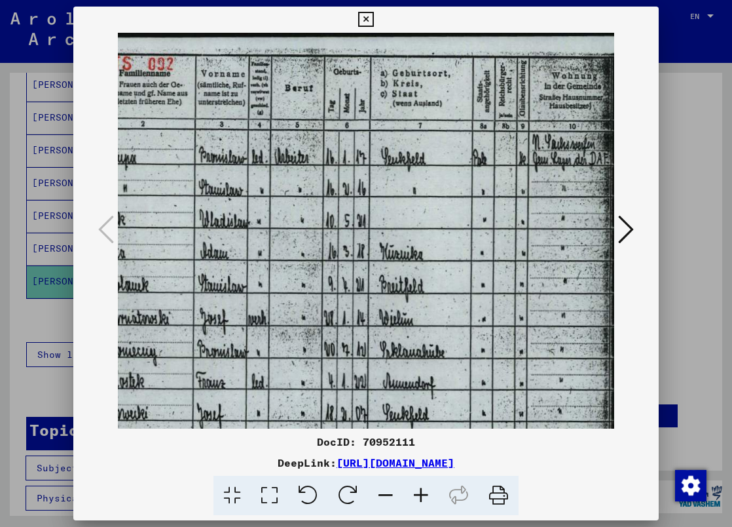
scroll to position [1, 108]
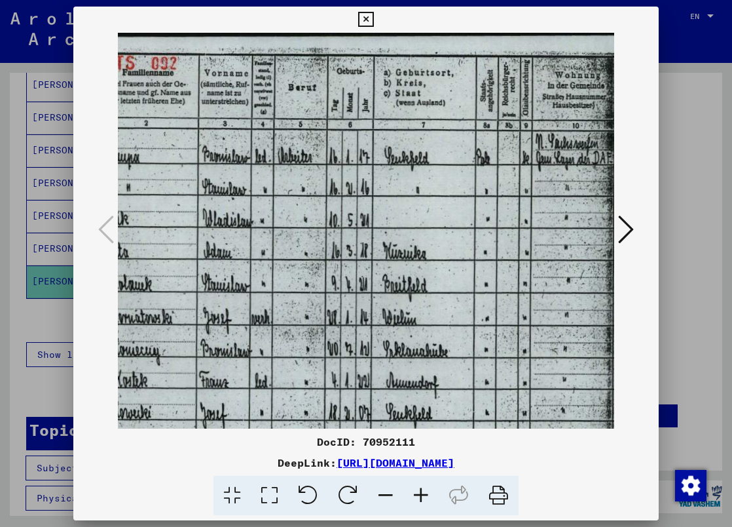
drag, startPoint x: 499, startPoint y: 329, endPoint x: 424, endPoint y: 341, distance: 76.2
click at [424, 341] on img at bounding box center [348, 508] width 676 height 952
click at [373, 17] on icon at bounding box center [365, 20] width 15 height 16
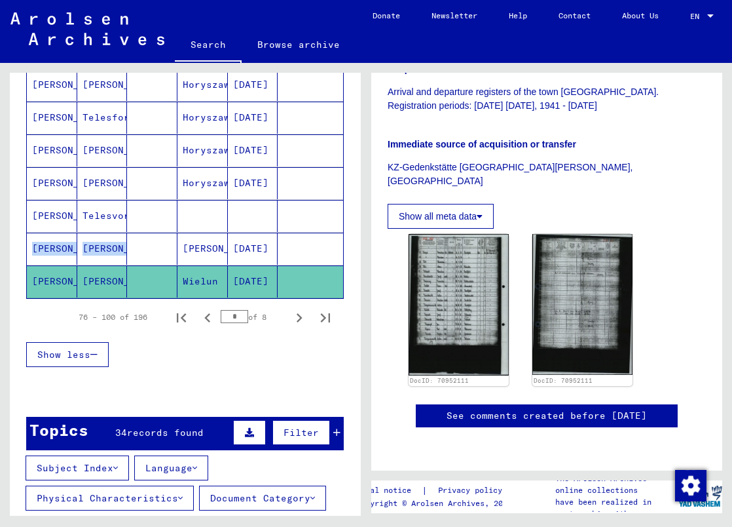
drag, startPoint x: 136, startPoint y: 232, endPoint x: 138, endPoint y: 255, distance: 23.1
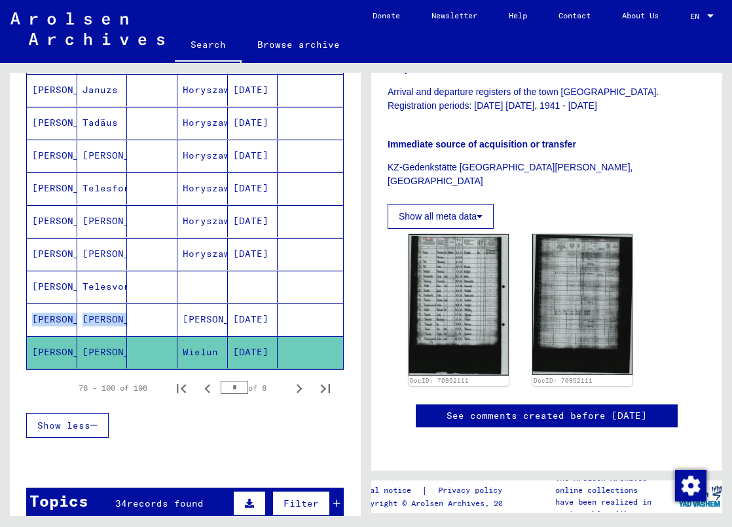
scroll to position [786, 0]
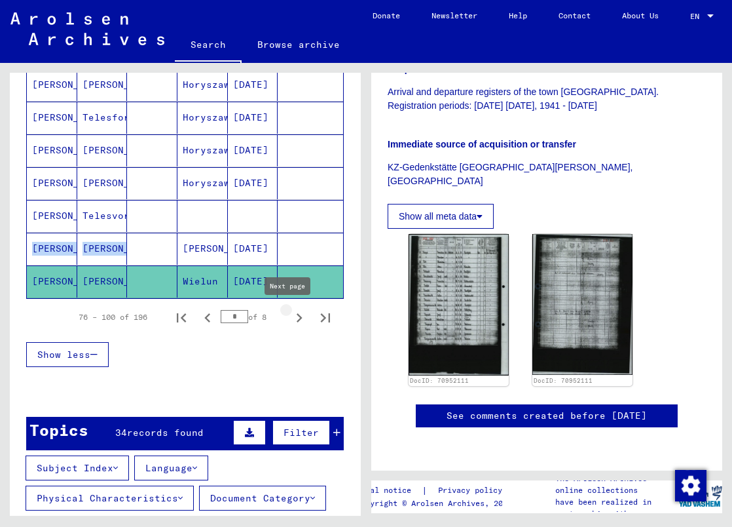
click at [290, 322] on icon "Next page" at bounding box center [299, 317] width 18 height 18
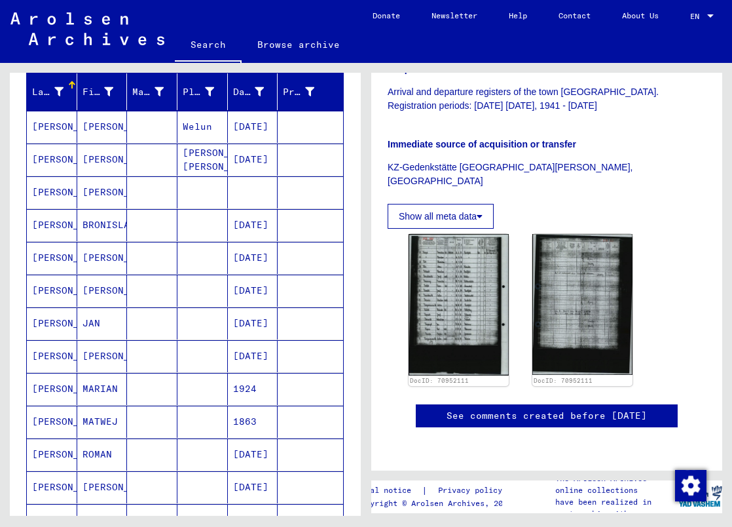
scroll to position [131, 0]
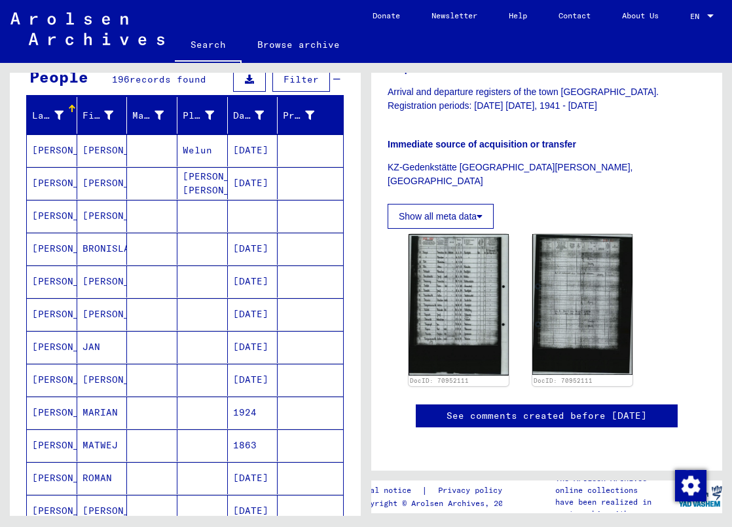
click at [91, 217] on mat-cell "[PERSON_NAME]" at bounding box center [102, 216] width 50 height 32
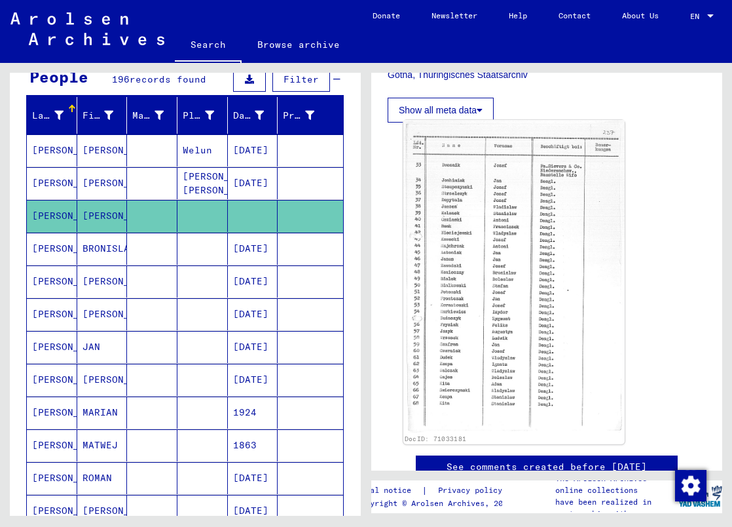
scroll to position [458, 0]
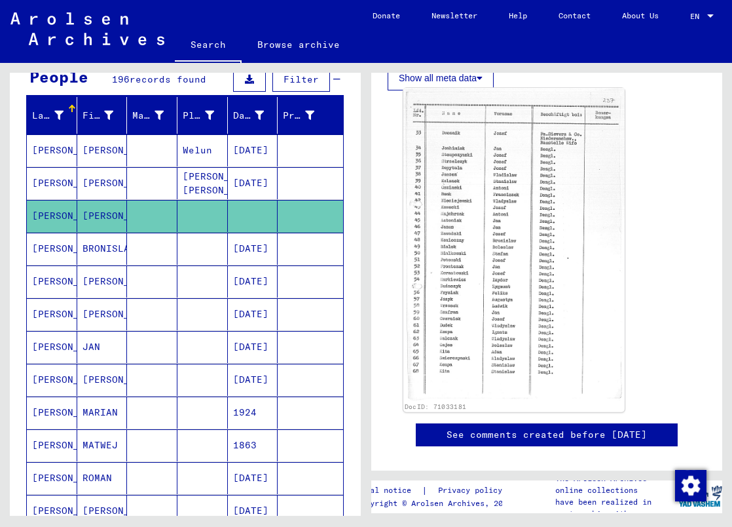
click at [495, 320] on img at bounding box center [513, 244] width 221 height 313
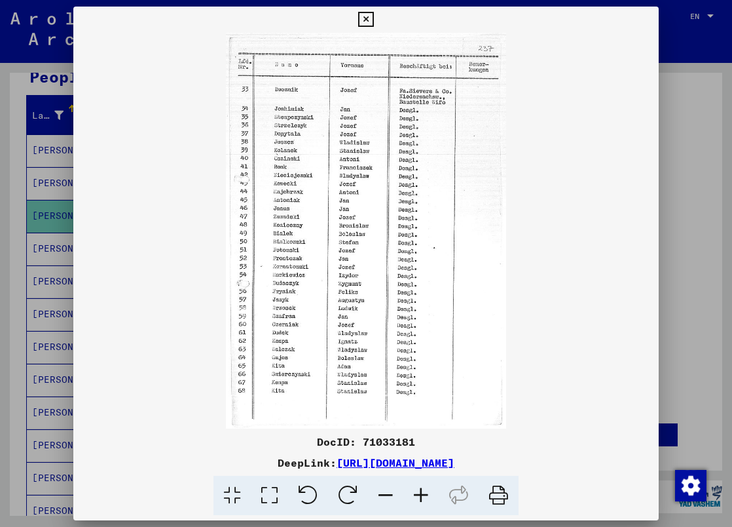
click at [415, 495] on icon at bounding box center [420, 495] width 35 height 40
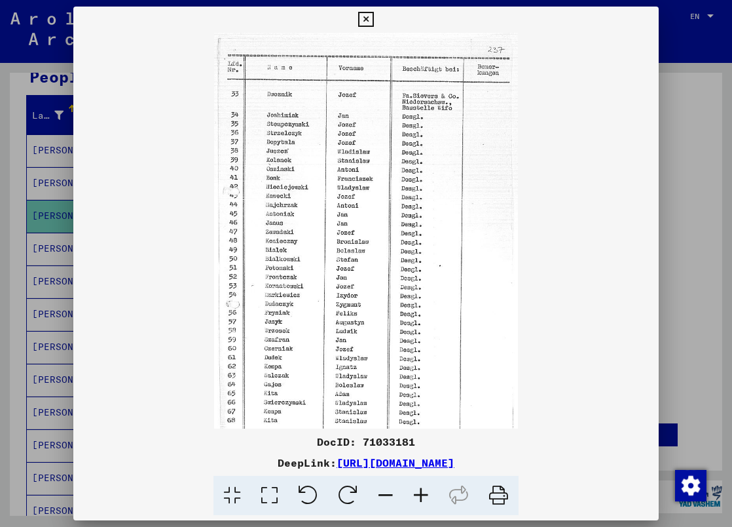
click at [415, 495] on icon at bounding box center [420, 495] width 35 height 40
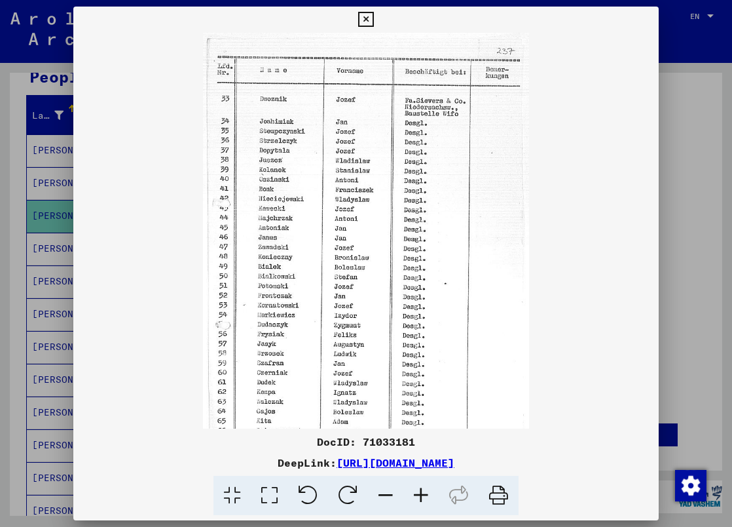
click at [415, 495] on icon at bounding box center [420, 495] width 35 height 40
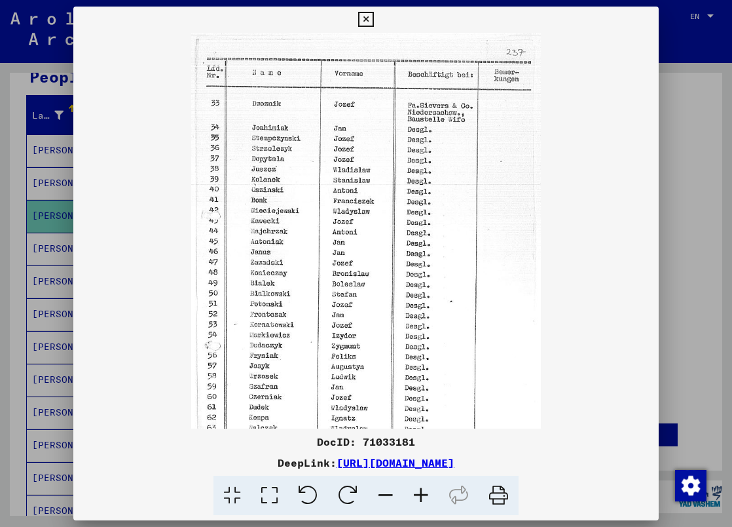
click at [415, 495] on icon at bounding box center [420, 495] width 35 height 40
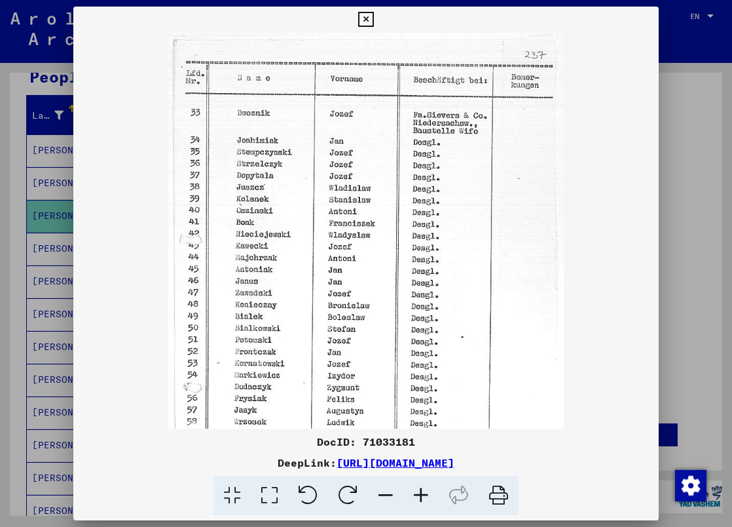
click at [373, 22] on icon at bounding box center [365, 20] width 15 height 16
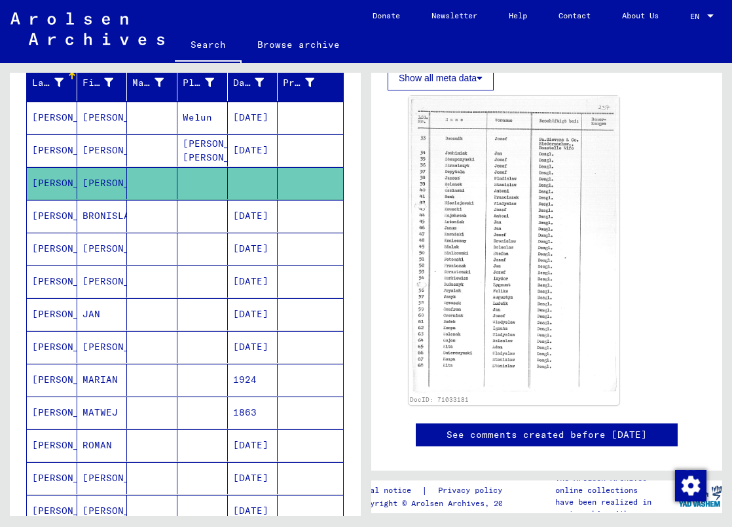
scroll to position [196, 0]
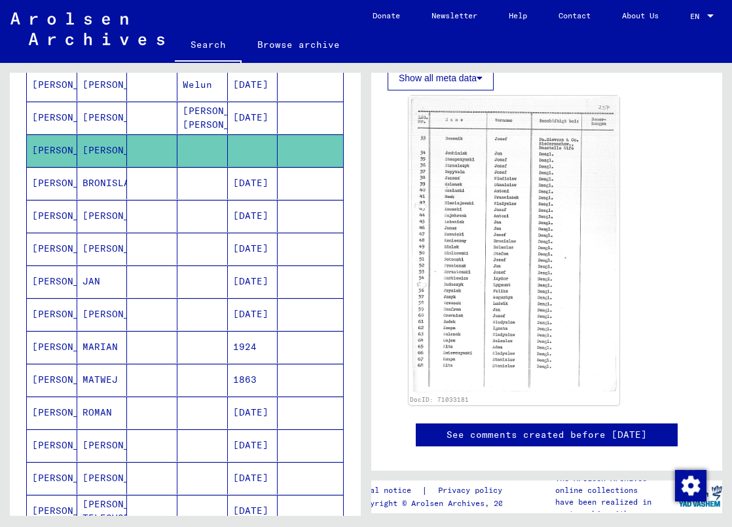
click at [190, 83] on mat-cell "Welun" at bounding box center [202, 85] width 50 height 32
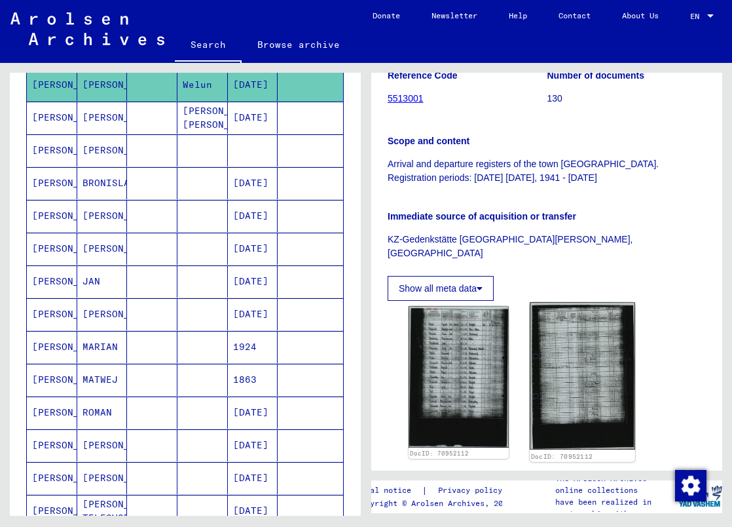
scroll to position [327, 0]
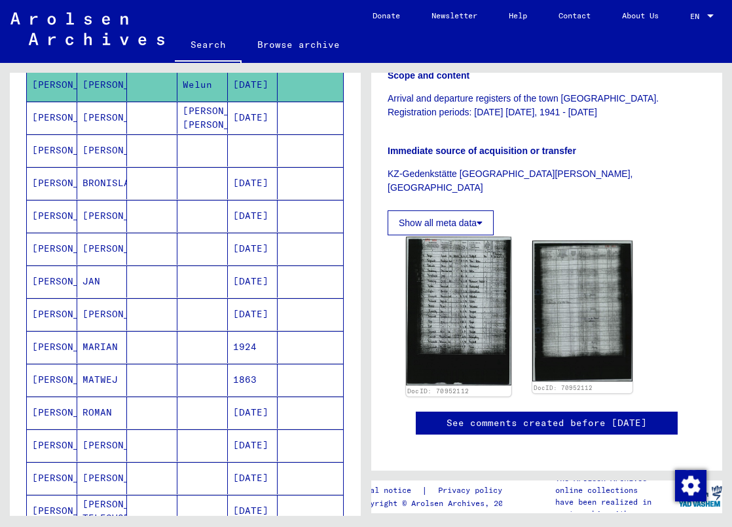
click at [479, 295] on img at bounding box center [458, 310] width 105 height 149
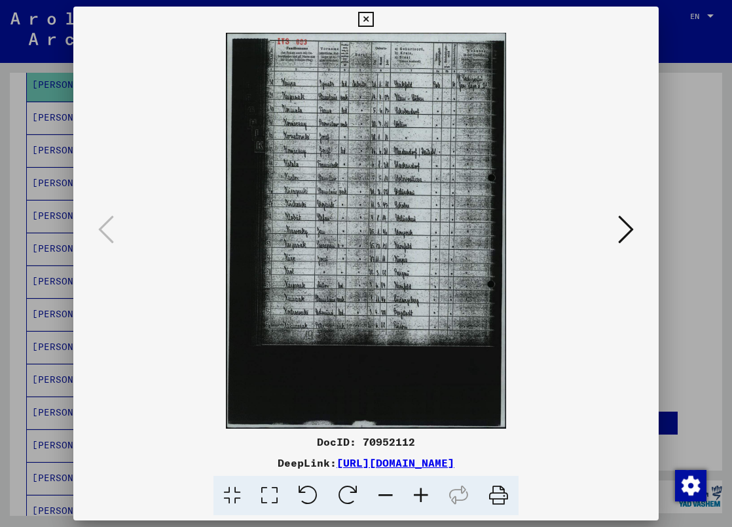
click at [418, 491] on icon at bounding box center [420, 495] width 35 height 40
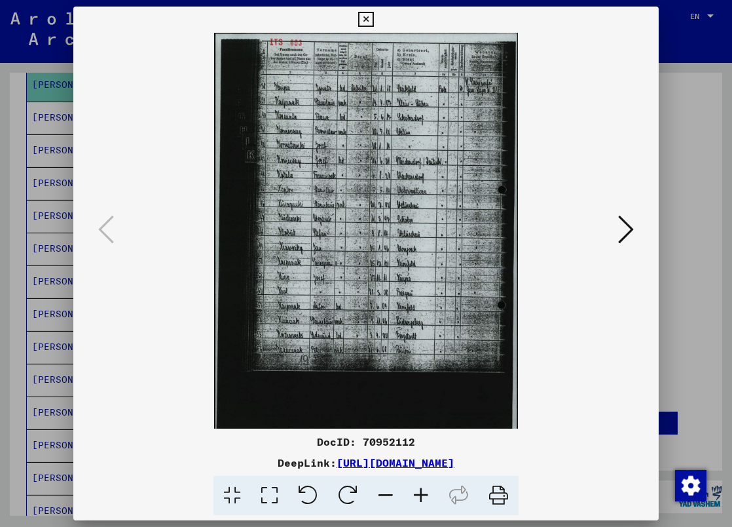
click at [418, 491] on icon at bounding box center [420, 495] width 35 height 40
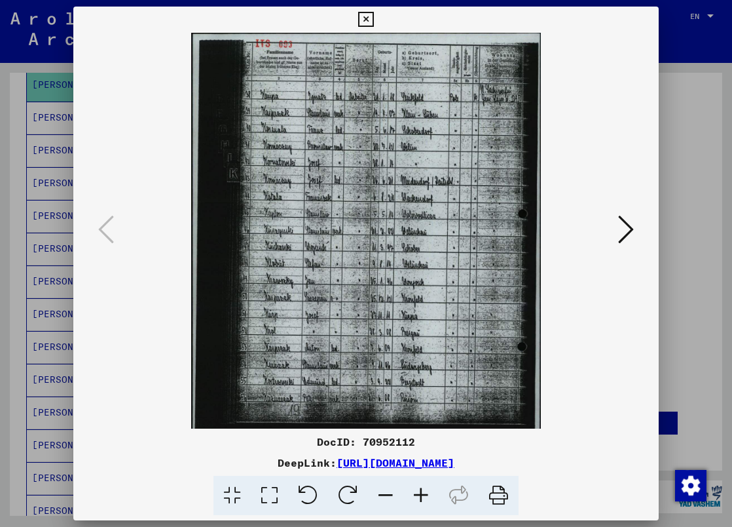
click at [418, 491] on icon at bounding box center [420, 495] width 35 height 40
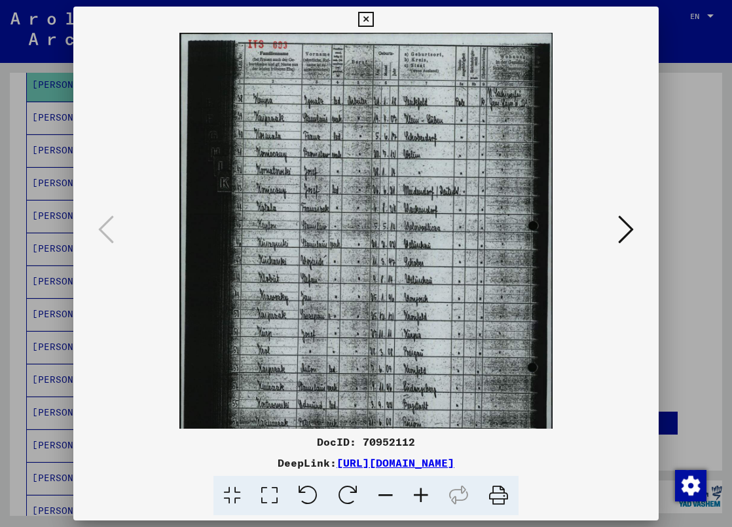
click at [418, 491] on icon at bounding box center [420, 495] width 35 height 40
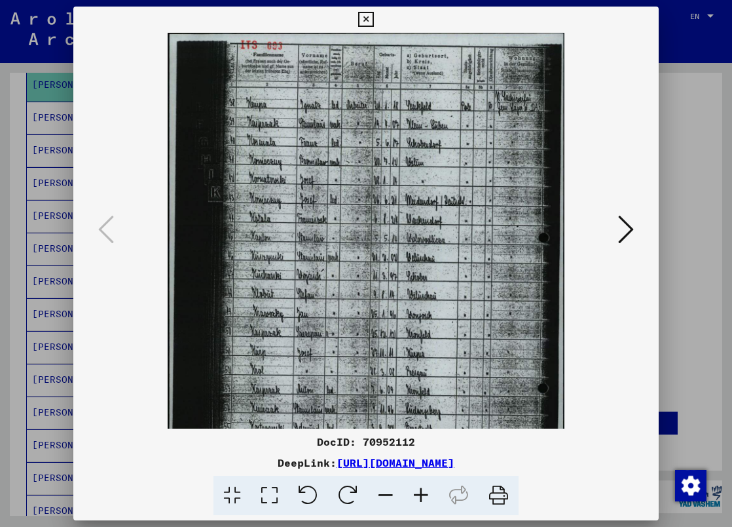
click at [418, 491] on icon at bounding box center [420, 495] width 35 height 40
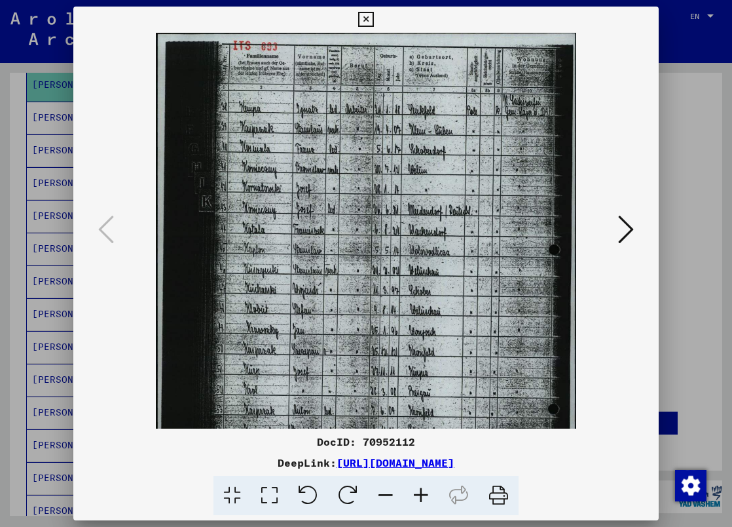
click at [418, 491] on icon at bounding box center [420, 495] width 35 height 40
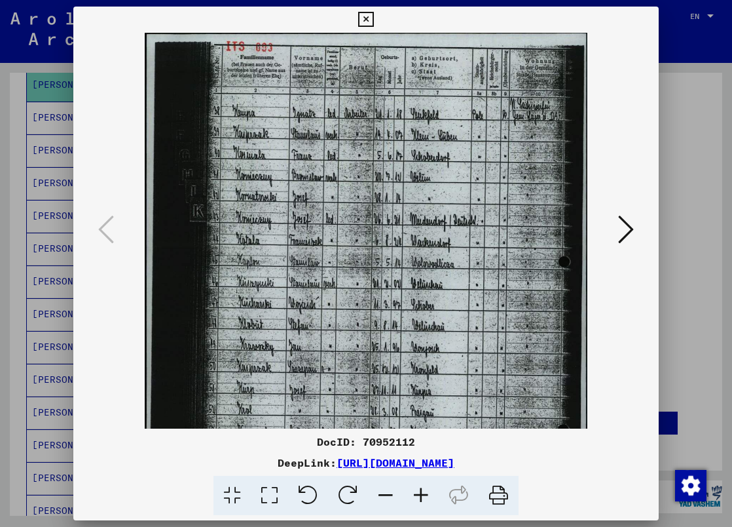
click at [418, 491] on icon at bounding box center [420, 495] width 35 height 40
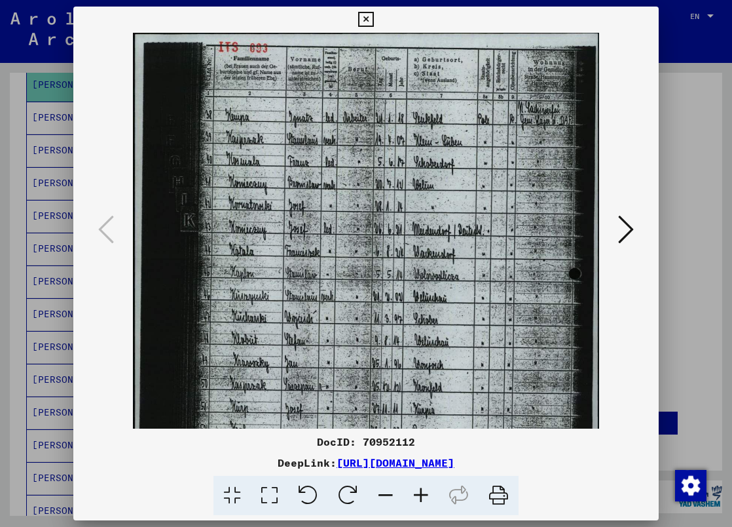
click at [418, 491] on icon at bounding box center [420, 495] width 35 height 40
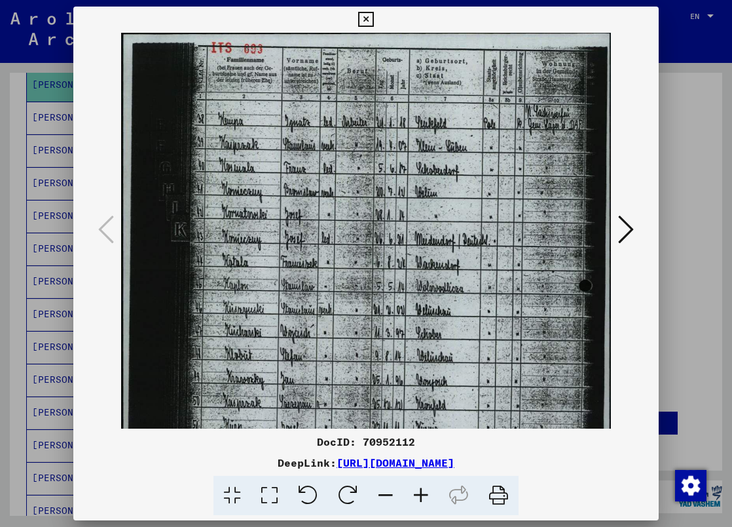
click at [418, 491] on icon at bounding box center [420, 495] width 35 height 40
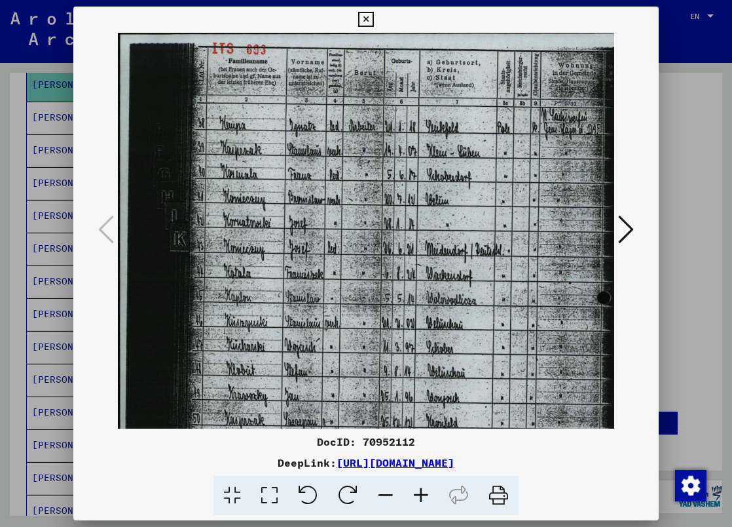
click at [418, 491] on icon at bounding box center [420, 495] width 35 height 40
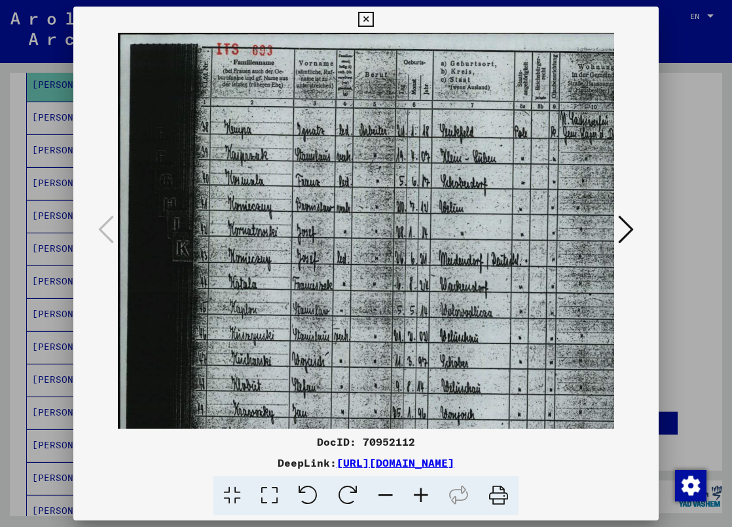
click at [418, 491] on icon at bounding box center [420, 495] width 35 height 40
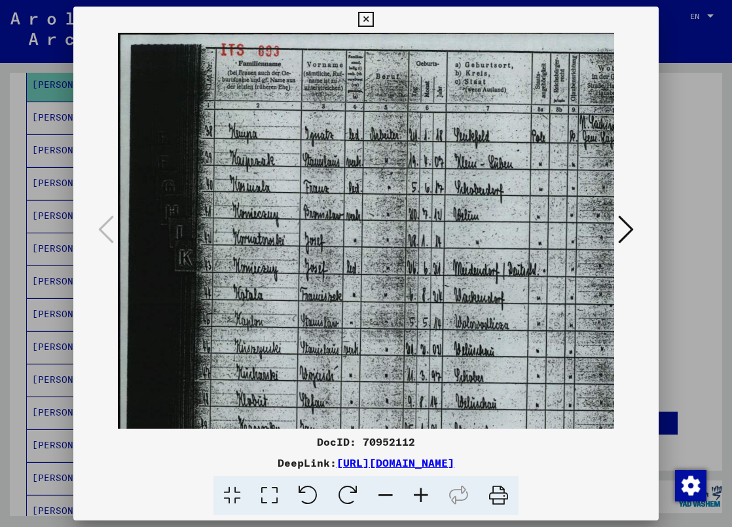
click at [373, 14] on icon at bounding box center [365, 20] width 15 height 16
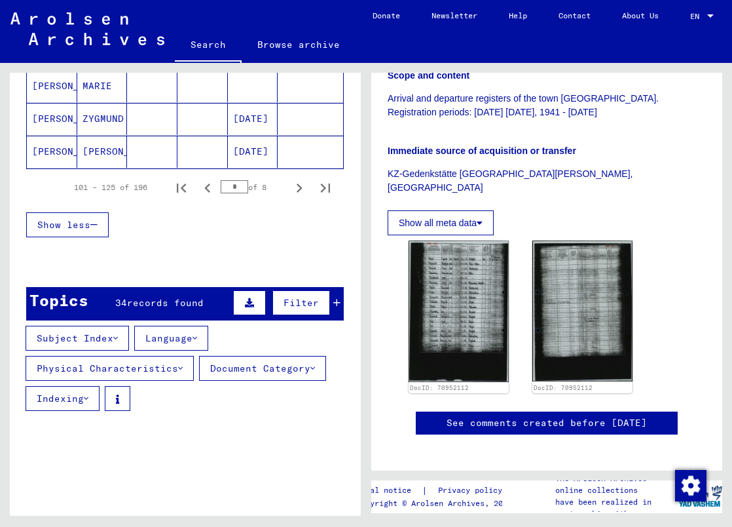
scroll to position [917, 0]
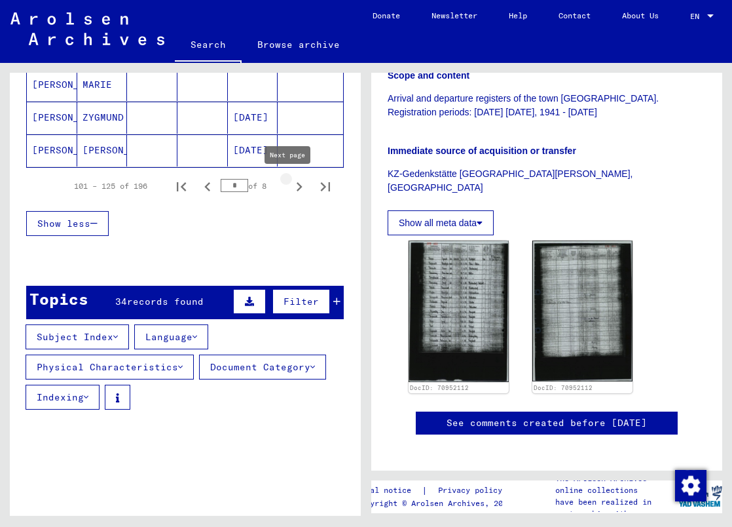
click at [290, 188] on icon "Next page" at bounding box center [299, 186] width 18 height 18
click at [290, 187] on icon "Next page" at bounding box center [299, 186] width 18 height 18
type input "*"
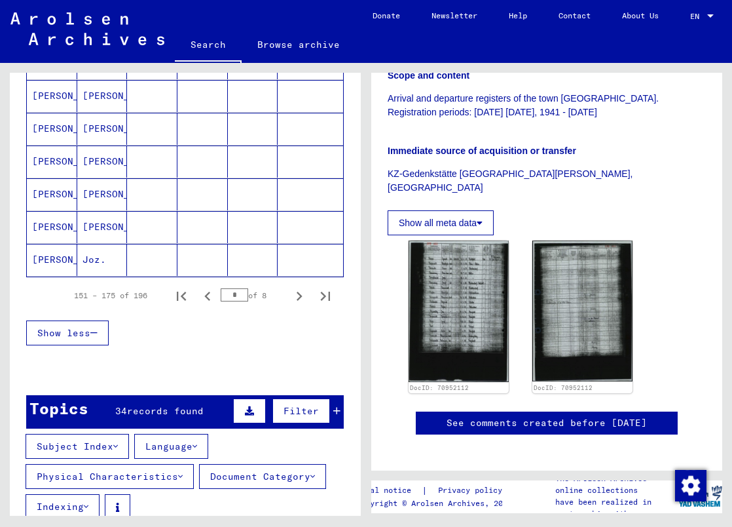
scroll to position [786, 0]
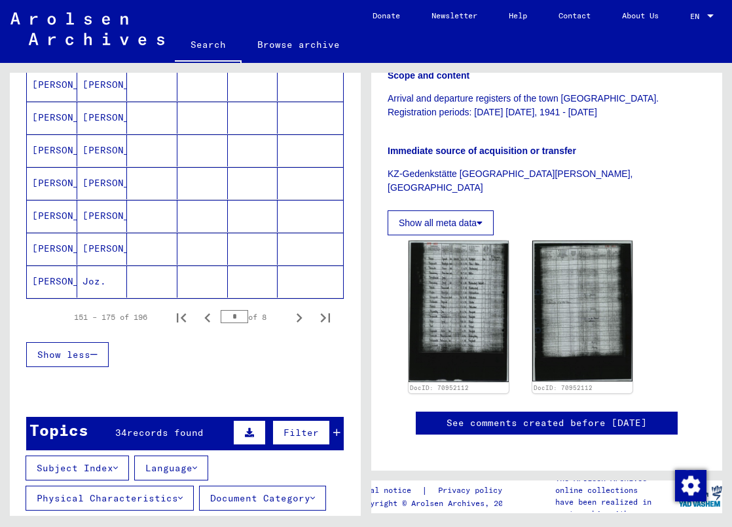
click at [74, 276] on mat-cell "[PERSON_NAME]" at bounding box center [52, 281] width 50 height 32
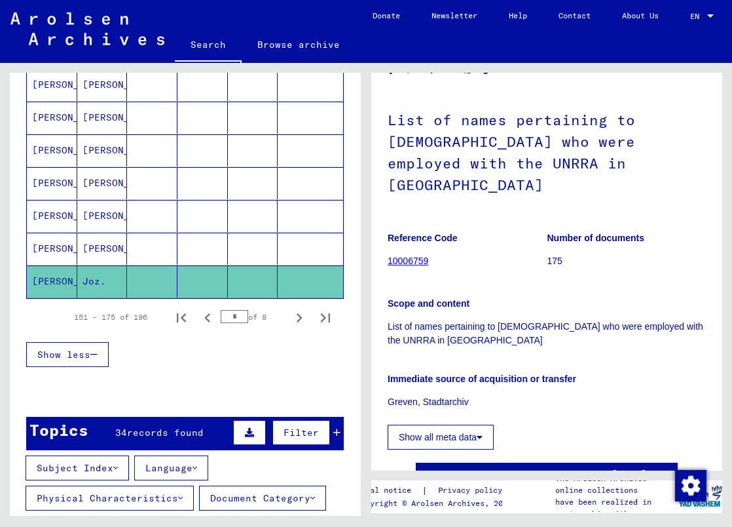
scroll to position [65, 0]
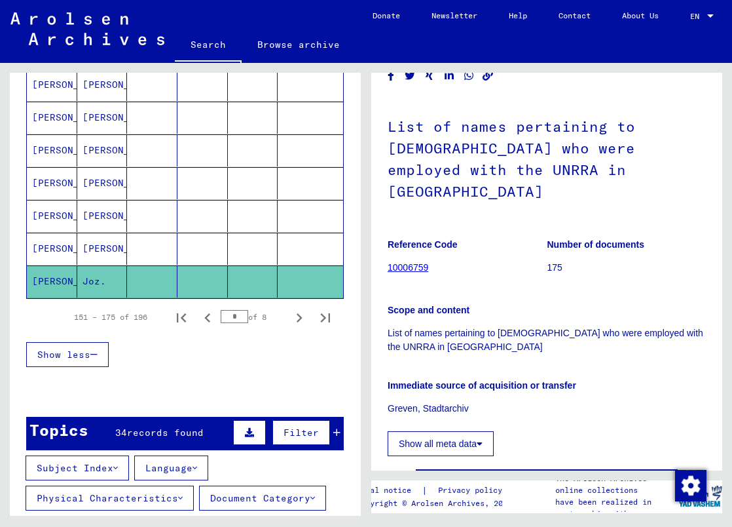
click at [70, 248] on mat-cell "[PERSON_NAME]" at bounding box center [52, 248] width 50 height 32
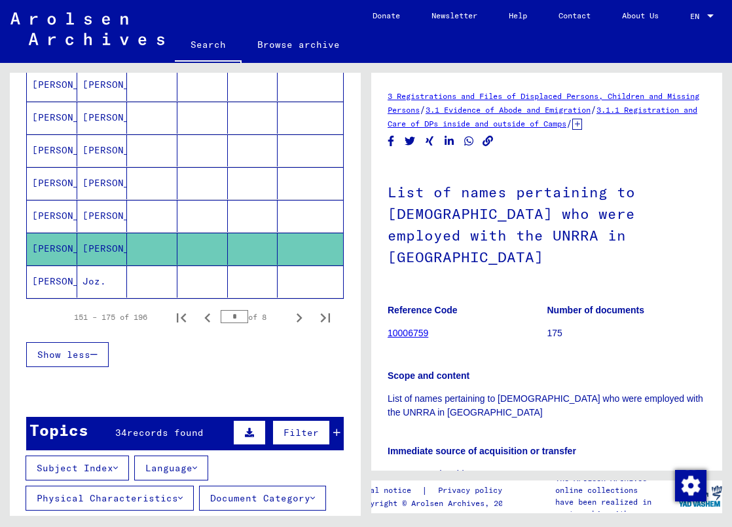
scroll to position [720, 0]
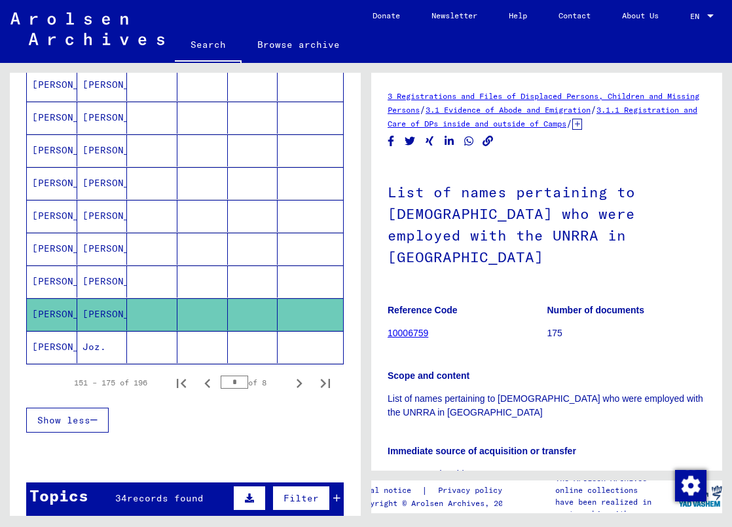
click at [87, 249] on mat-cell "[PERSON_NAME]" at bounding box center [102, 248] width 50 height 32
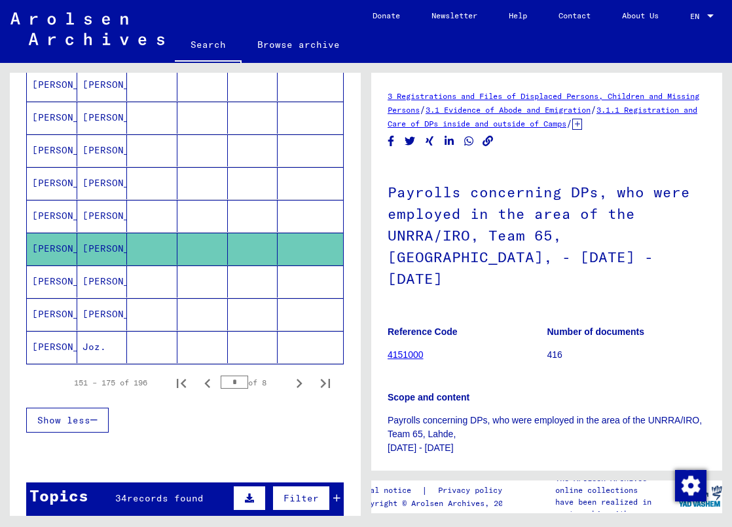
click at [415, 349] on link "4151000" at bounding box center [406, 354] width 36 height 10
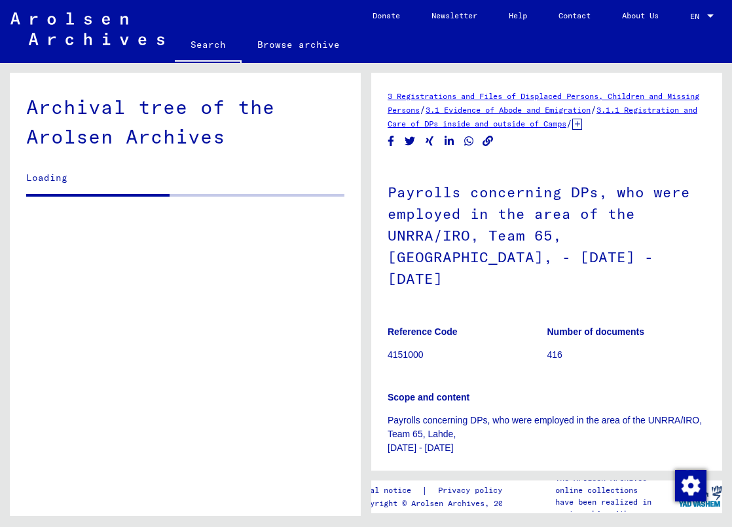
scroll to position [9616, 0]
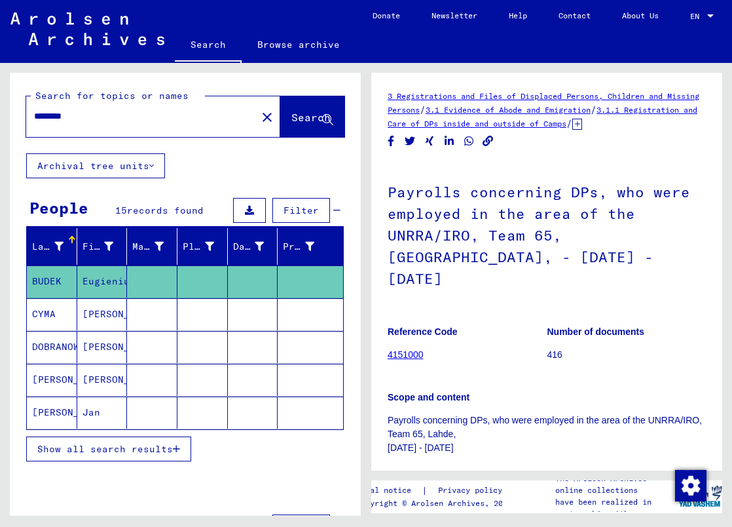
type input "**********"
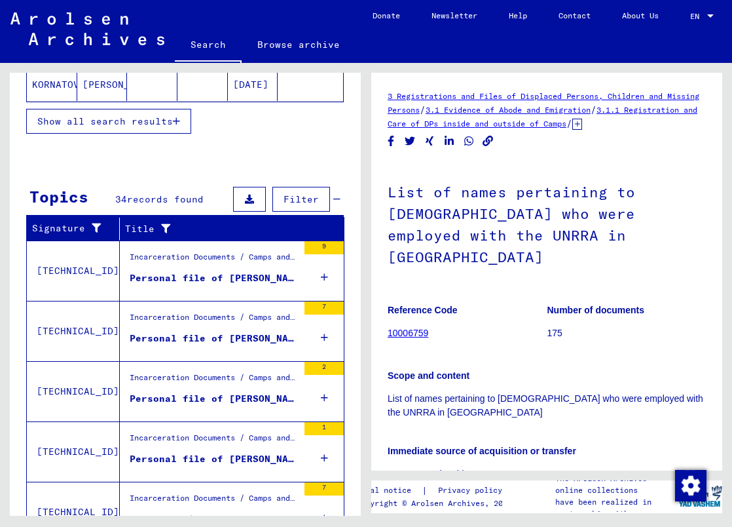
scroll to position [393, 0]
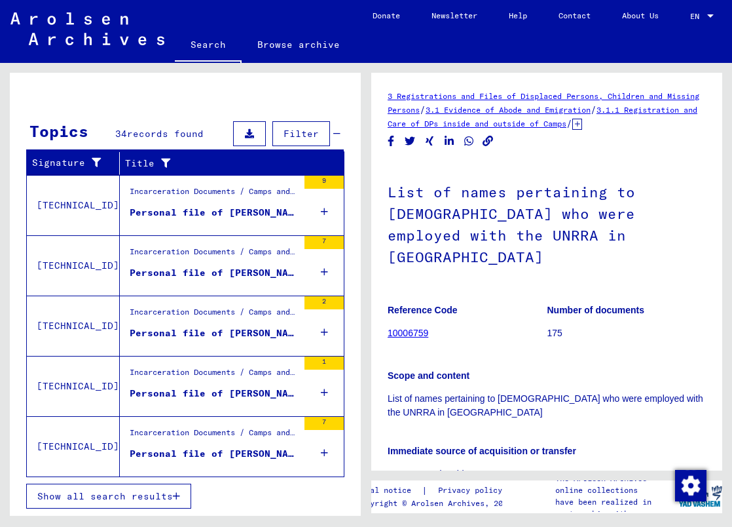
click at [255, 215] on div "Personal file of [PERSON_NAME], born on [DEMOGRAPHIC_DATA], born in [GEOGRAPHIC…" at bounding box center [214, 213] width 168 height 14
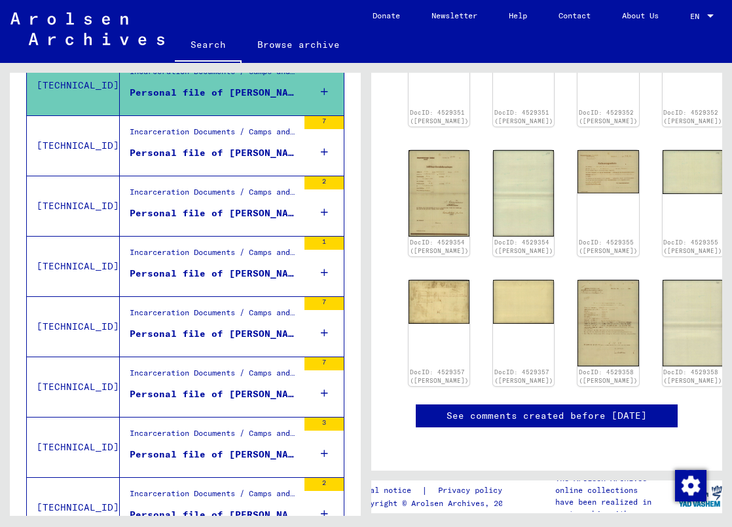
scroll to position [196, 0]
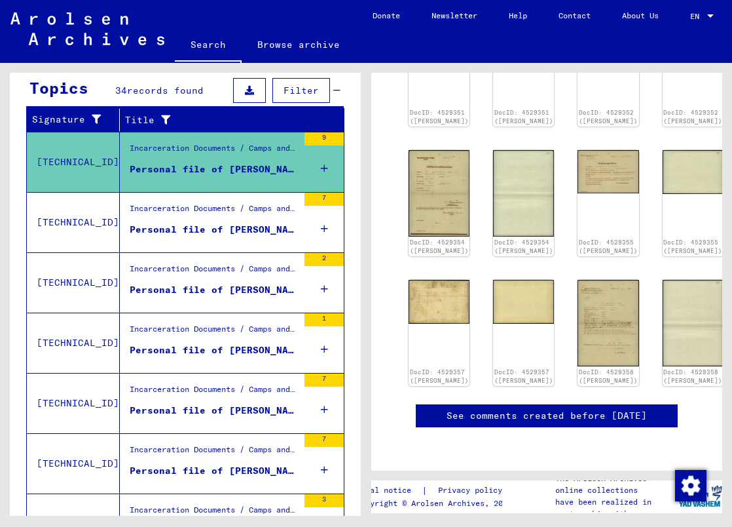
click at [167, 223] on div "Personal file of [PERSON_NAME], born on [DEMOGRAPHIC_DATA]" at bounding box center [214, 230] width 168 height 14
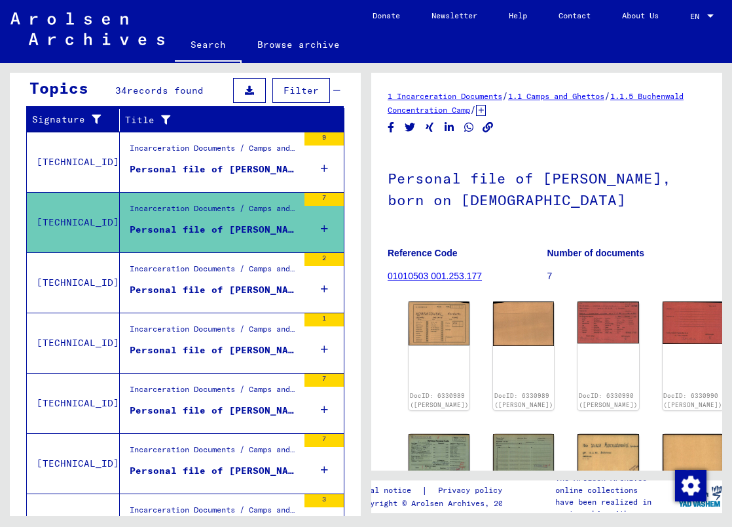
click at [193, 169] on div "Personal file of [PERSON_NAME], born on [DEMOGRAPHIC_DATA], born in [GEOGRAPHIC…" at bounding box center [214, 169] width 168 height 14
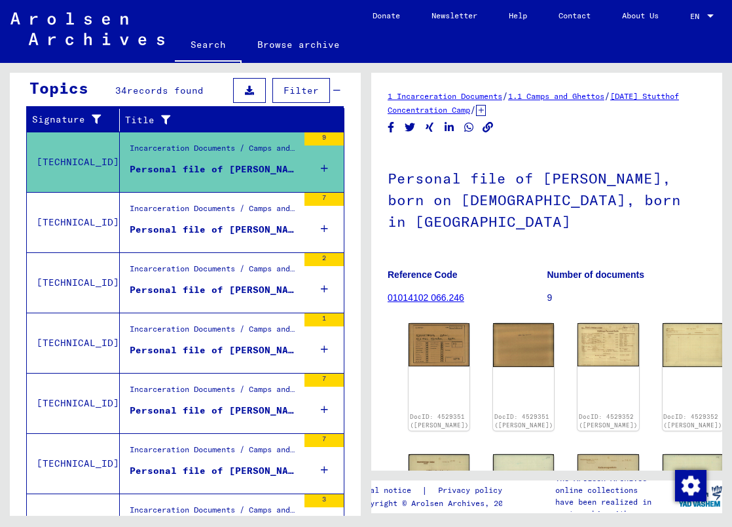
click at [183, 234] on div "Personal file of [PERSON_NAME], born on [DEMOGRAPHIC_DATA]" at bounding box center [214, 230] width 168 height 14
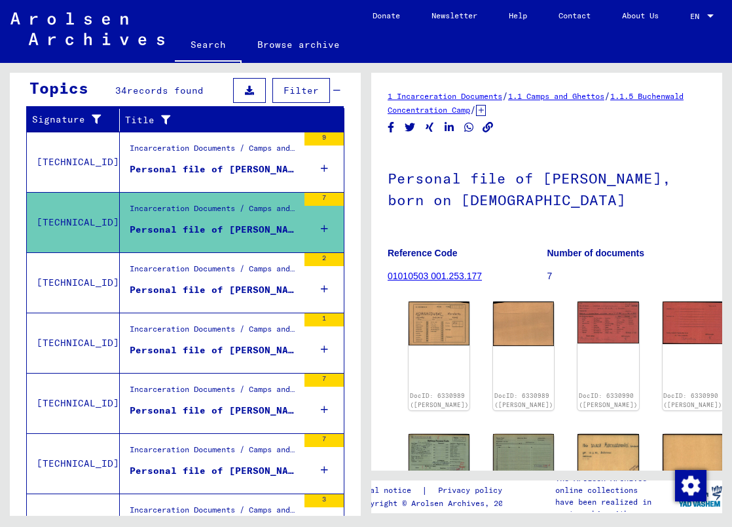
click at [170, 276] on div "Incarceration Documents / Camps and Ghettos / Buchenwald Concentration Camp / I…" at bounding box center [214, 272] width 168 height 18
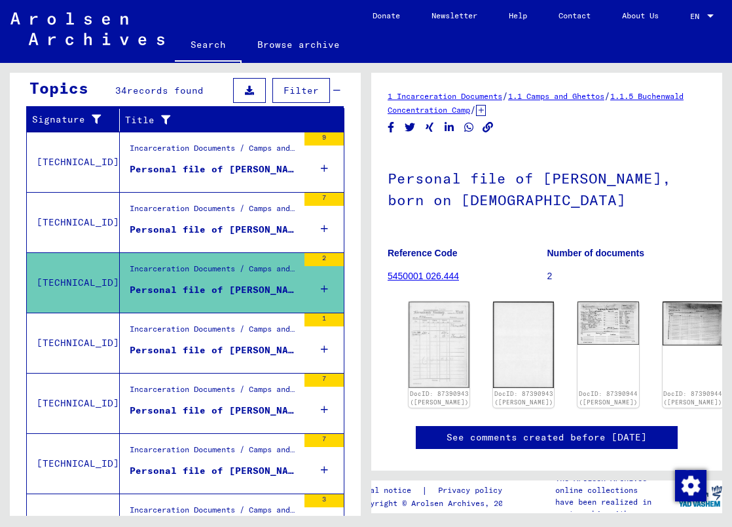
click at [170, 344] on div "Personal file of [PERSON_NAME], born on [DEMOGRAPHIC_DATA]" at bounding box center [214, 350] width 168 height 14
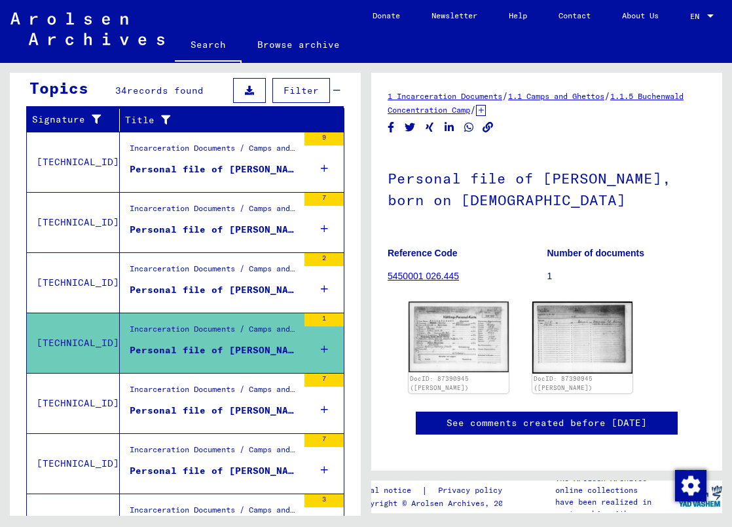
click at [174, 396] on div "Incarceration Documents / Camps and Ghettos / Buchenwald Concentration Camp / I…" at bounding box center [214, 392] width 168 height 18
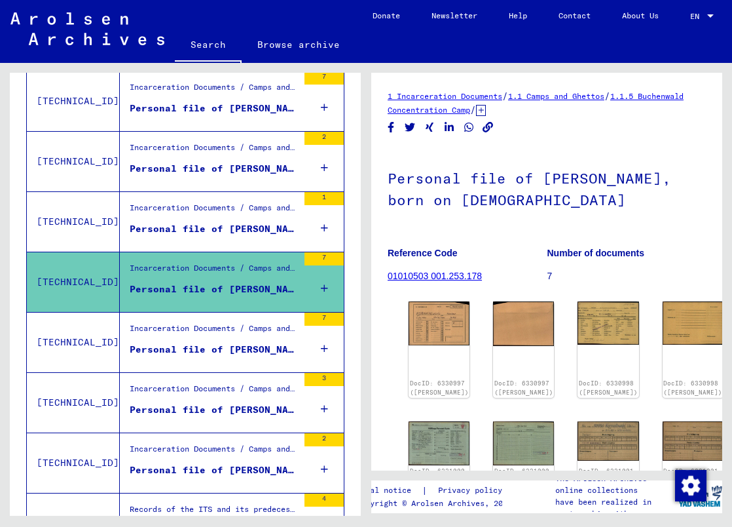
scroll to position [327, 0]
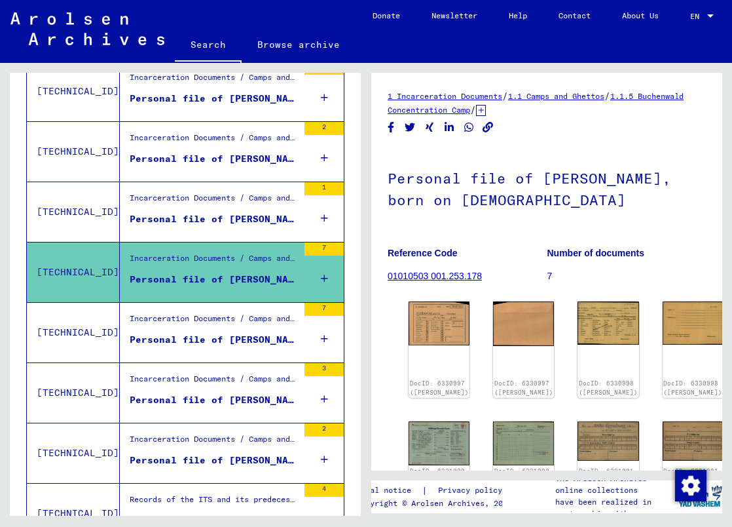
click at [180, 335] on div "Personal file of [PERSON_NAME], born on [DEMOGRAPHIC_DATA]" at bounding box center [214, 340] width 168 height 14
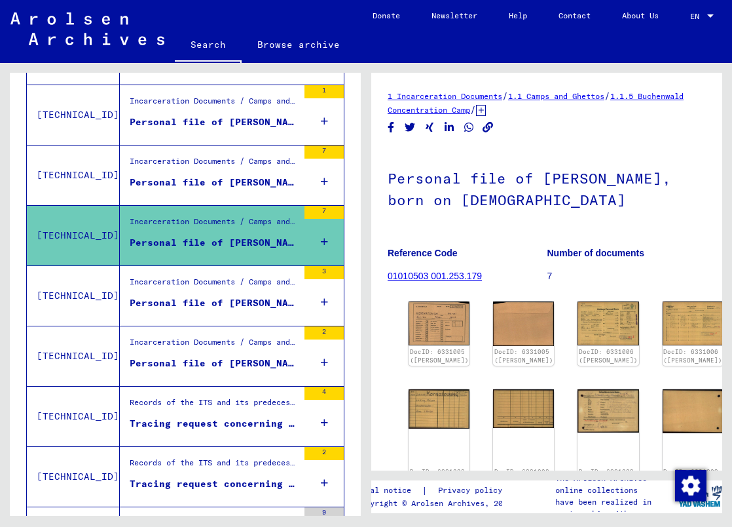
scroll to position [458, 0]
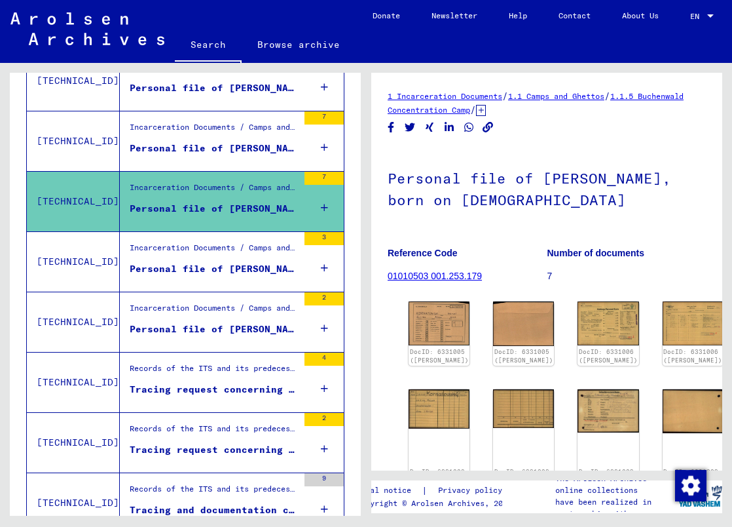
click at [185, 265] on div "Personal file of [PERSON_NAME], born on [DEMOGRAPHIC_DATA]" at bounding box center [214, 269] width 168 height 14
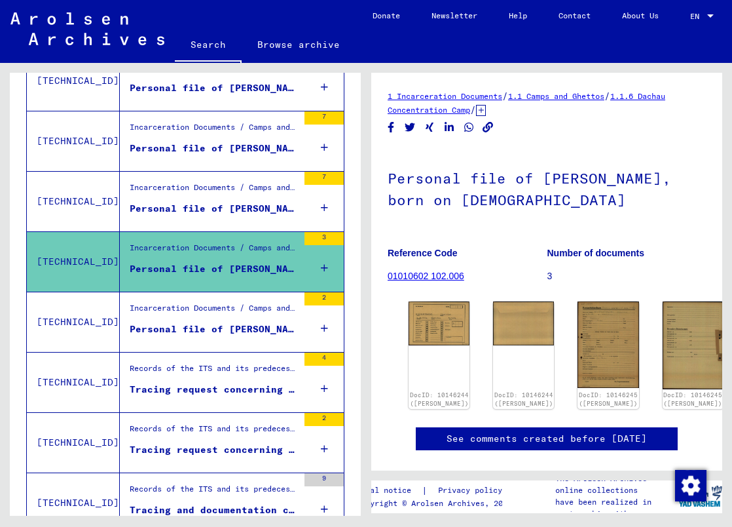
click at [193, 309] on div "Incarceration Documents / Camps and Ghettos / Flossenbürg Concentration Camp / …" at bounding box center [214, 311] width 168 height 18
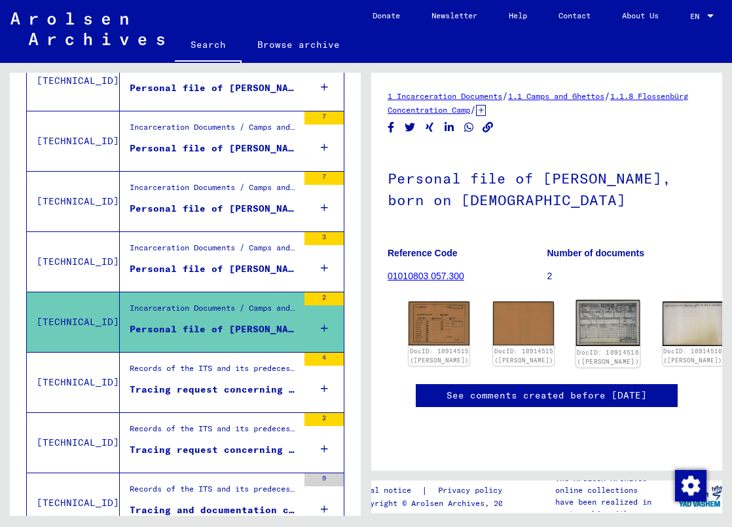
click at [576, 326] on img at bounding box center [608, 323] width 64 height 46
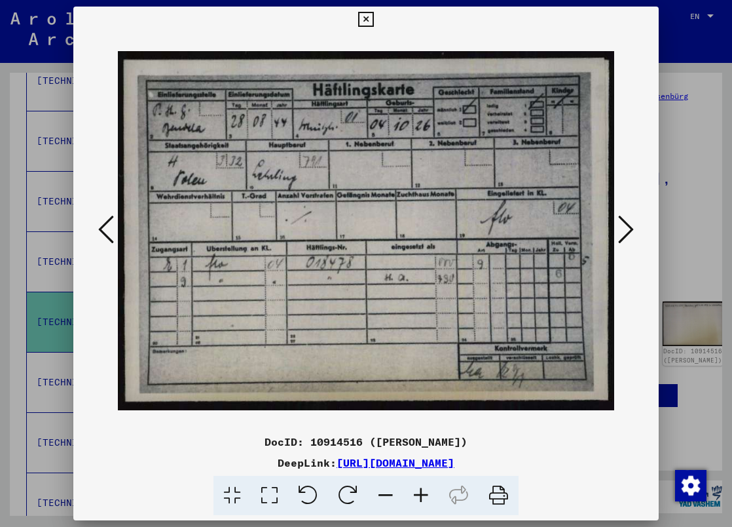
click at [373, 23] on icon at bounding box center [365, 20] width 15 height 16
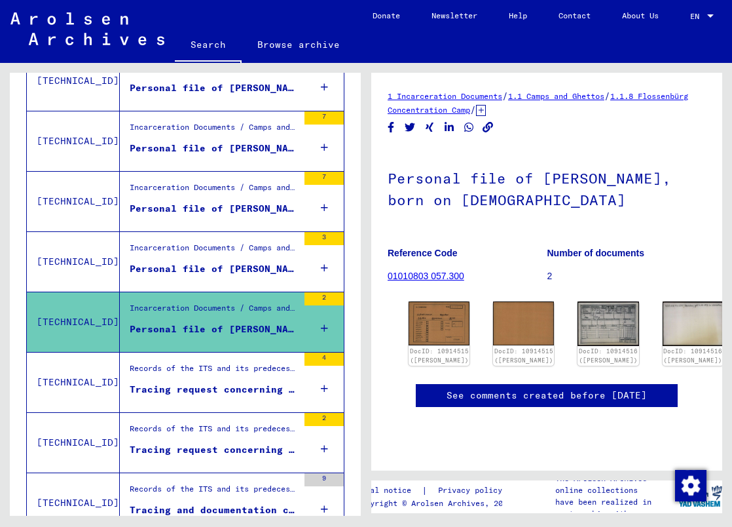
click at [170, 385] on div "Tracing request concerning [PERSON_NAME] [DATE]" at bounding box center [214, 389] width 168 height 14
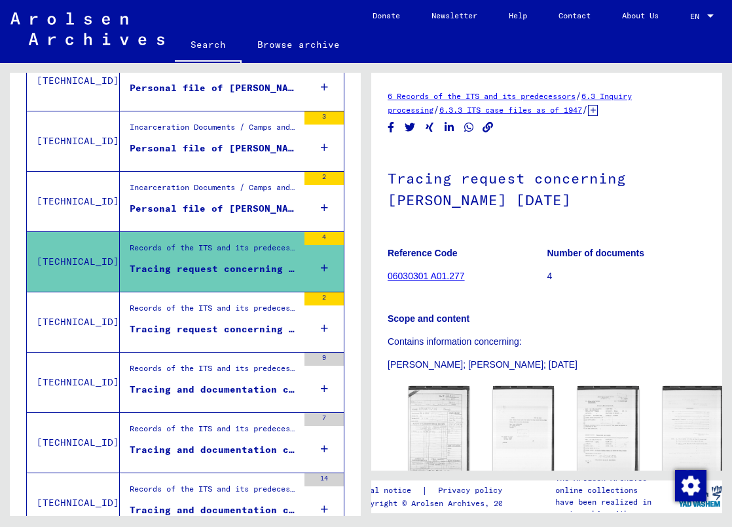
scroll to position [589, 0]
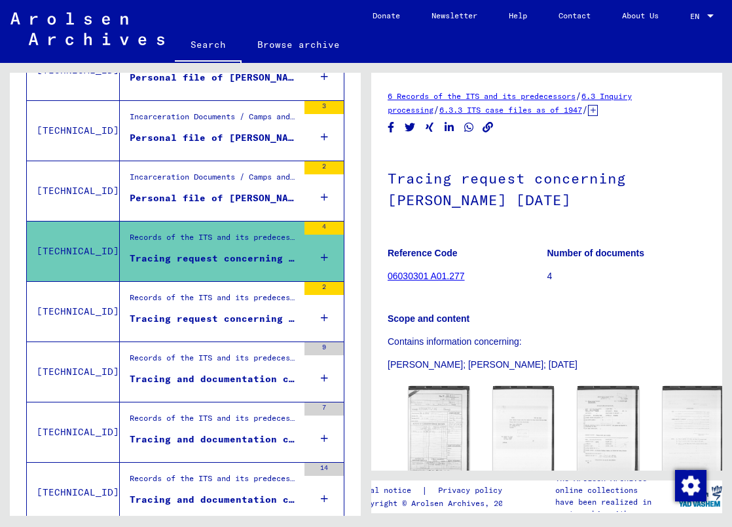
click at [191, 318] on div "Tracing request concerning [PERSON_NAME] 1912-11-00" at bounding box center [214, 319] width 168 height 14
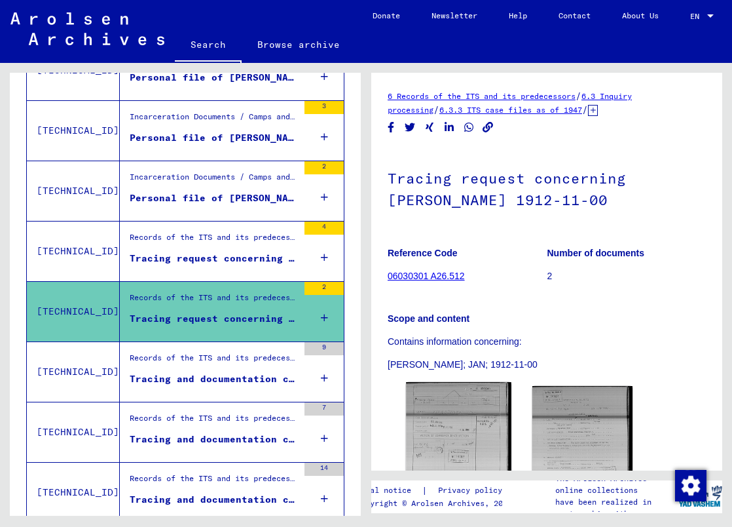
click at [464, 432] on img at bounding box center [458, 453] width 105 height 143
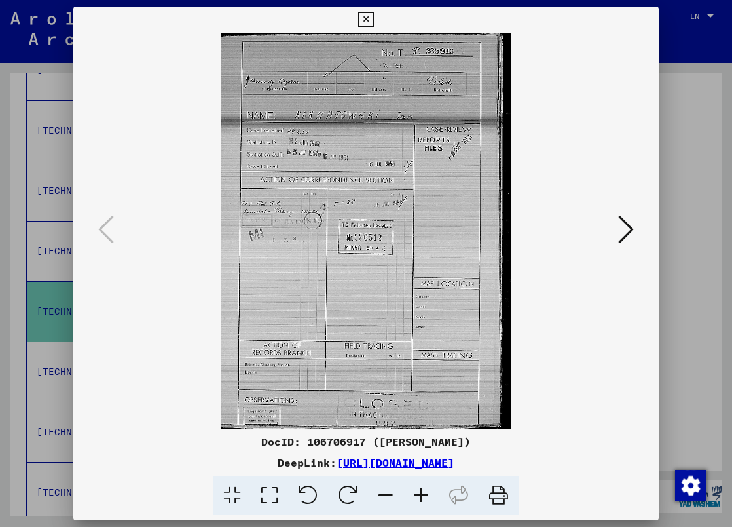
click at [420, 493] on icon at bounding box center [420, 495] width 35 height 40
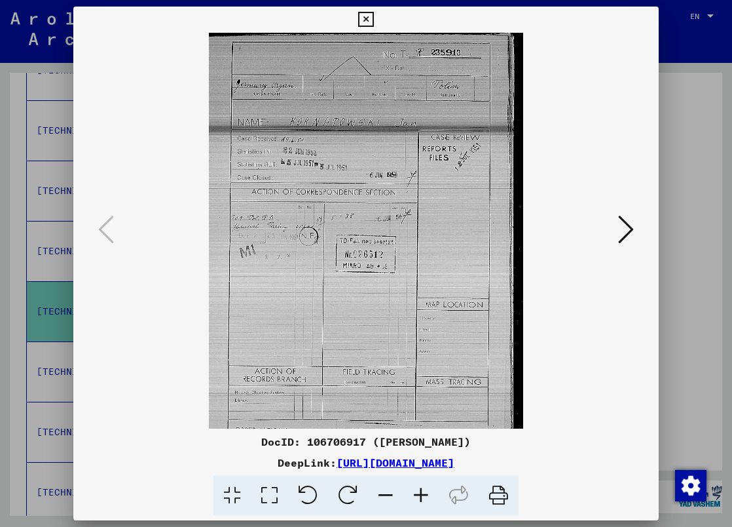
click at [420, 493] on icon at bounding box center [420, 495] width 35 height 40
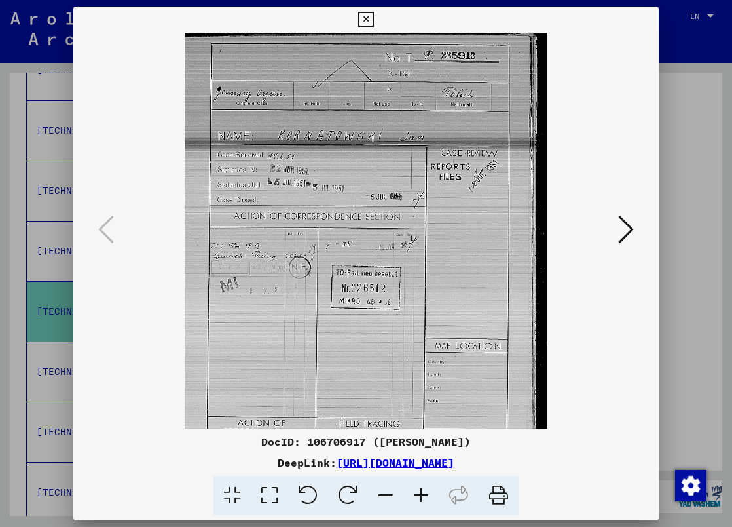
click at [420, 493] on icon at bounding box center [420, 495] width 35 height 40
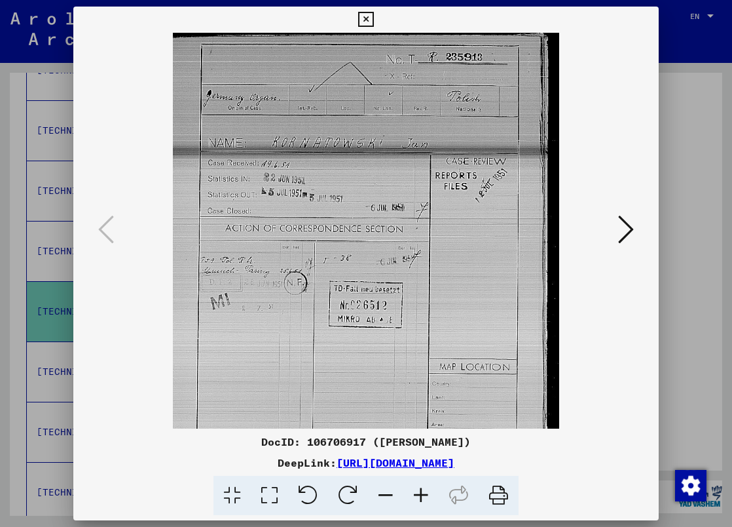
click at [420, 493] on icon at bounding box center [420, 495] width 35 height 40
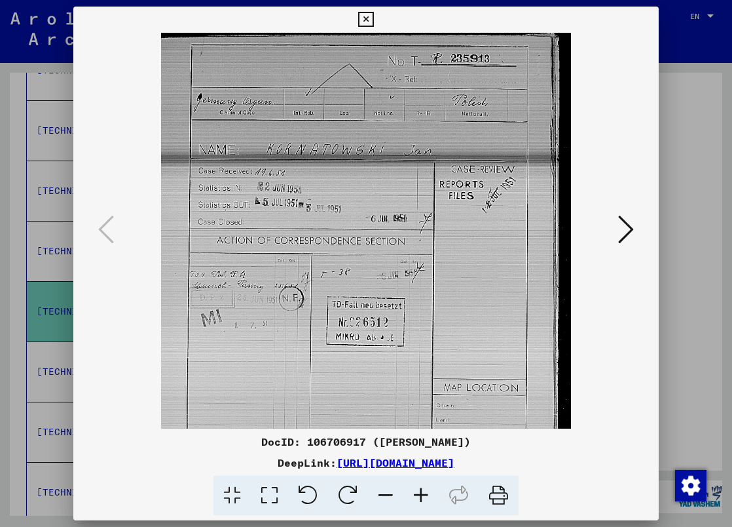
click at [420, 493] on icon at bounding box center [420, 495] width 35 height 40
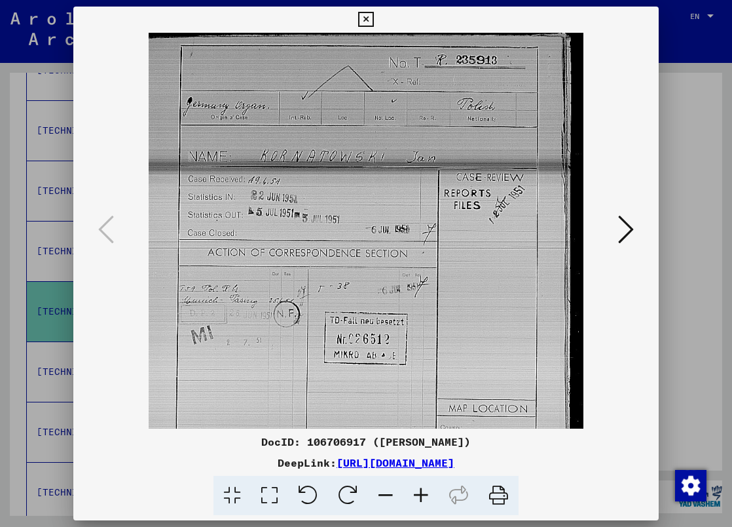
click at [420, 493] on icon at bounding box center [420, 495] width 35 height 40
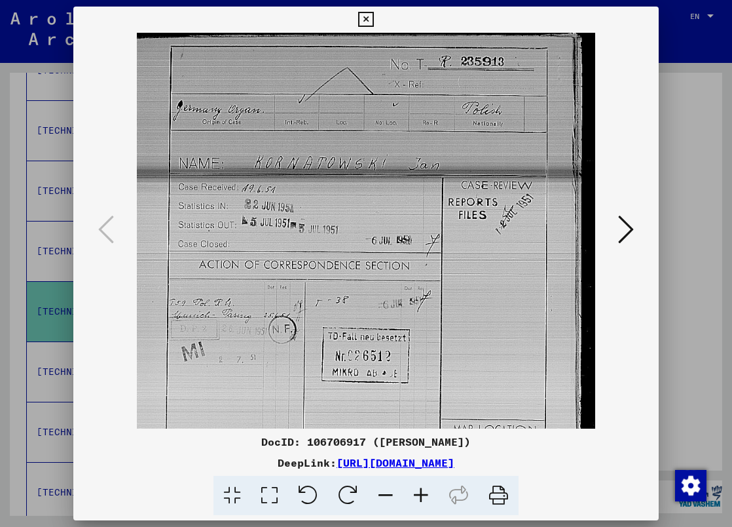
drag, startPoint x: 434, startPoint y: 225, endPoint x: 430, endPoint y: 257, distance: 32.3
click at [430, 257] on img at bounding box center [366, 345] width 458 height 625
click at [625, 231] on icon at bounding box center [626, 228] width 16 height 31
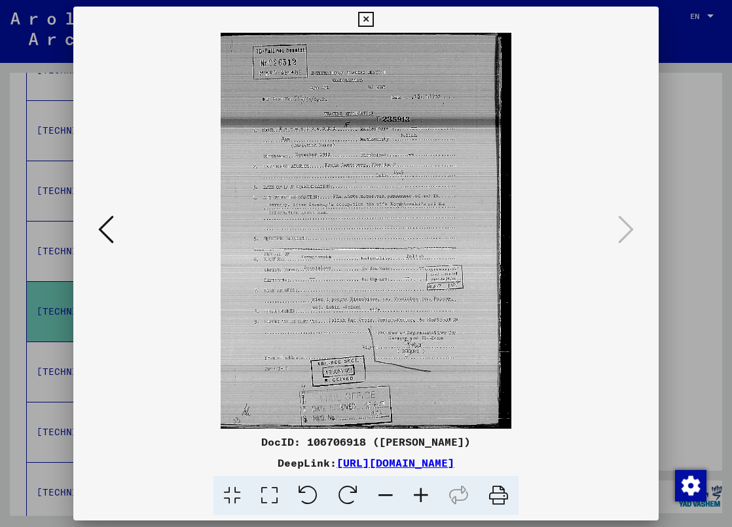
click at [418, 498] on icon at bounding box center [420, 495] width 35 height 40
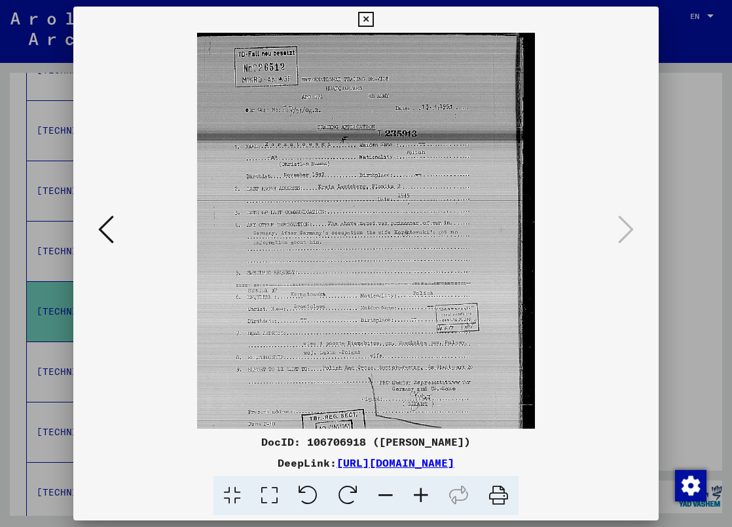
click at [418, 498] on icon at bounding box center [420, 495] width 35 height 40
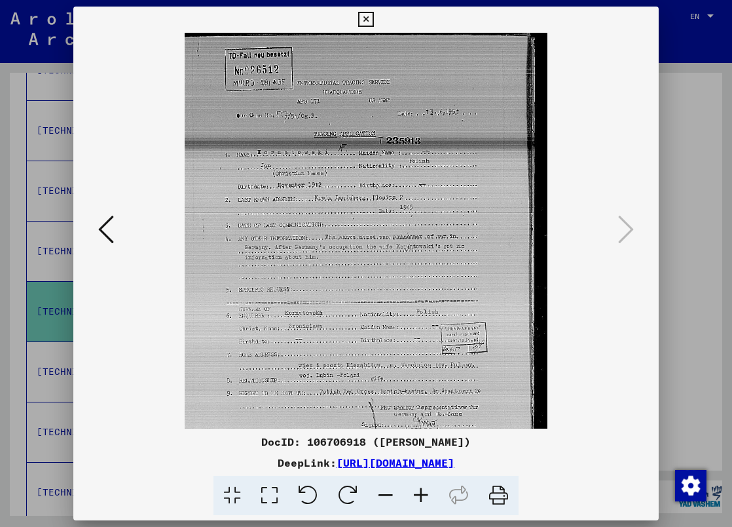
click at [418, 498] on icon at bounding box center [420, 495] width 35 height 40
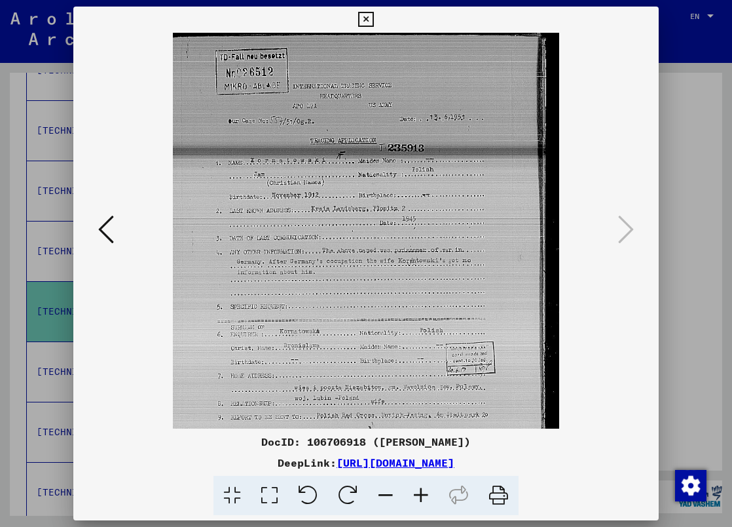
click at [418, 498] on icon at bounding box center [420, 495] width 35 height 40
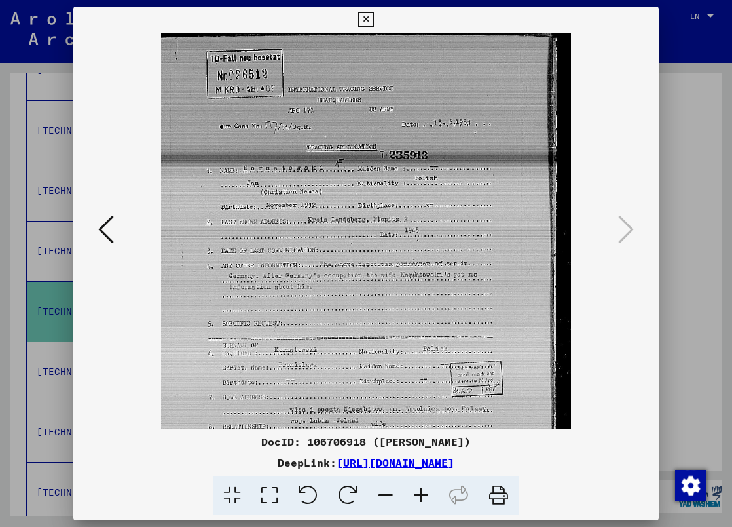
click at [418, 498] on icon at bounding box center [420, 495] width 35 height 40
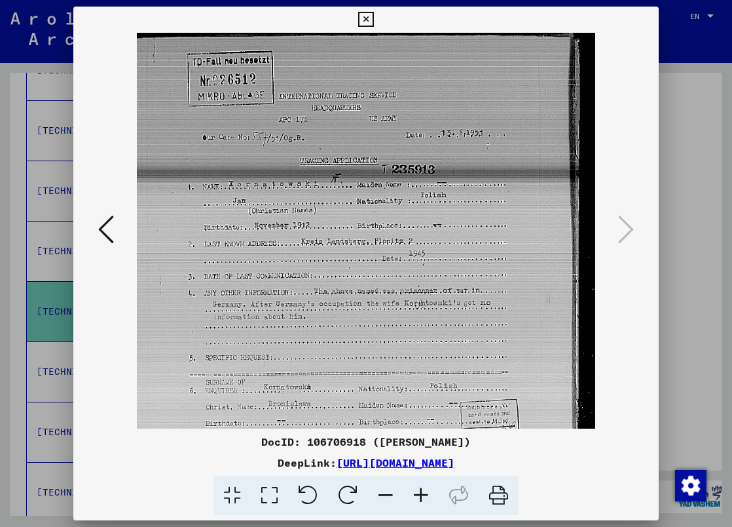
click at [418, 498] on icon at bounding box center [420, 495] width 35 height 40
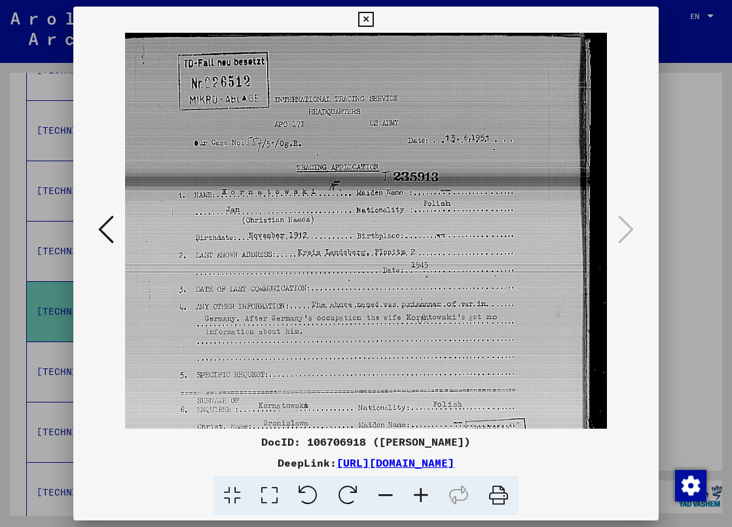
click at [418, 498] on icon at bounding box center [420, 495] width 35 height 40
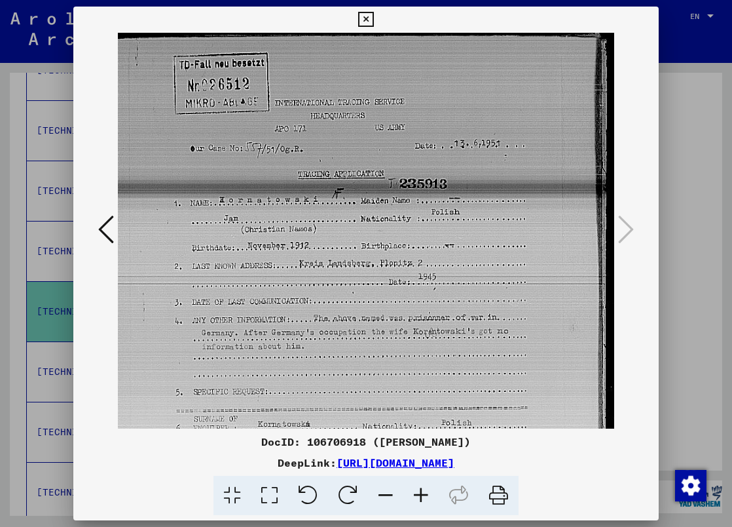
click at [418, 498] on icon at bounding box center [420, 495] width 35 height 40
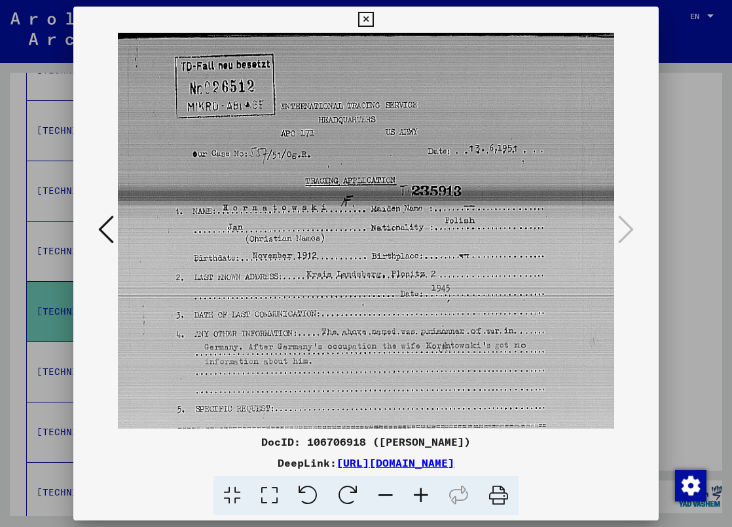
scroll to position [0, 3]
drag, startPoint x: 345, startPoint y: 271, endPoint x: 343, endPoint y: 287, distance: 16.5
click at [343, 287] on img at bounding box center [380, 394] width 530 height 723
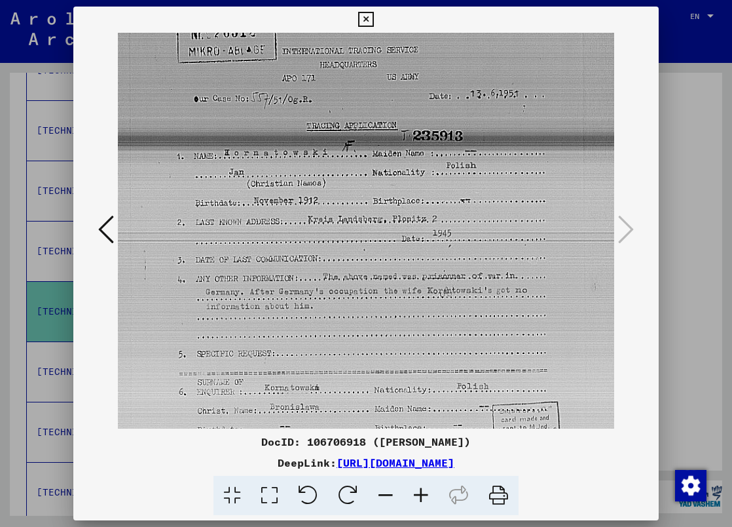
scroll to position [57, 0]
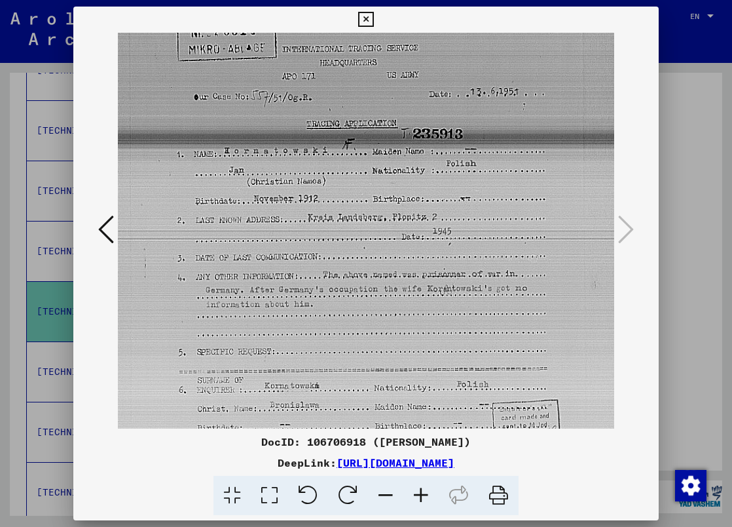
drag, startPoint x: 257, startPoint y: 266, endPoint x: 262, endPoint y: 209, distance: 57.2
click at [262, 209] on img at bounding box center [383, 337] width 530 height 723
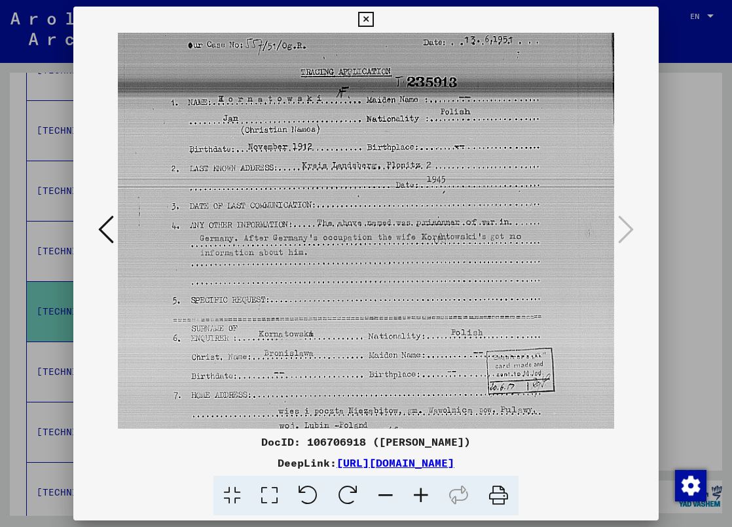
scroll to position [109, 6]
drag, startPoint x: 322, startPoint y: 339, endPoint x: 316, endPoint y: 287, distance: 52.7
click at [316, 287] on img at bounding box center [377, 284] width 530 height 723
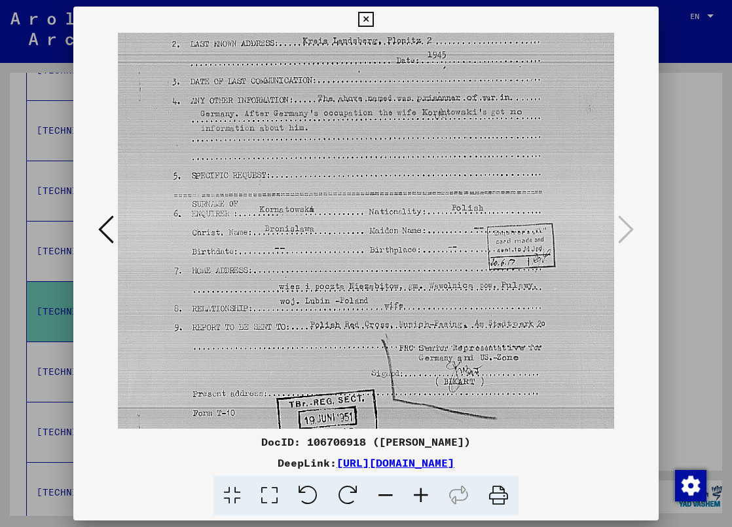
scroll to position [229, 6]
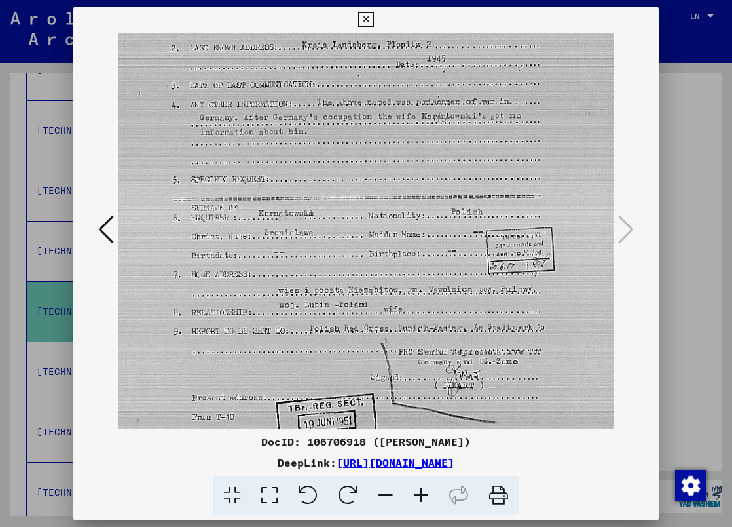
drag, startPoint x: 346, startPoint y: 375, endPoint x: 346, endPoint y: 255, distance: 119.8
click at [346, 255] on img at bounding box center [377, 165] width 530 height 723
click at [373, 20] on icon at bounding box center [365, 20] width 15 height 16
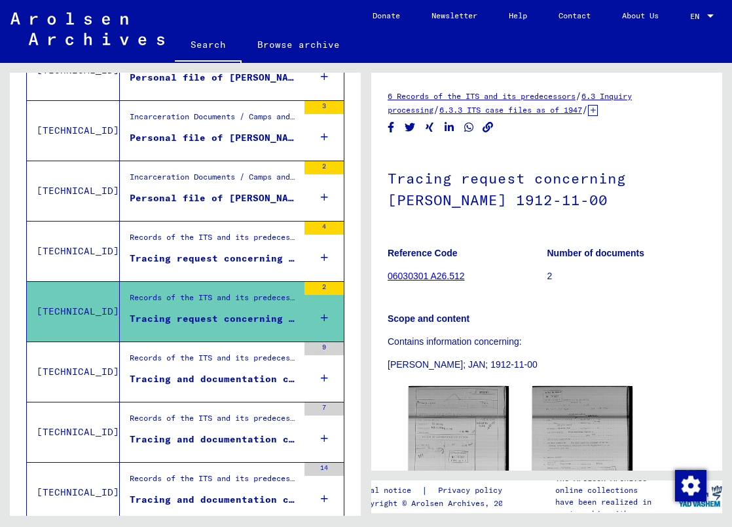
click at [182, 358] on div "Records of the ITS and its predecessors / Inquiry processing / ITS case files a…" at bounding box center [214, 361] width 168 height 18
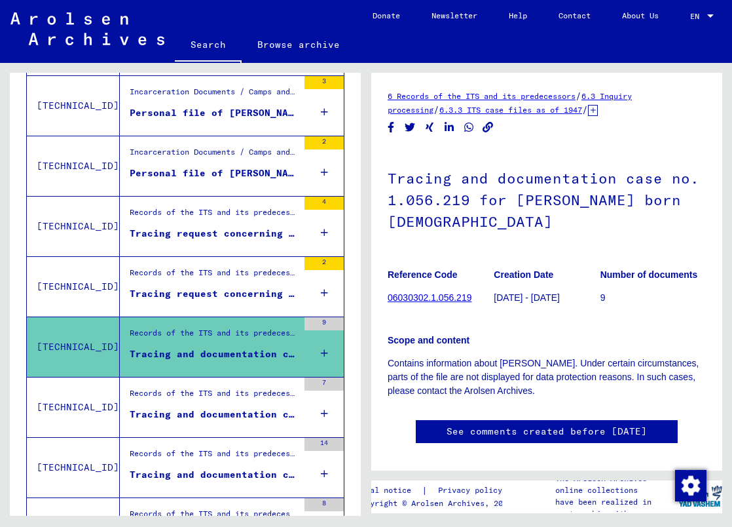
scroll to position [720, 0]
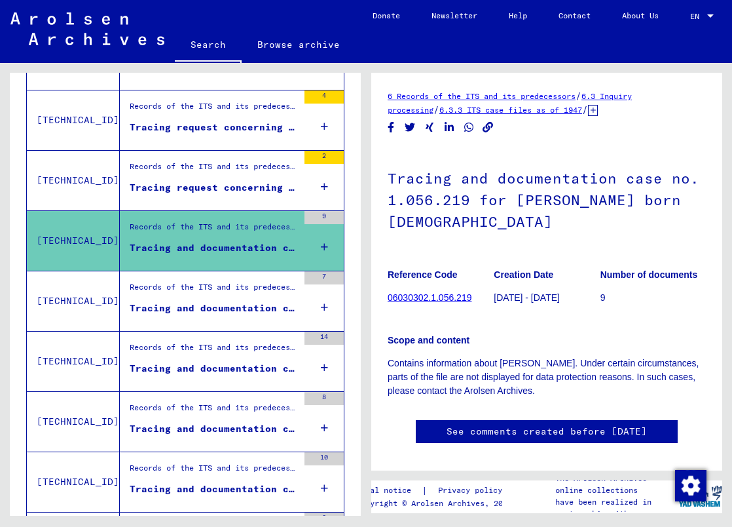
click at [162, 301] on div "Tracing and documentation case no. 1.158.833 for [PERSON_NAME] born [DEMOGRAPHI…" at bounding box center [214, 308] width 168 height 14
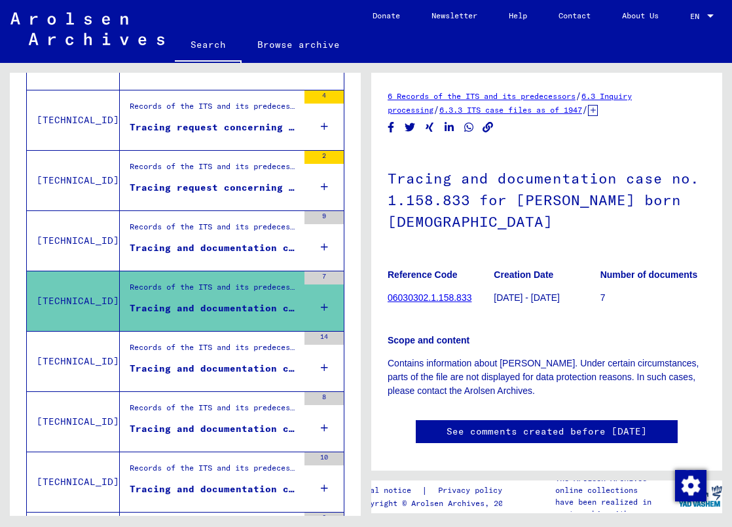
click at [413, 299] on link "06030302.1.158.833" at bounding box center [430, 297] width 84 height 10
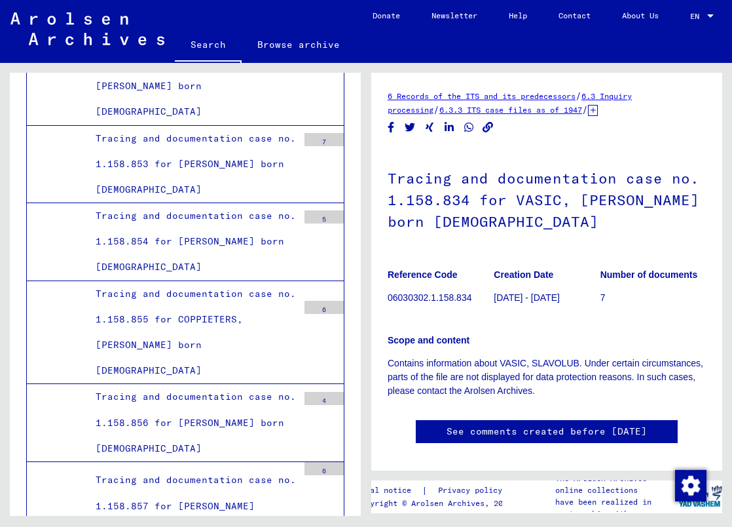
scroll to position [54662, 0]
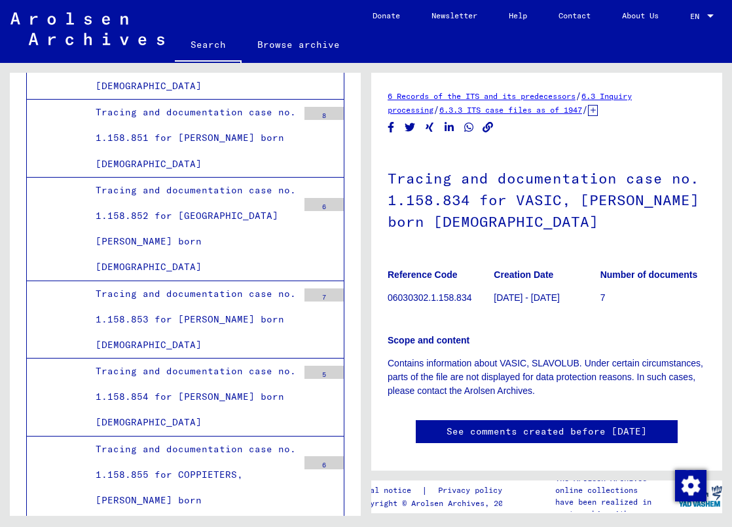
scroll to position [54465, 0]
